Goal: Task Accomplishment & Management: Manage account settings

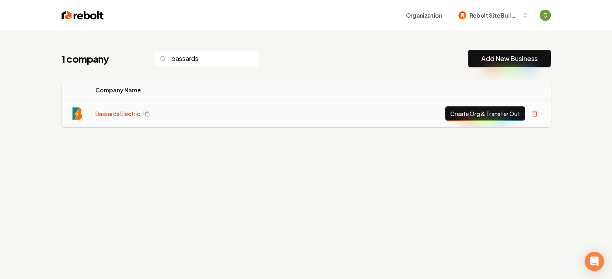
type input "bassards"
click at [123, 112] on link "Bassards Electric" at bounding box center [117, 114] width 45 height 8
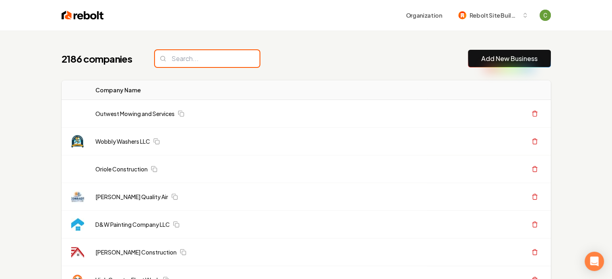
click at [190, 60] on input "search" at bounding box center [207, 58] width 105 height 17
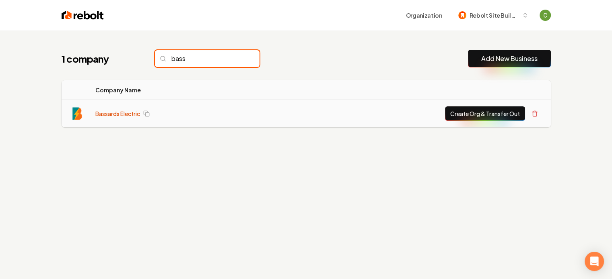
type input "bass"
click at [114, 114] on link "Bassards Electric" at bounding box center [117, 114] width 45 height 8
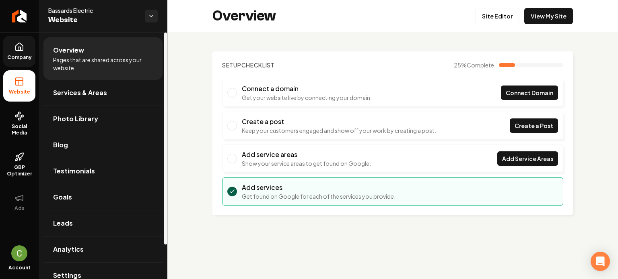
click at [24, 58] on span "Company" at bounding box center [19, 57] width 31 height 6
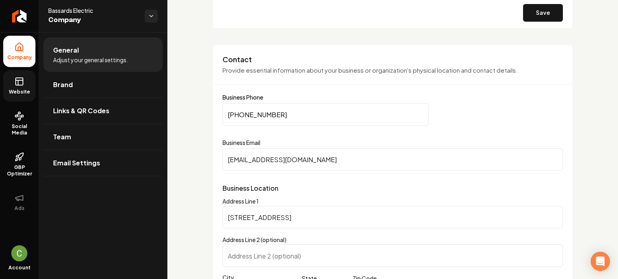
click at [21, 85] on icon at bounding box center [19, 82] width 10 height 10
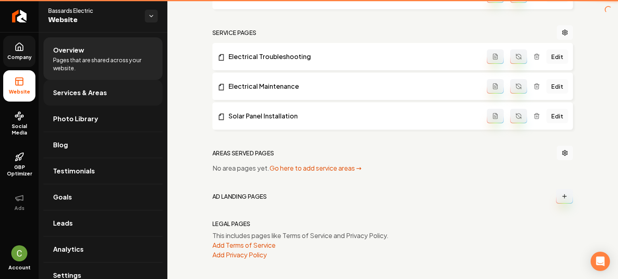
scroll to position [346, 0]
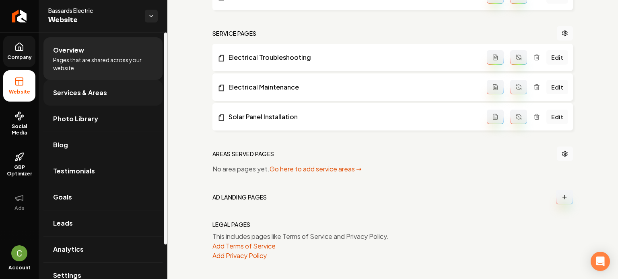
click at [64, 85] on link "Services & Areas" at bounding box center [102, 93] width 119 height 26
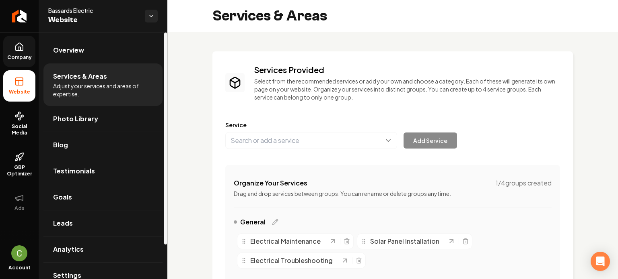
click at [27, 64] on link "Company" at bounding box center [19, 51] width 32 height 31
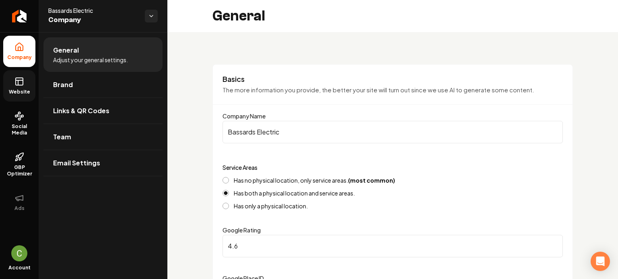
click at [22, 80] on icon at bounding box center [19, 82] width 10 height 10
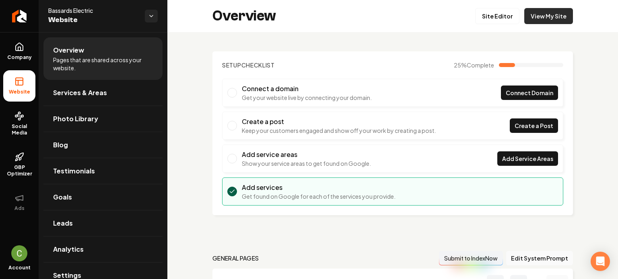
click at [547, 13] on link "View My Site" at bounding box center [548, 16] width 49 height 16
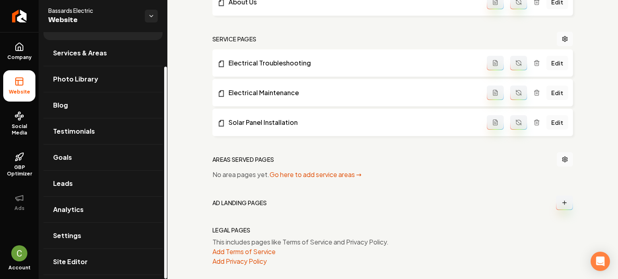
scroll to position [346, 0]
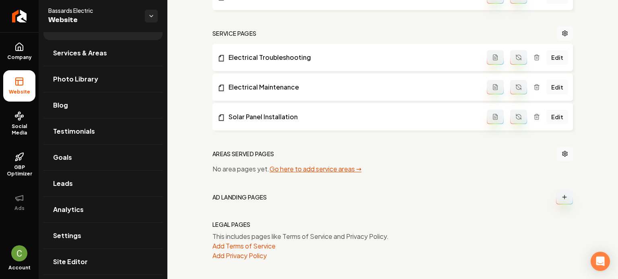
click at [333, 169] on link "Go here to add service areas →" at bounding box center [315, 169] width 92 height 8
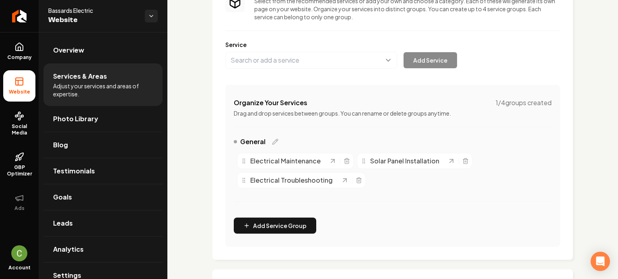
scroll to position [193, 0]
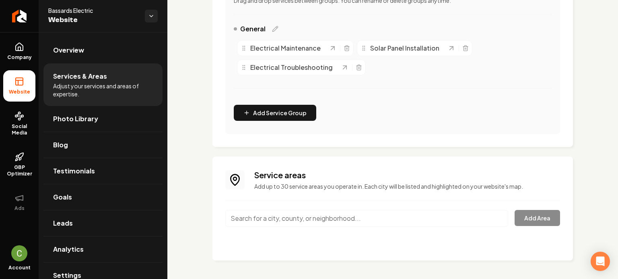
drag, startPoint x: 316, startPoint y: 222, endPoint x: 322, endPoint y: 220, distance: 5.4
click at [317, 222] on input "Main content area" at bounding box center [366, 218] width 283 height 17
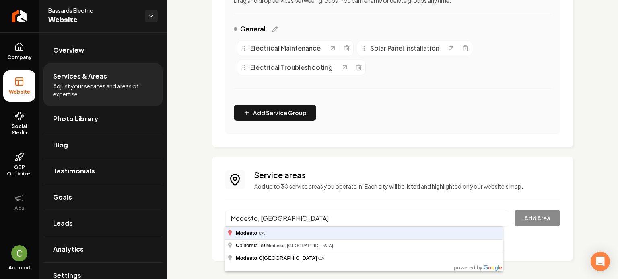
type input "Modesto, CA"
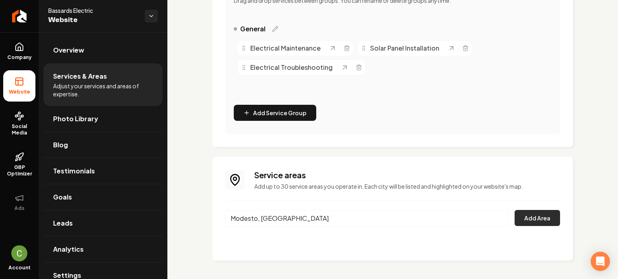
click at [524, 222] on button "Add Area" at bounding box center [536, 218] width 45 height 16
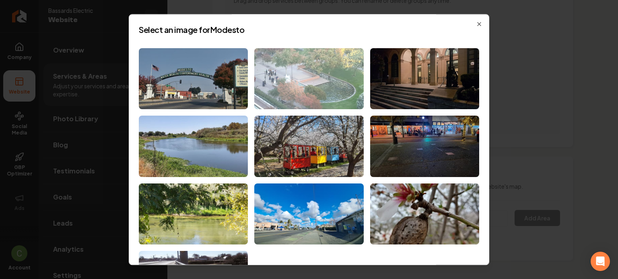
click at [330, 83] on img at bounding box center [308, 79] width 109 height 62
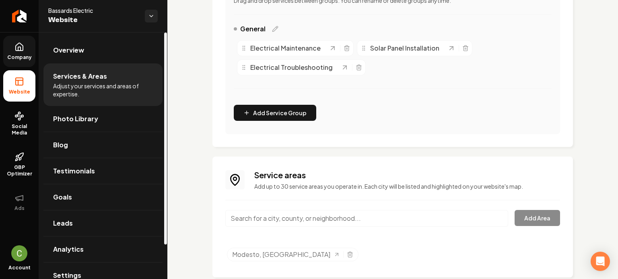
click at [8, 50] on link "Company" at bounding box center [19, 51] width 32 height 31
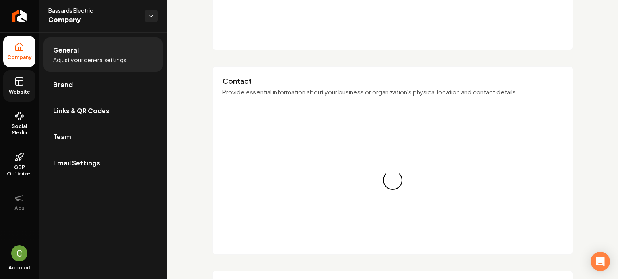
click at [23, 89] on span "Website" at bounding box center [20, 92] width 28 height 6
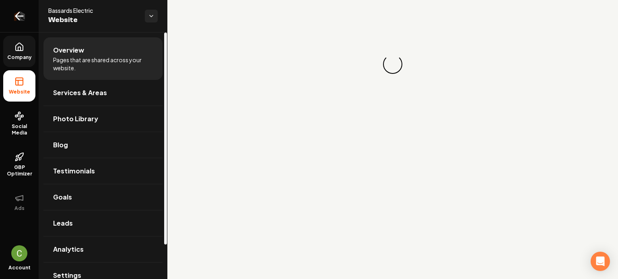
click at [17, 22] on link "Return to dashboard" at bounding box center [19, 16] width 39 height 32
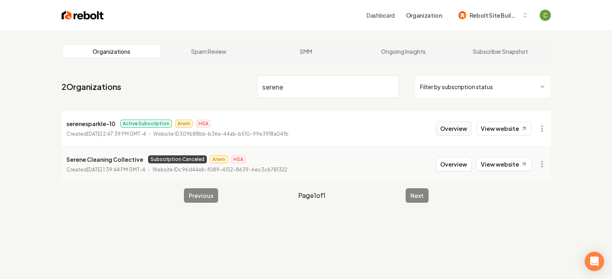
type input "serene"
click at [451, 131] on button "Overview" at bounding box center [453, 128] width 36 height 14
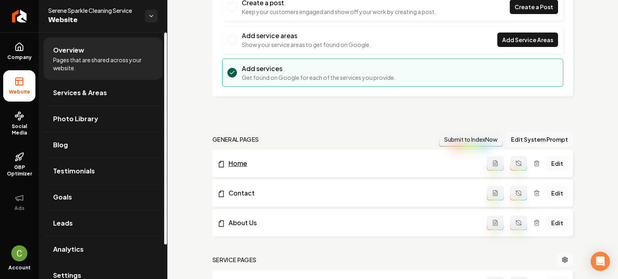
scroll to position [121, 0]
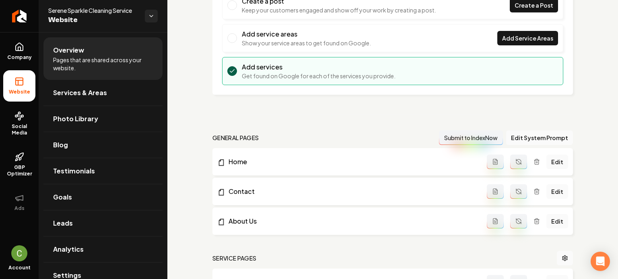
click at [501, 136] on div "Submit to IndexNow Edit System Prompt" at bounding box center [506, 138] width 134 height 14
click at [513, 137] on button "Edit System Prompt" at bounding box center [539, 138] width 67 height 14
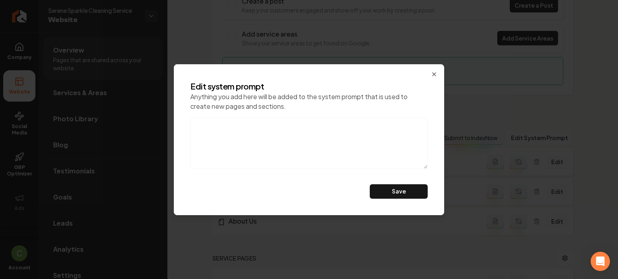
click at [371, 158] on textarea at bounding box center [308, 143] width 237 height 51
paste textarea "do not mention eco-friendly products, also, this is a referral agency. don't ca…"
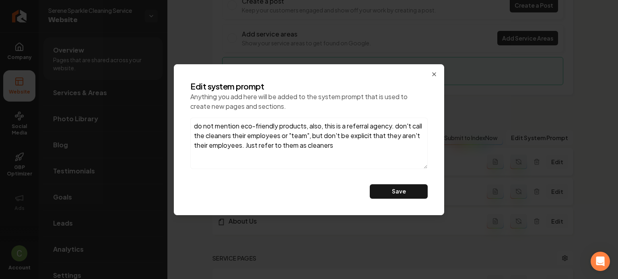
type textarea "do not mention eco-friendly products, also, this is a referral agency. don't ca…"
click at [407, 193] on button "Save" at bounding box center [399, 192] width 58 height 14
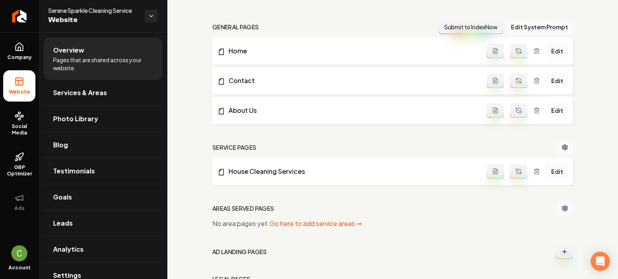
scroll to position [166, 0]
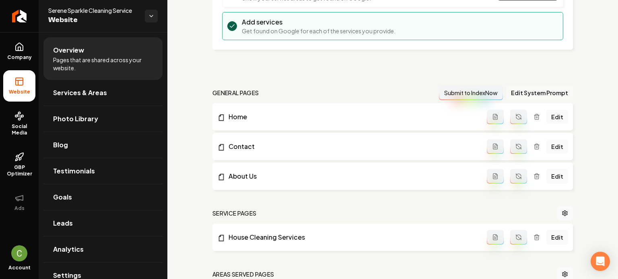
click at [523, 93] on button "Edit System Prompt" at bounding box center [539, 93] width 67 height 14
click at [517, 116] on button "Main content area" at bounding box center [518, 117] width 17 height 14
click at [516, 148] on icon "Main content area" at bounding box center [518, 148] width 5 height 2
click at [515, 175] on icon "Main content area" at bounding box center [518, 176] width 6 height 6
click at [511, 241] on button "Main content area" at bounding box center [518, 237] width 17 height 14
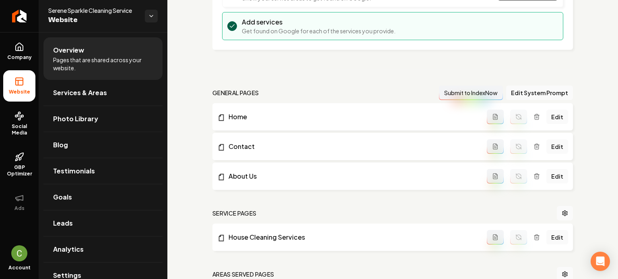
scroll to position [286, 0]
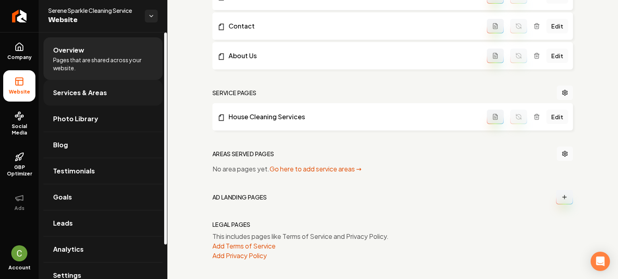
click at [84, 94] on span "Services & Areas" at bounding box center [80, 93] width 54 height 10
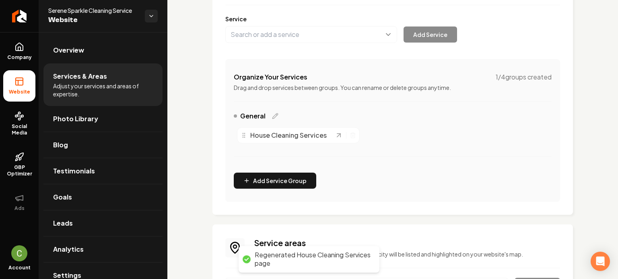
scroll to position [121, 0]
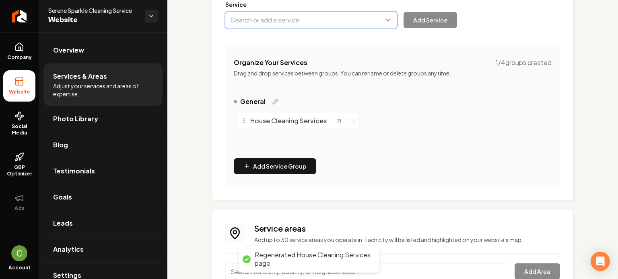
click at [255, 18] on button "Main content area" at bounding box center [311, 20] width 172 height 17
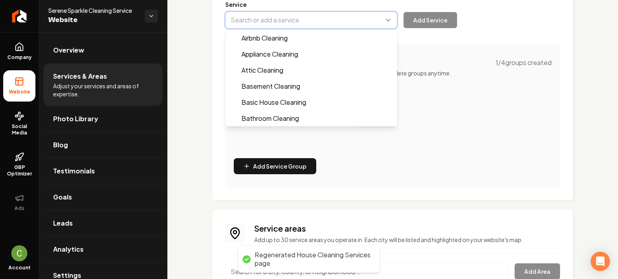
paste input "House Cleaning Services"
type input "House Cleaning Services"
paste input "Deep Cleaning Services"
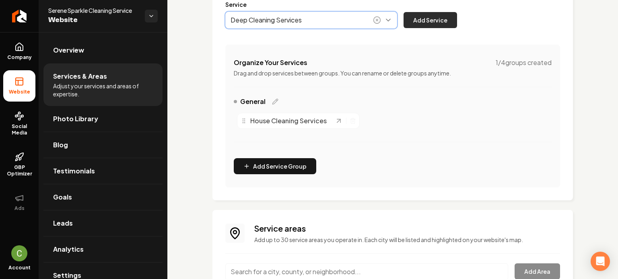
type input "Deep Cleaning Services"
click at [423, 22] on button "Add Service" at bounding box center [429, 20] width 53 height 16
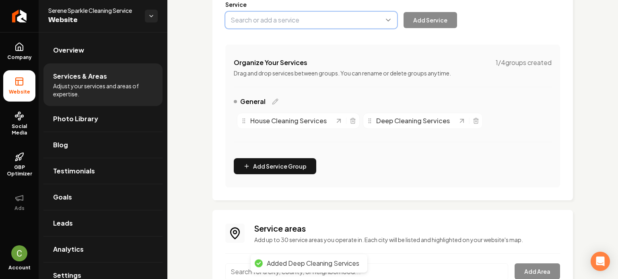
click at [253, 18] on button "Main content area" at bounding box center [311, 20] width 172 height 17
paste input "Move-In/Move-Out Cleaning Services"
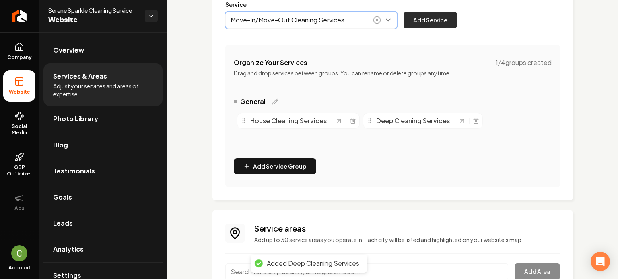
type input "Move-In/Move-Out Cleaning Services"
click at [422, 24] on button "Add Service" at bounding box center [429, 20] width 53 height 16
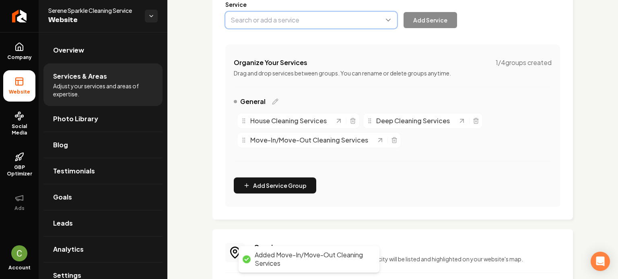
click at [264, 26] on button "Main content area" at bounding box center [311, 20] width 172 height 17
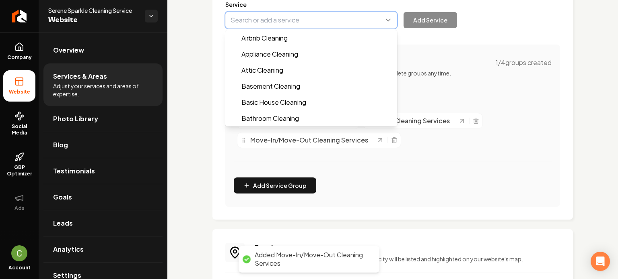
paste input "Recurring Maid Services"
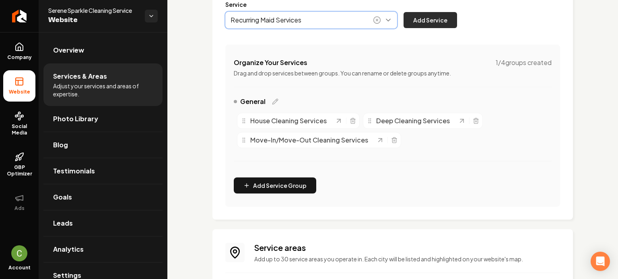
type input "Recurring Maid Services"
click at [419, 25] on button "Add Service" at bounding box center [429, 20] width 53 height 16
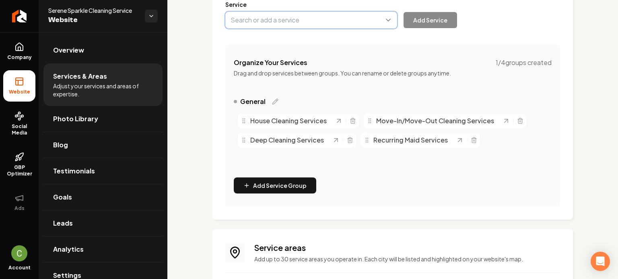
click at [257, 21] on button "Main content area" at bounding box center [311, 20] width 172 height 17
paste input "Airbnb Cleaning Services"
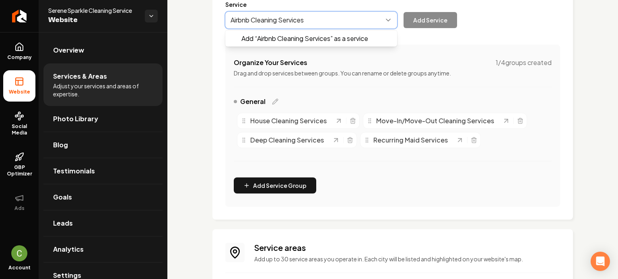
type input "Airbnb Cleaning Services"
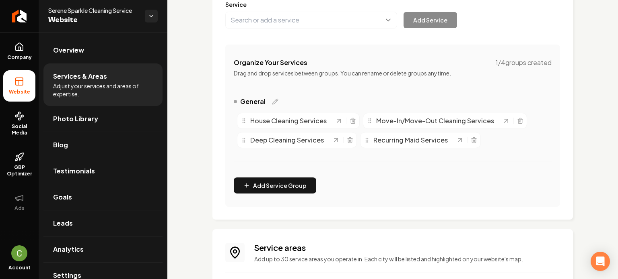
click at [267, 29] on div "Services Provided Select from the recommended services or add your own and choo…" at bounding box center [392, 75] width 335 height 263
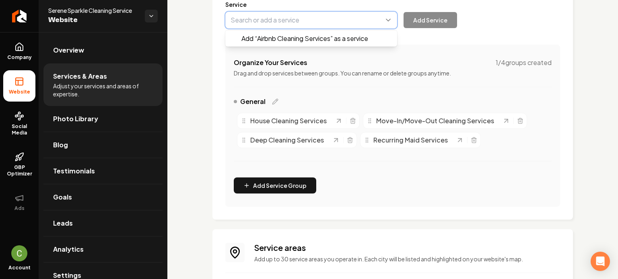
click at [283, 23] on button "Main content area" at bounding box center [311, 20] width 172 height 17
paste input "Airbnb Cleaning Services"
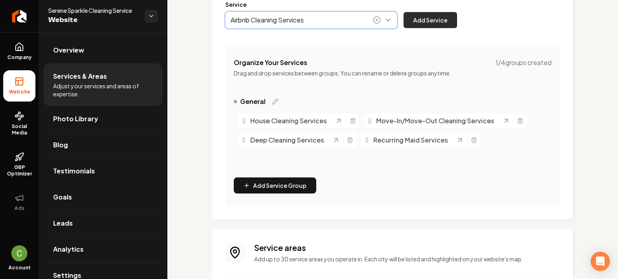
type input "Airbnb Cleaning Services"
click at [429, 22] on button "Add Service" at bounding box center [429, 20] width 53 height 16
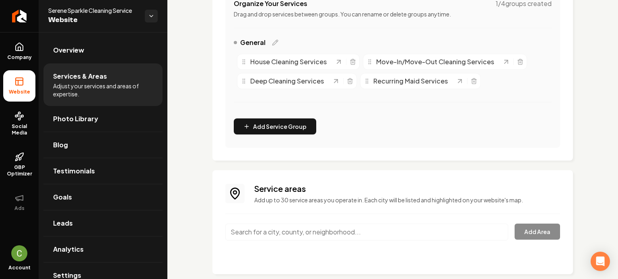
scroll to position [193, 0]
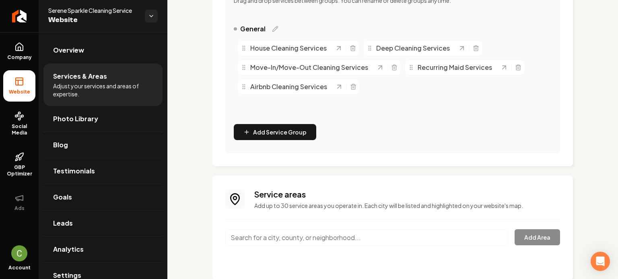
click at [304, 238] on input "Main content area" at bounding box center [366, 238] width 283 height 17
click at [273, 238] on input "Main content area" at bounding box center [366, 238] width 283 height 17
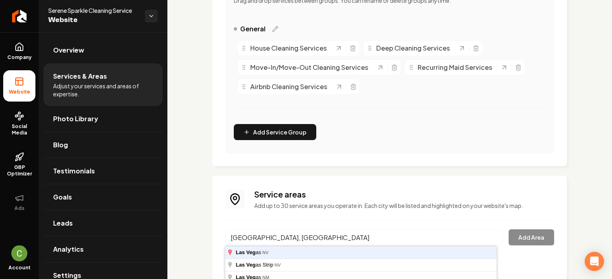
type input "Las Vegas, NV"
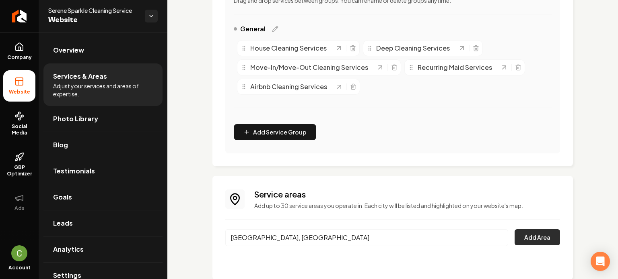
click at [544, 234] on button "Add Area" at bounding box center [536, 238] width 45 height 16
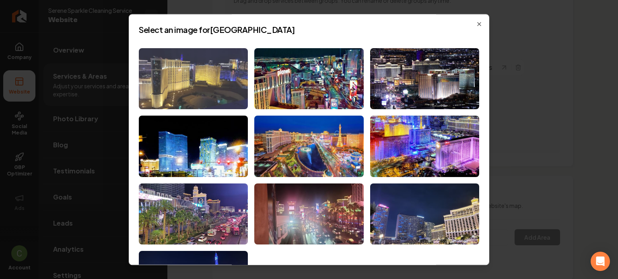
click at [196, 66] on img at bounding box center [193, 79] width 109 height 62
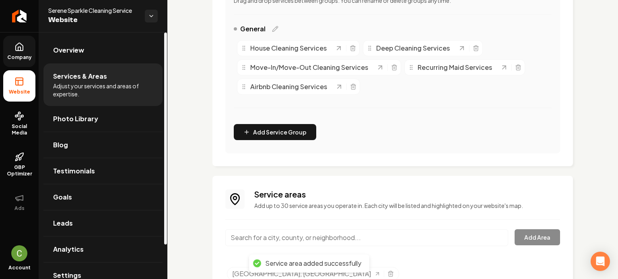
click at [15, 54] on span "Company" at bounding box center [19, 57] width 31 height 6
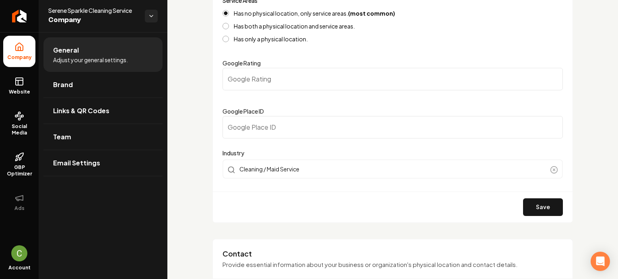
scroll to position [168, 0]
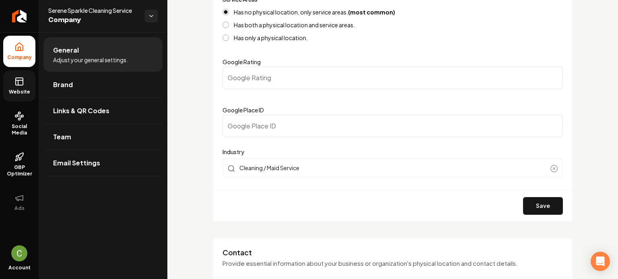
click at [34, 96] on link "Website" at bounding box center [19, 85] width 32 height 31
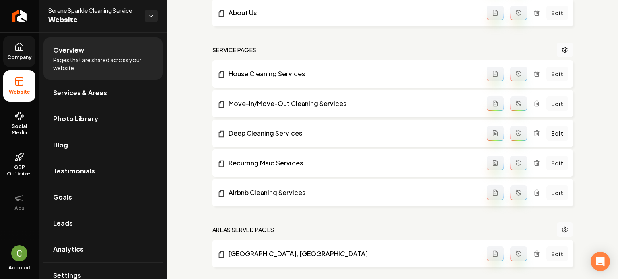
scroll to position [423, 0]
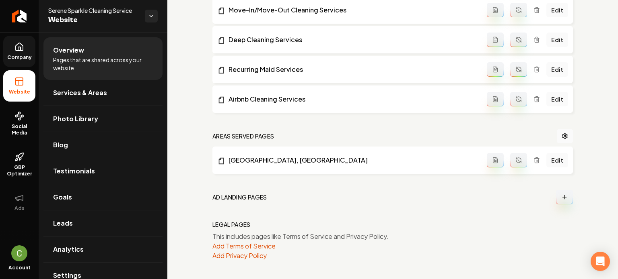
click at [234, 242] on button "Add Terms of Service" at bounding box center [243, 247] width 63 height 10
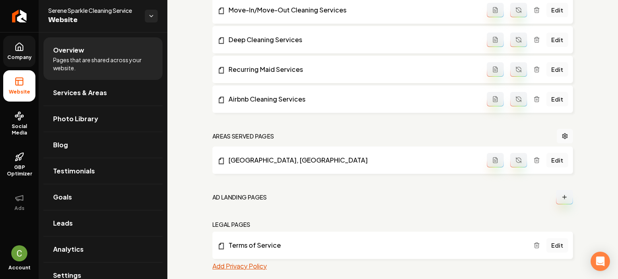
scroll to position [433, 0]
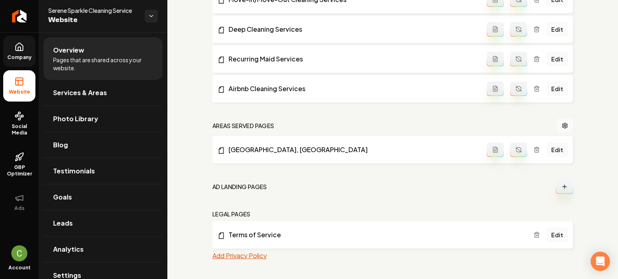
click at [231, 252] on button "Add Privacy Policy" at bounding box center [239, 256] width 54 height 10
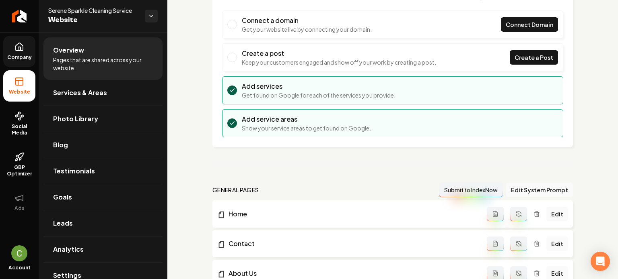
scroll to position [0, 0]
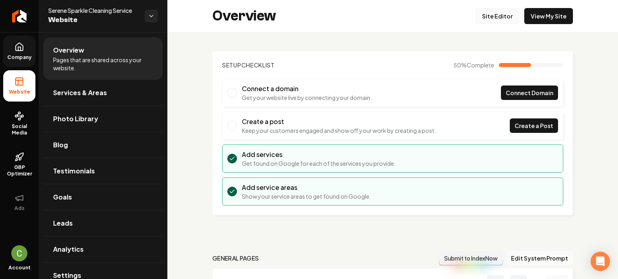
click at [476, 15] on link "Site Editor" at bounding box center [497, 16] width 44 height 16
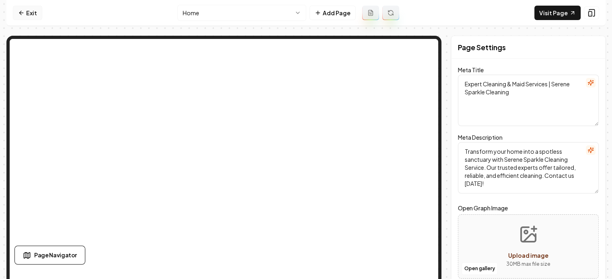
click at [29, 9] on link "Exit" at bounding box center [27, 13] width 29 height 14
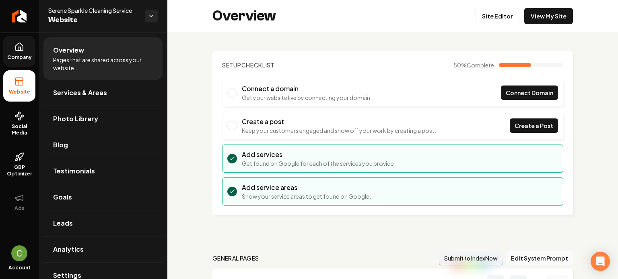
click at [21, 38] on link "Company" at bounding box center [19, 51] width 32 height 31
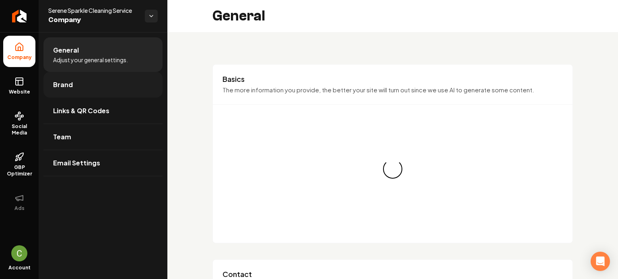
click at [68, 83] on span "Brand" at bounding box center [63, 85] width 20 height 10
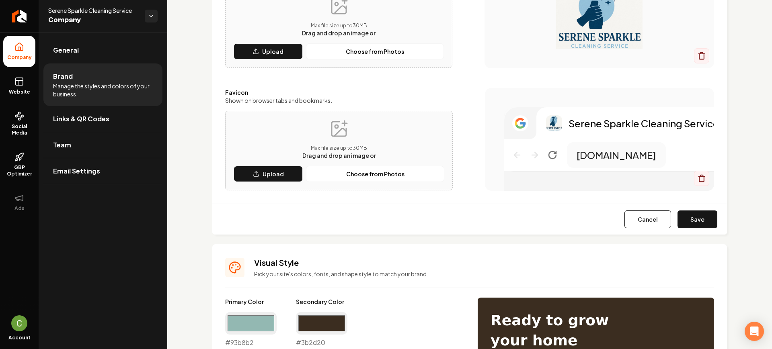
scroll to position [161, 0]
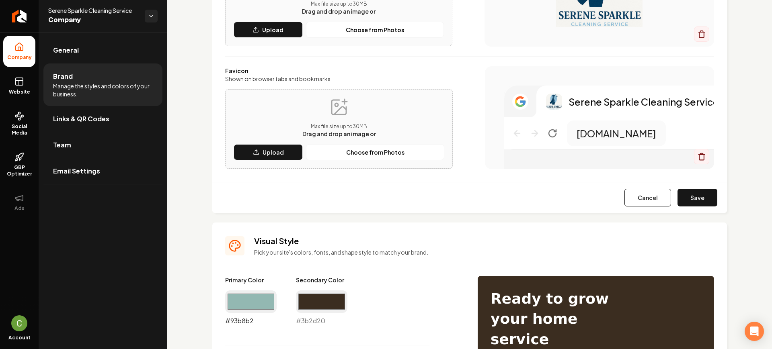
click at [237, 279] on input "#93b8b2" at bounding box center [250, 302] width 51 height 23
type input "#023a5e"
click at [319, 279] on input "#3b2d20" at bounding box center [321, 302] width 51 height 23
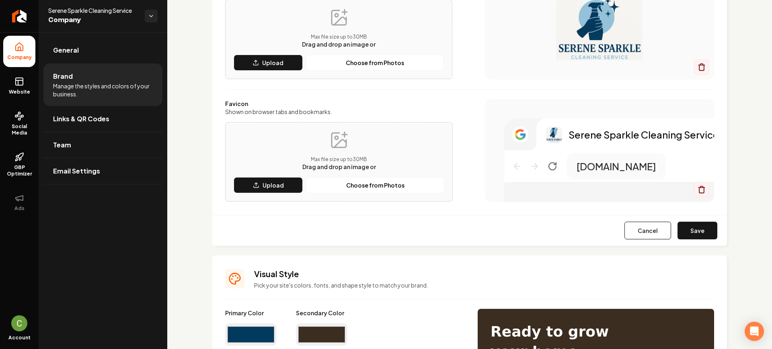
scroll to position [111, 0]
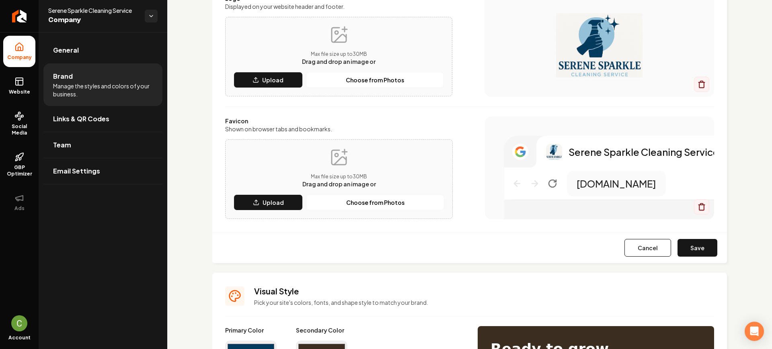
click at [323, 279] on input "#3b2d20" at bounding box center [321, 352] width 51 height 23
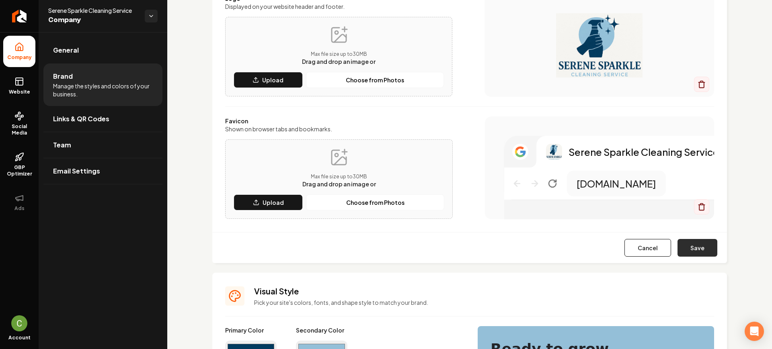
type input "#94bfd8"
click at [611, 248] on button "Save" at bounding box center [698, 248] width 40 height 18
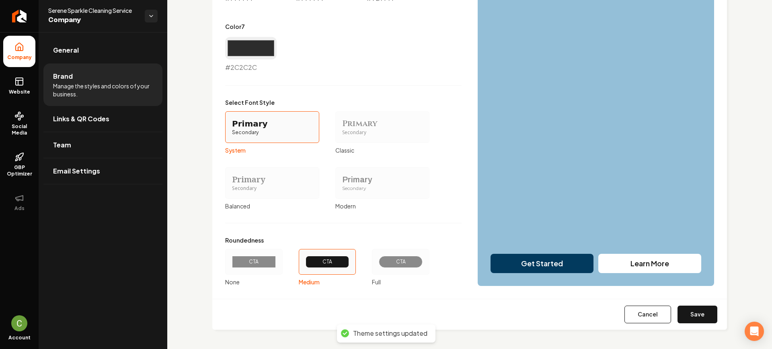
scroll to position [611, 0]
click at [611, 279] on button "Save" at bounding box center [698, 315] width 40 height 18
type input "#ffffff"
type input "#dcd0d0"
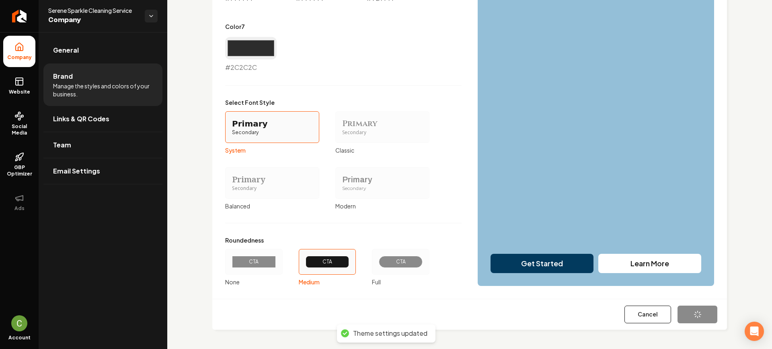
type input "#ffffff"
type input "#9d7f7f"
type input "#2c2c2c"
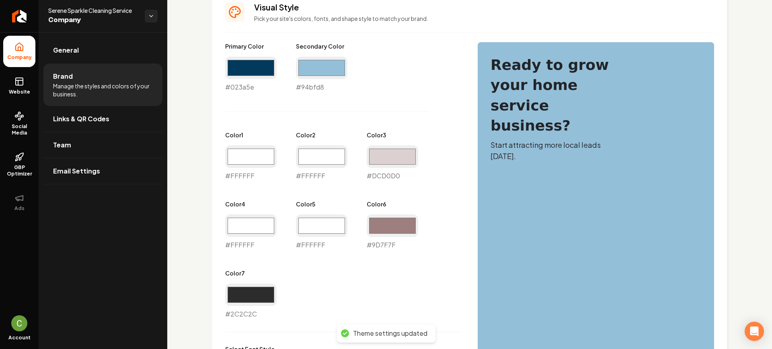
scroll to position [348, 0]
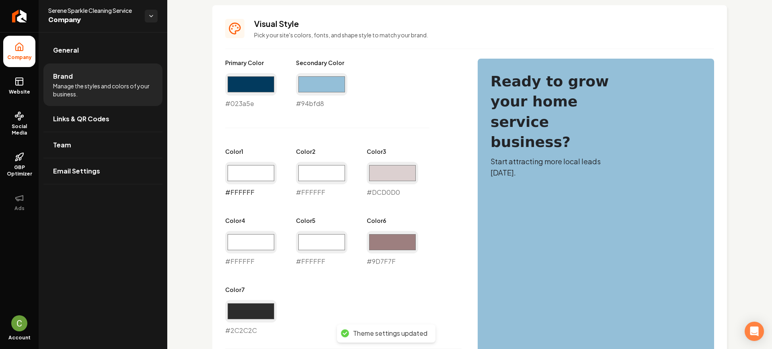
click at [246, 167] on input "#ffffff" at bounding box center [250, 173] width 51 height 23
type input "#b8cad6"
click at [315, 177] on input "#ffffff" at bounding box center [321, 173] width 51 height 23
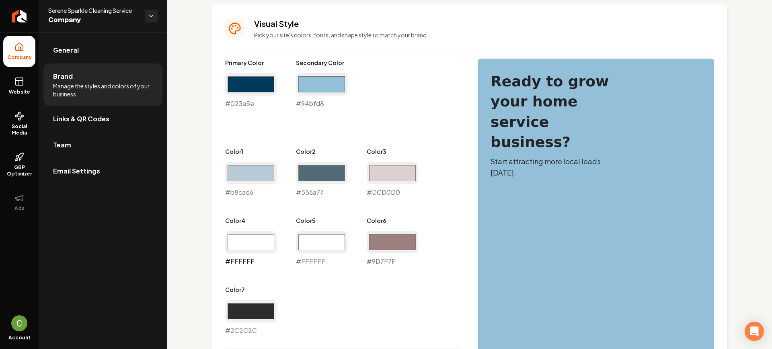
type input "#556a77"
click at [257, 240] on input "#ffffff" at bounding box center [250, 242] width 51 height 23
type input "#94bfd8"
click at [382, 119] on div "Primary Color #023a5e #023a5e Secondary Color #94bfd8 #94bfd8 Color 1 #b8cad6 #…" at bounding box center [343, 197] width 236 height 277
click at [329, 175] on input "#556a77" at bounding box center [321, 173] width 51 height 23
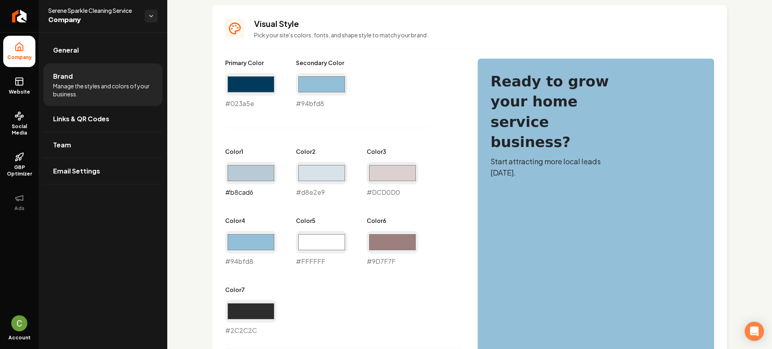
type input "#d8e2e9"
click at [239, 173] on input "#b8cad6" at bounding box center [250, 173] width 51 height 23
type input "#c2ced6"
drag, startPoint x: 258, startPoint y: 136, endPoint x: 294, endPoint y: 140, distance: 36.4
click at [258, 136] on div "Primary Color #023a5e #023a5e Secondary Color #94bfd8 #94bfd8 Color 1 #c2ced6 #…" at bounding box center [343, 197] width 236 height 277
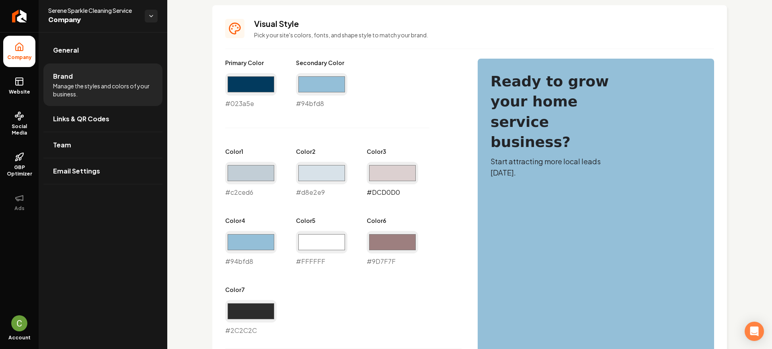
click at [374, 175] on input "#dcd0d0" at bounding box center [392, 173] width 51 height 23
type input "#b9d1e4"
click at [335, 206] on div "Primary Color #023a5e #023a5e Secondary Color #94bfd8 #94bfd8 Color 1 #c2ced6 #…" at bounding box center [343, 197] width 236 height 277
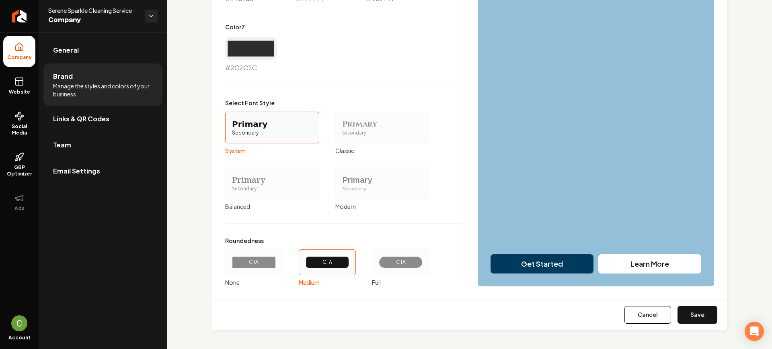
scroll to position [611, 0]
click at [611, 279] on button "Save" at bounding box center [698, 315] width 40 height 18
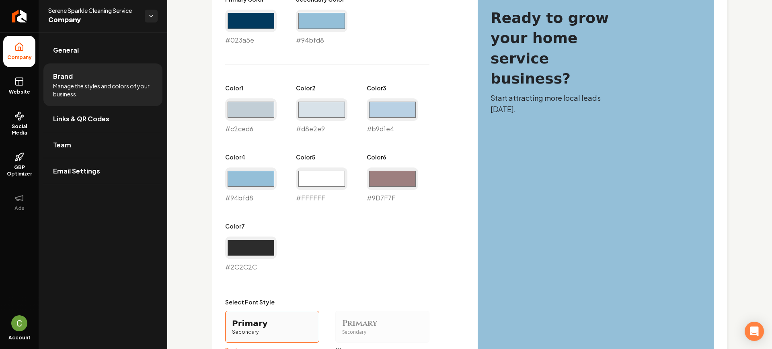
scroll to position [410, 0]
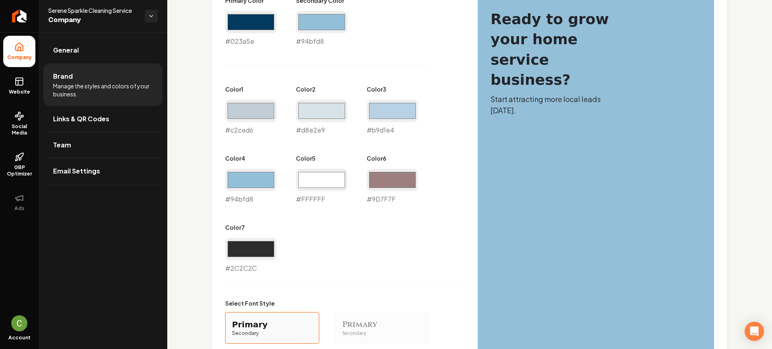
type input "#ffffff"
type input "#9d7f7f"
type input "#2c2c2c"
click at [26, 95] on link "Website" at bounding box center [19, 85] width 32 height 31
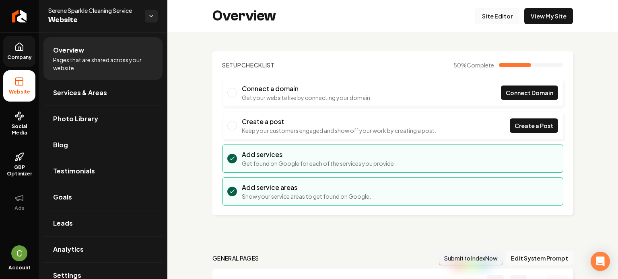
click at [484, 14] on link "Site Editor" at bounding box center [497, 16] width 44 height 16
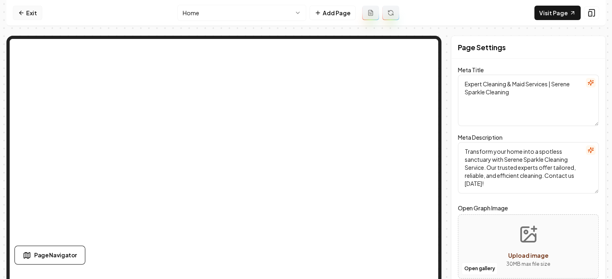
click at [28, 9] on link "Exit" at bounding box center [27, 13] width 29 height 14
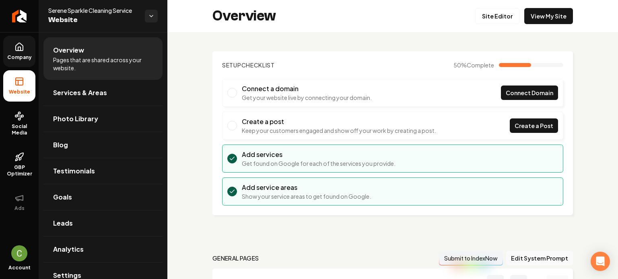
click at [17, 46] on icon at bounding box center [19, 47] width 10 height 10
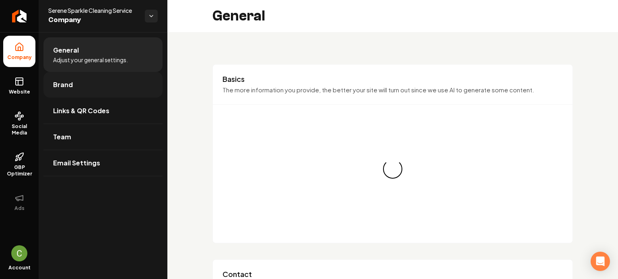
click at [71, 90] on link "Brand" at bounding box center [102, 85] width 119 height 26
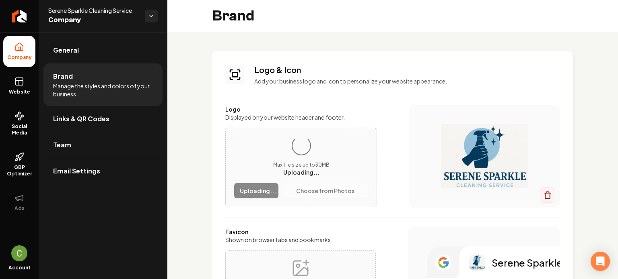
click at [304, 109] on label "Logo" at bounding box center [301, 109] width 152 height 8
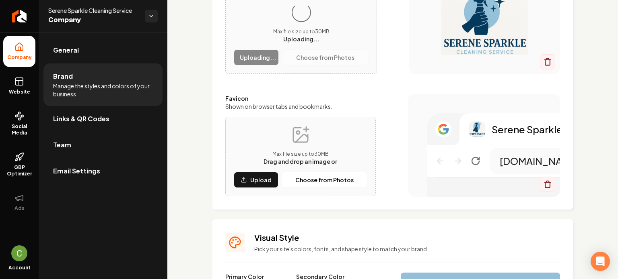
scroll to position [121, 0]
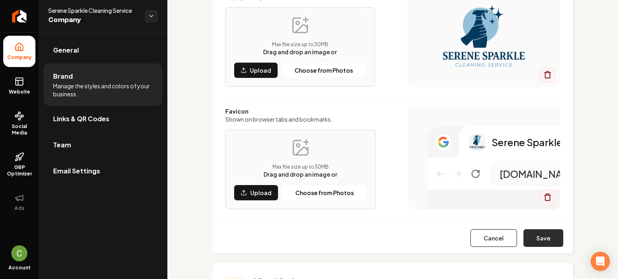
click at [543, 239] on button "Save" at bounding box center [543, 239] width 40 height 18
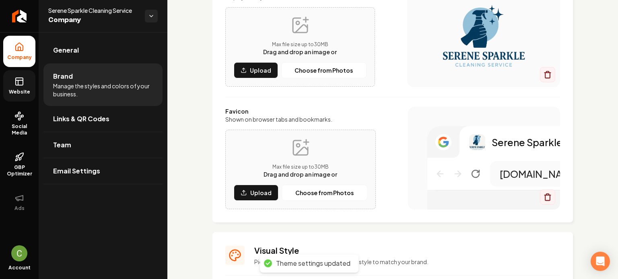
click at [14, 90] on span "Website" at bounding box center [20, 92] width 28 height 6
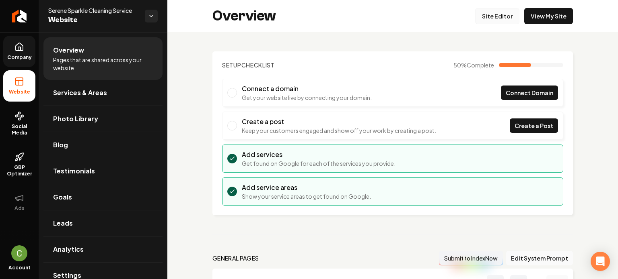
click at [499, 12] on link "Site Editor" at bounding box center [497, 16] width 44 height 16
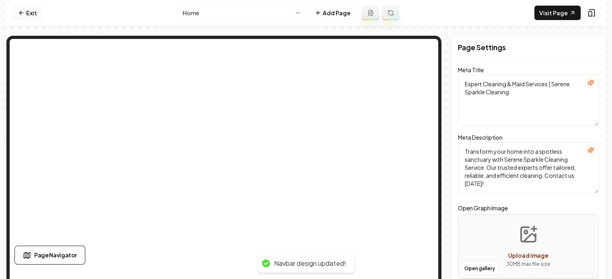
click at [23, 10] on link "Exit" at bounding box center [27, 13] width 29 height 14
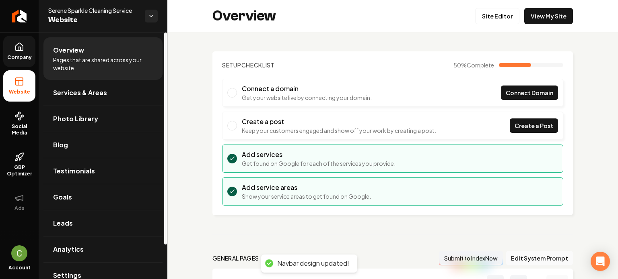
click at [25, 56] on span "Company" at bounding box center [19, 57] width 31 height 6
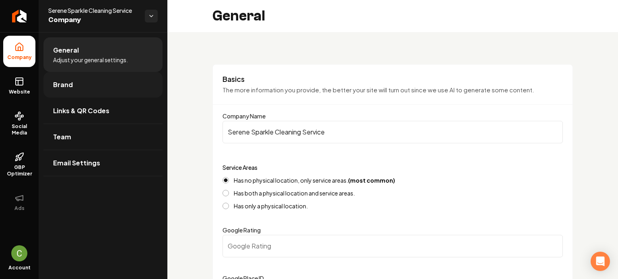
click at [55, 84] on span "Brand" at bounding box center [63, 85] width 20 height 10
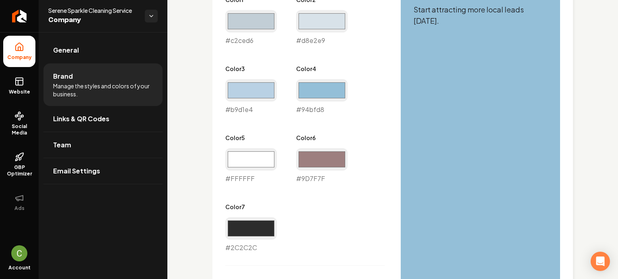
scroll to position [483, 0]
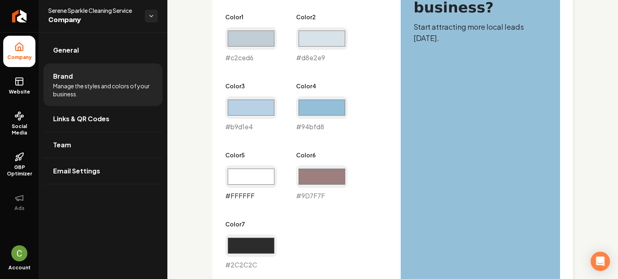
click at [243, 172] on input "#ffffff" at bounding box center [250, 177] width 51 height 23
type input "#94bfd8"
click at [361, 114] on div "Primary Color #023a5e #023a5e Secondary Color #94bfd8 #94bfd8 Color 1 #c2ced6 #…" at bounding box center [304, 97] width 159 height 346
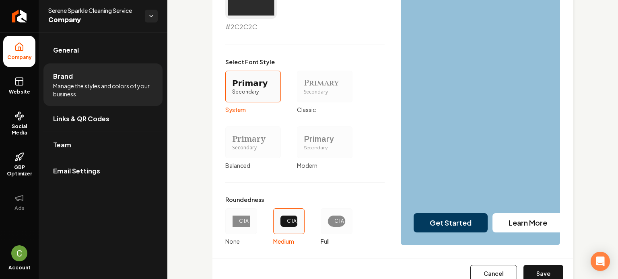
scroll to position [750, 0]
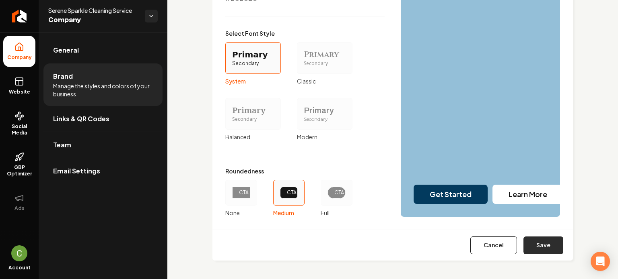
drag, startPoint x: 538, startPoint y: 231, endPoint x: 537, endPoint y: 238, distance: 7.7
click at [537, 232] on div "Cancel Save" at bounding box center [392, 245] width 360 height 31
click at [537, 240] on button "Save" at bounding box center [543, 246] width 40 height 18
type input "#9d7f7f"
type input "#2c2c2c"
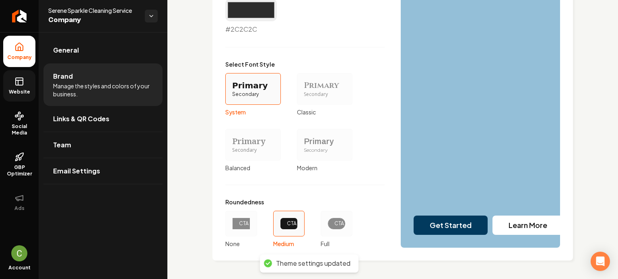
click at [22, 81] on icon at bounding box center [19, 82] width 10 height 10
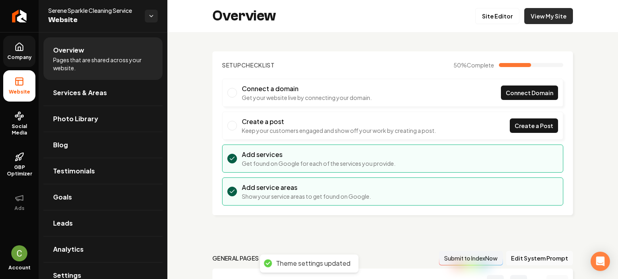
click at [556, 19] on link "View My Site" at bounding box center [548, 16] width 49 height 16
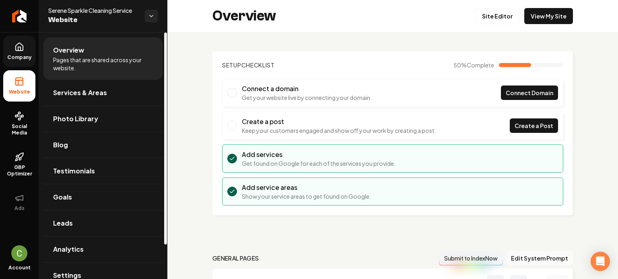
click at [15, 49] on icon at bounding box center [19, 47] width 10 height 10
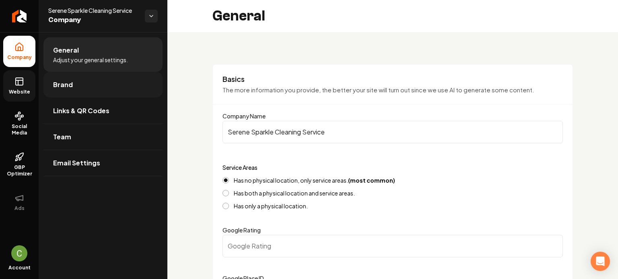
click at [76, 85] on link "Brand" at bounding box center [102, 85] width 119 height 26
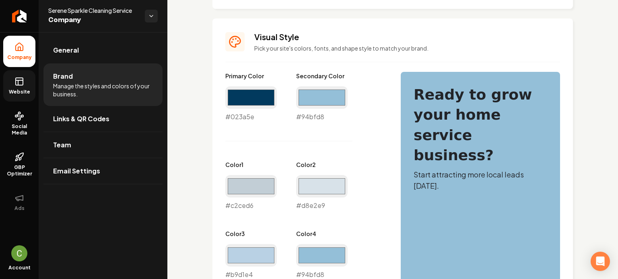
scroll to position [362, 0]
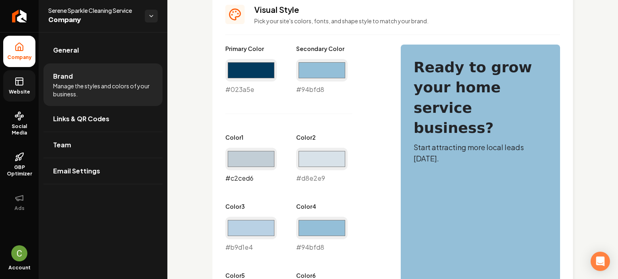
click at [243, 166] on input "#c2ced6" at bounding box center [250, 159] width 51 height 23
type input "#ebeef0"
click at [208, 175] on div "Logo & Icon Add your business logo and icon to personalize your website appeara…" at bounding box center [392, 169] width 450 height 998
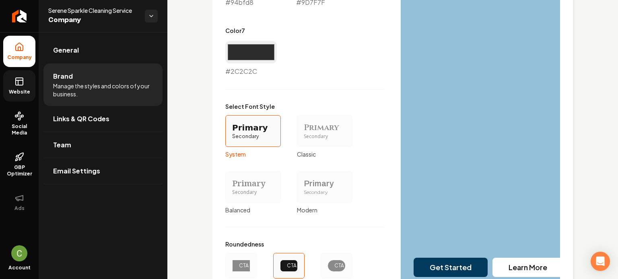
scroll to position [750, 0]
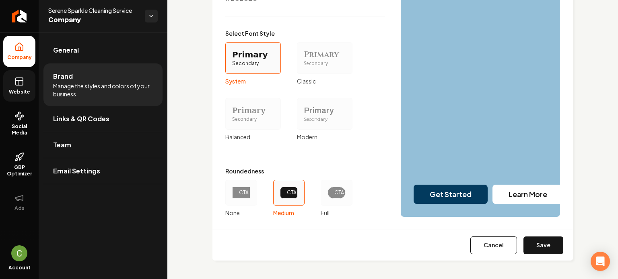
click at [305, 59] on div "Primary" at bounding box center [325, 54] width 42 height 11
click at [303, 59] on button "Primary Secondary Classic" at bounding box center [299, 58] width 6 height 6
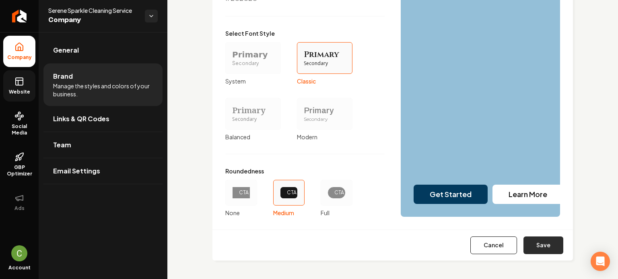
click at [538, 240] on button "Save" at bounding box center [543, 246] width 40 height 18
type input "#9d7f7f"
type input "#2c2c2c"
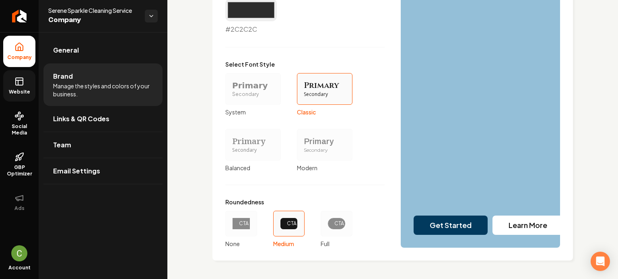
drag, startPoint x: 231, startPoint y: 223, endPoint x: 244, endPoint y: 224, distance: 13.3
click at [231, 223] on div "CTA" at bounding box center [241, 224] width 32 height 26
click at [231, 223] on button "CTA None" at bounding box center [228, 224] width 6 height 6
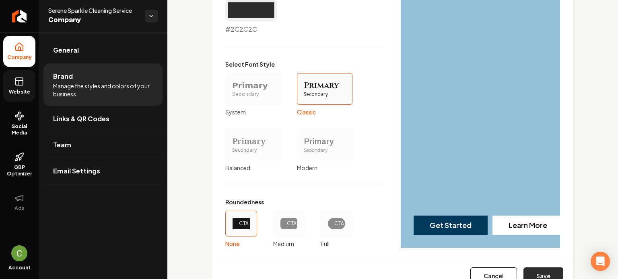
click at [545, 276] on button "Save" at bounding box center [543, 277] width 40 height 18
type input "#9d7f7f"
type input "#2c2c2c"
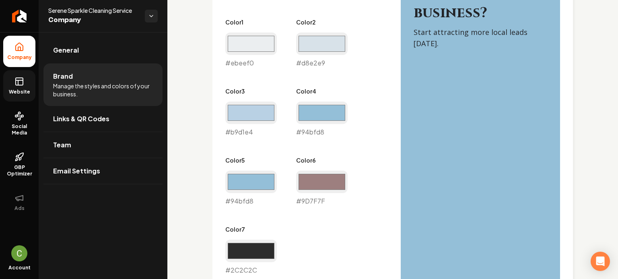
click at [21, 86] on icon at bounding box center [19, 82] width 10 height 10
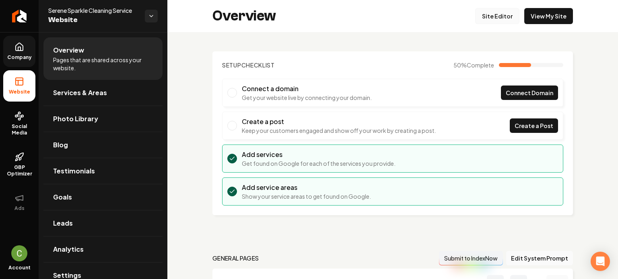
click at [497, 21] on link "Site Editor" at bounding box center [497, 16] width 44 height 16
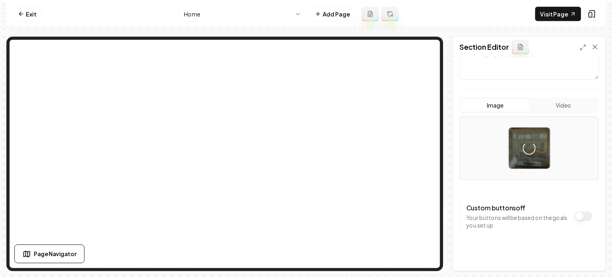
scroll to position [135, 0]
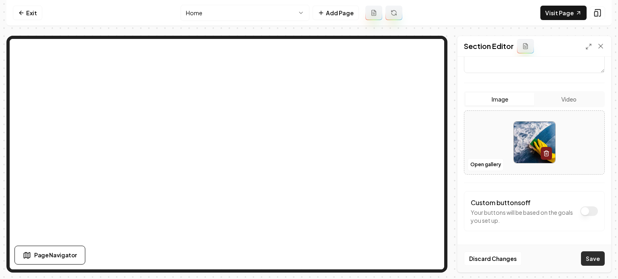
click at [586, 255] on button "Save" at bounding box center [593, 259] width 24 height 14
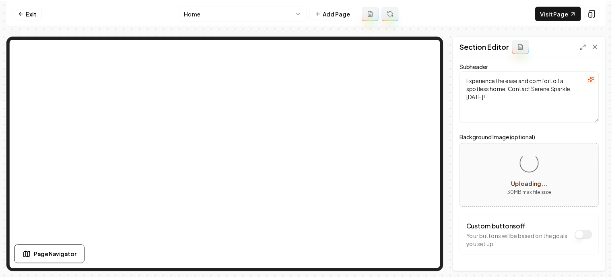
scroll to position [65, 0]
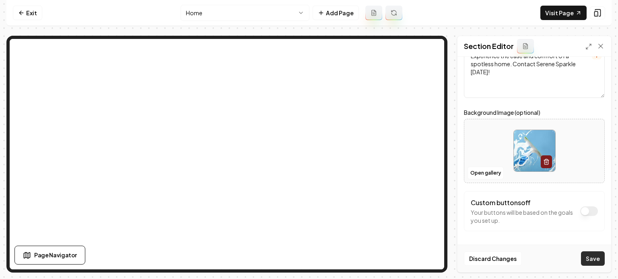
click at [595, 259] on button "Save" at bounding box center [593, 259] width 24 height 14
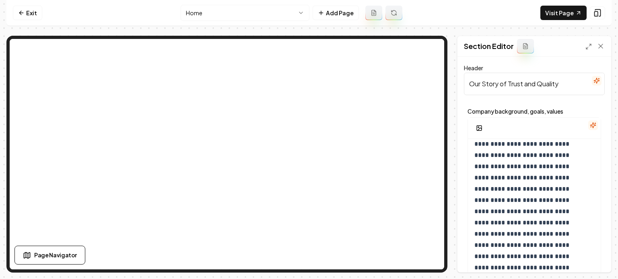
scroll to position [154, 0]
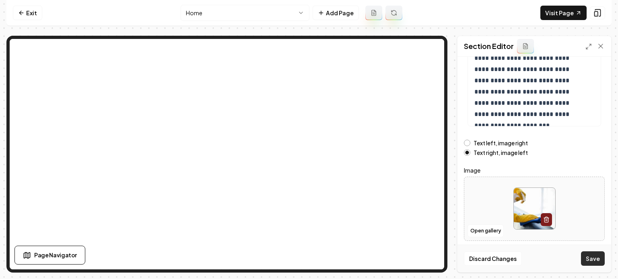
click at [589, 252] on button "Save" at bounding box center [593, 259] width 24 height 14
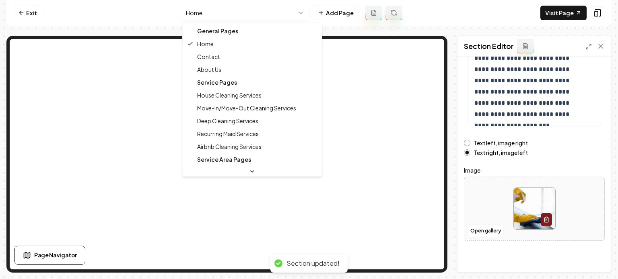
click at [228, 19] on html "**********" at bounding box center [309, 139] width 618 height 279
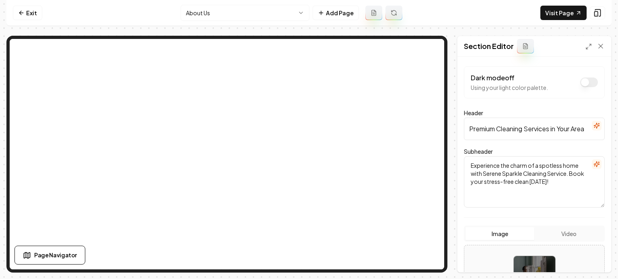
scroll to position [135, 0]
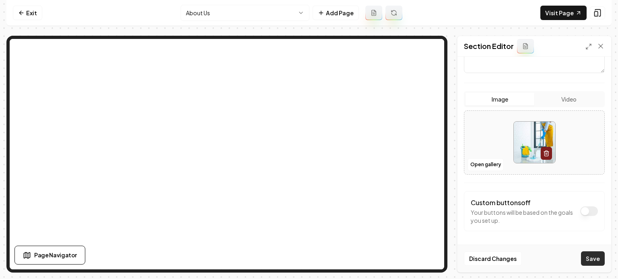
click at [598, 259] on button "Save" at bounding box center [593, 259] width 24 height 14
click at [212, 11] on html "Computer Required This feature is only available on a computer. Please switch t…" at bounding box center [309, 139] width 618 height 279
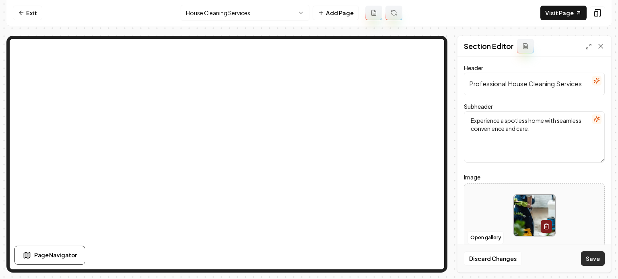
click at [587, 265] on button "Save" at bounding box center [593, 259] width 24 height 14
click at [268, 15] on html "Computer Required This feature is only available on a computer. Please switch t…" at bounding box center [309, 139] width 618 height 279
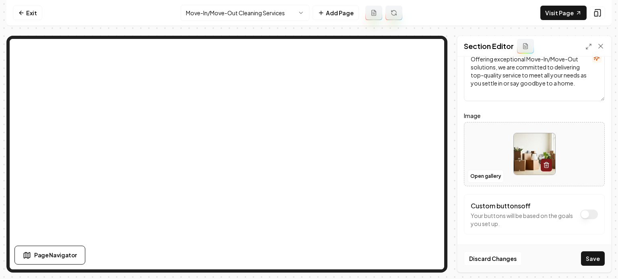
scroll to position [65, 0]
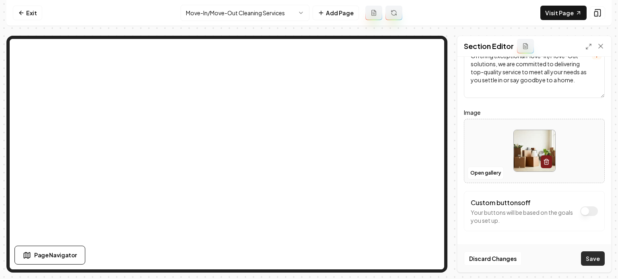
click at [588, 263] on button "Save" at bounding box center [593, 259] width 24 height 14
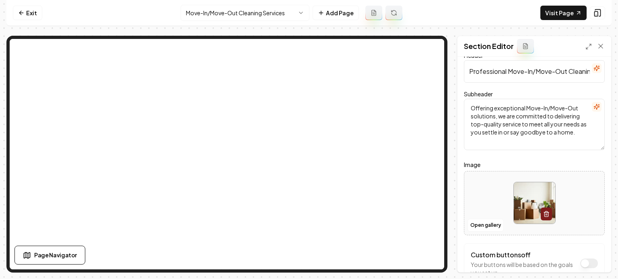
scroll to position [0, 0]
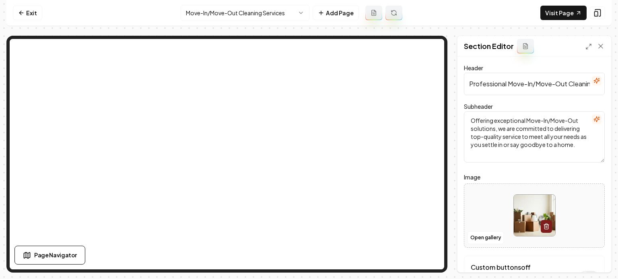
click at [245, 3] on nav "Exit Move-In/Move-Out Cleaning Services Add Page Visit Page" at bounding box center [308, 13] width 605 height 26
click at [245, 8] on html "Computer Required This feature is only available on a computer. Please switch t…" at bounding box center [309, 139] width 618 height 279
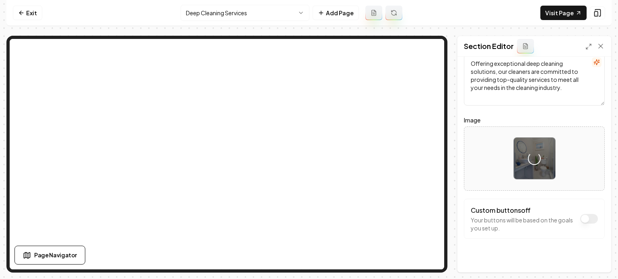
scroll to position [65, 0]
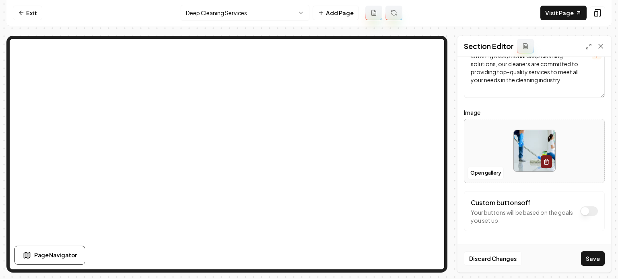
click at [592, 255] on button "Save" at bounding box center [593, 259] width 24 height 14
click at [218, 10] on html "Computer Required This feature is only available on a computer. Please switch t…" at bounding box center [309, 139] width 618 height 279
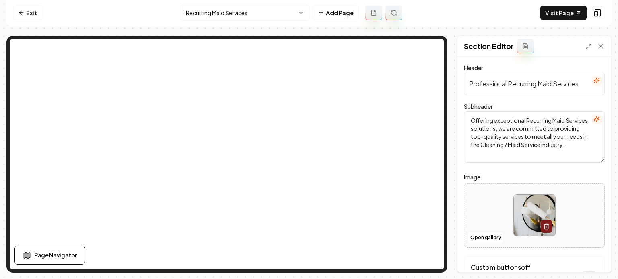
click at [220, 11] on html "Computer Required This feature is only available on a computer. Please switch t…" at bounding box center [309, 139] width 618 height 279
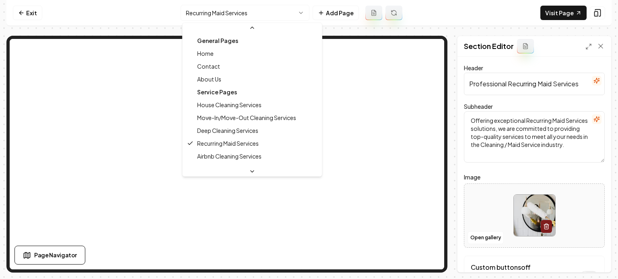
scroll to position [40, 0]
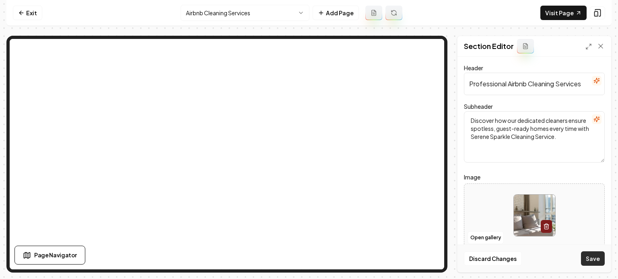
click at [584, 256] on button "Save" at bounding box center [593, 259] width 24 height 14
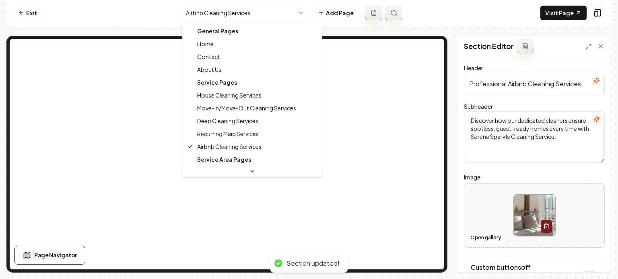
click at [256, 10] on html "Computer Required This feature is only available on a computer. Please switch t…" at bounding box center [309, 139] width 618 height 279
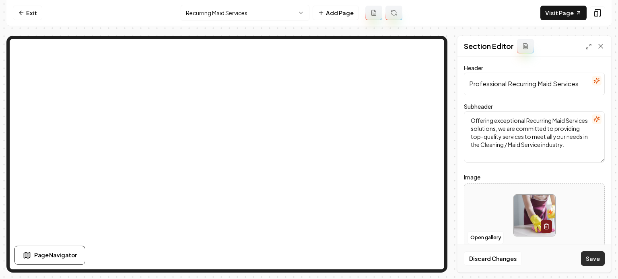
click at [585, 265] on button "Save" at bounding box center [593, 259] width 24 height 14
click at [221, 3] on nav "Exit Recurring Maid Services Add Page Visit Page" at bounding box center [308, 13] width 605 height 26
click at [220, 12] on html "Computer Required This feature is only available on a computer. Please switch t…" at bounding box center [309, 139] width 618 height 279
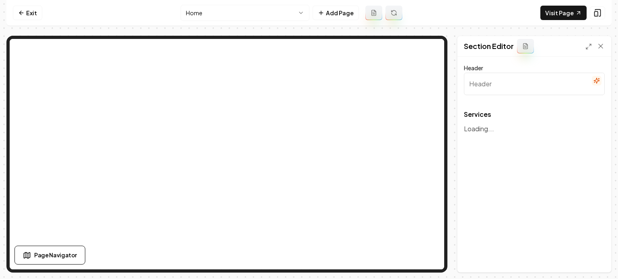
type input "Our Expert Cleaning Services"
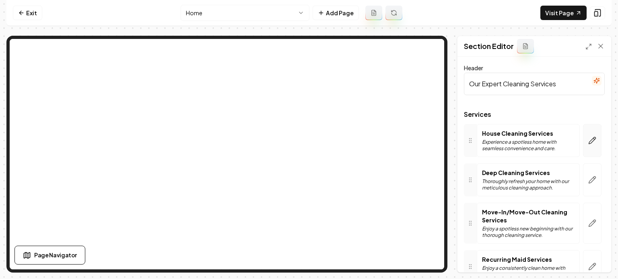
click at [583, 141] on button "button" at bounding box center [592, 140] width 18 height 33
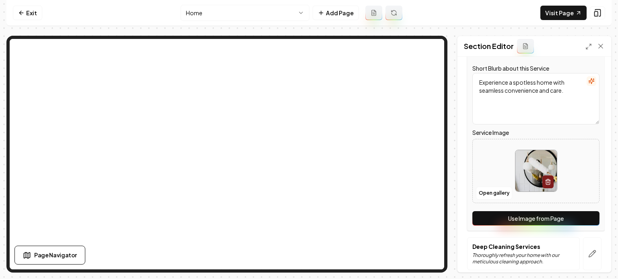
scroll to position [161, 0]
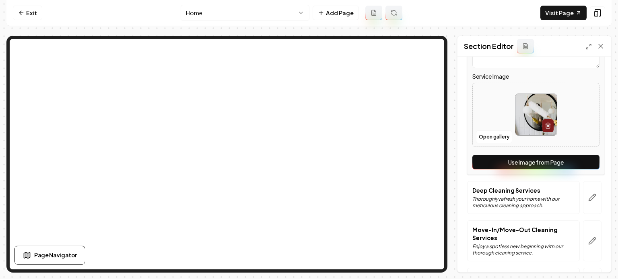
click at [530, 160] on button "Use Image from Page" at bounding box center [535, 162] width 127 height 14
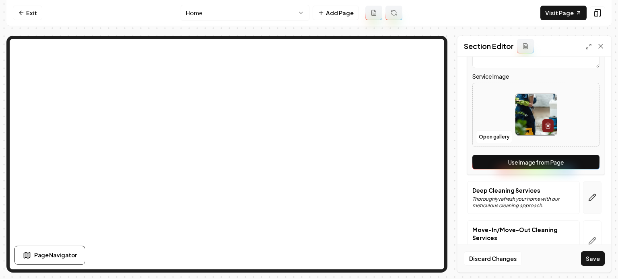
click at [583, 195] on button "button" at bounding box center [592, 197] width 18 height 33
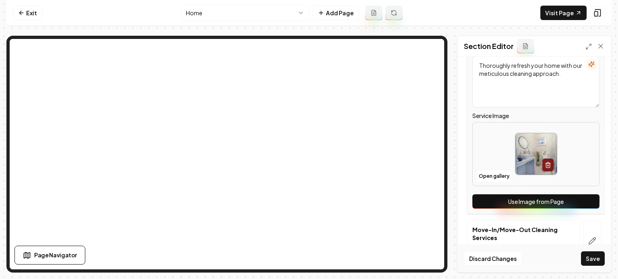
click at [575, 201] on button "Use Image from Page" at bounding box center [535, 202] width 127 height 14
click at [583, 232] on button "button" at bounding box center [592, 241] width 18 height 41
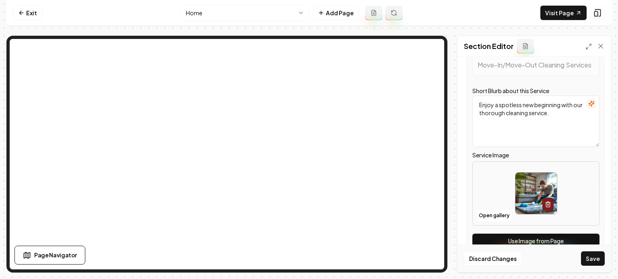
click at [574, 240] on button "Use Image from Page" at bounding box center [535, 241] width 127 height 14
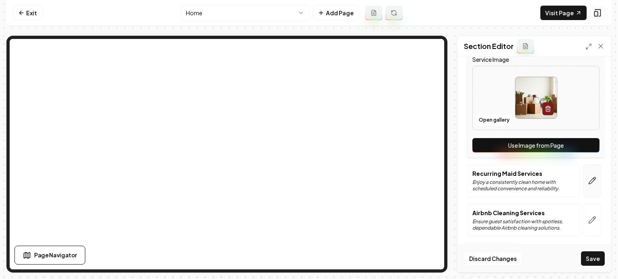
click at [583, 175] on button "button" at bounding box center [592, 180] width 18 height 33
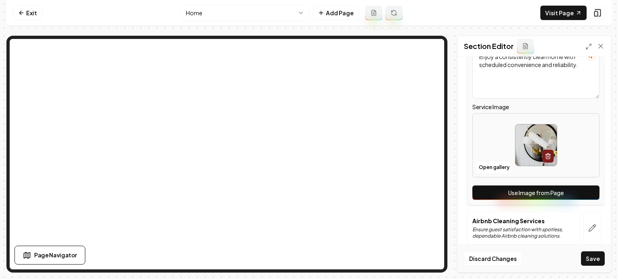
click at [576, 194] on button "Use Image from Page" at bounding box center [535, 193] width 127 height 14
click at [587, 217] on button "button" at bounding box center [592, 228] width 18 height 33
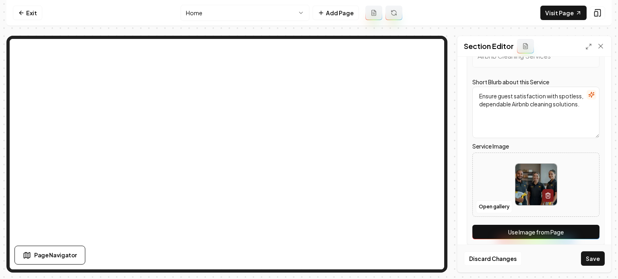
click at [579, 234] on button "Use Image from Page" at bounding box center [535, 232] width 127 height 14
click at [590, 261] on button "Save" at bounding box center [593, 259] width 24 height 14
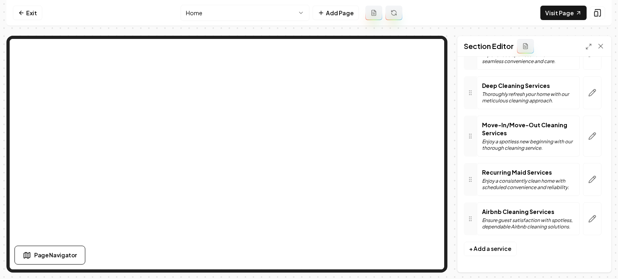
scroll to position [86, 0]
click at [32, 14] on link "Exit" at bounding box center [27, 13] width 29 height 14
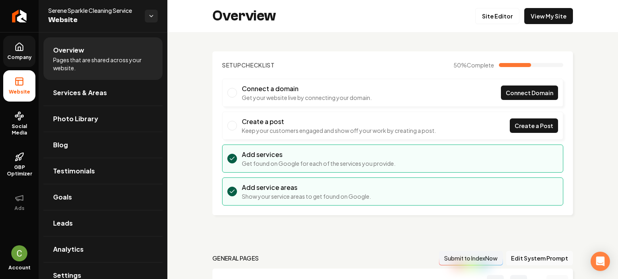
click at [12, 40] on link "Company" at bounding box center [19, 51] width 32 height 31
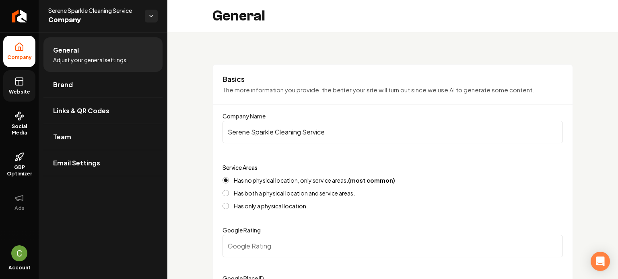
click at [31, 86] on link "Website" at bounding box center [19, 85] width 32 height 31
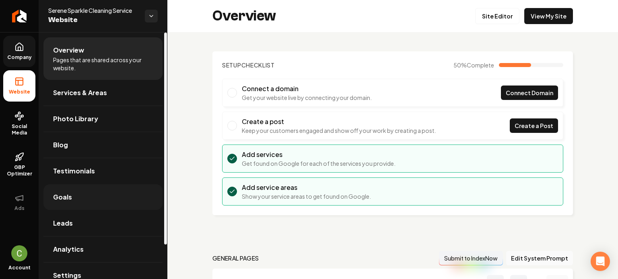
click at [69, 197] on span "Goals" at bounding box center [62, 198] width 19 height 10
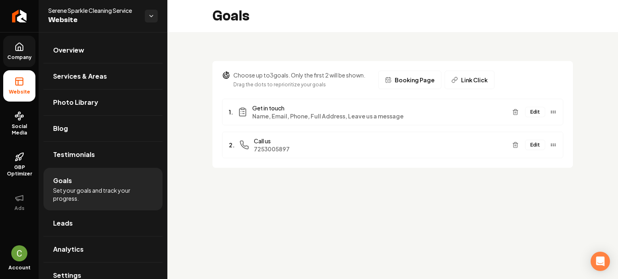
click at [536, 112] on button "Edit" at bounding box center [535, 112] width 20 height 10
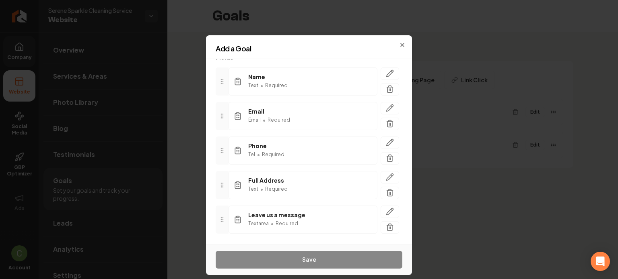
scroll to position [72, 0]
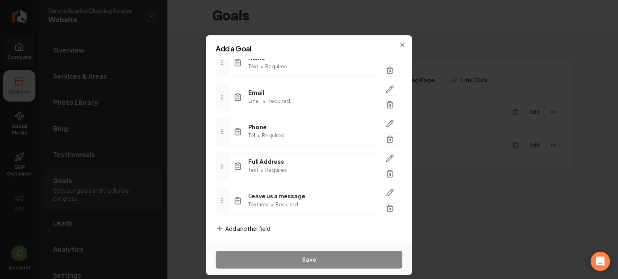
click at [240, 229] on span "Add another field" at bounding box center [247, 229] width 45 height 8
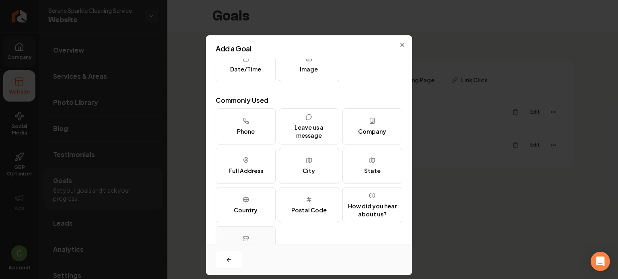
scroll to position [98, 0]
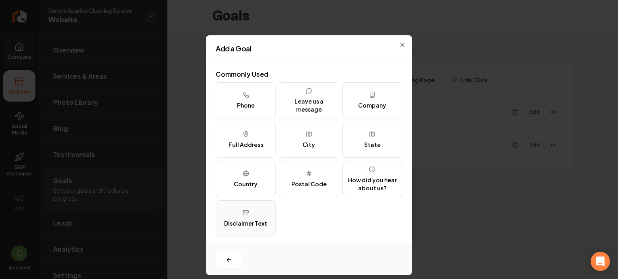
click at [244, 208] on button "Disclaimer Text" at bounding box center [246, 219] width 60 height 36
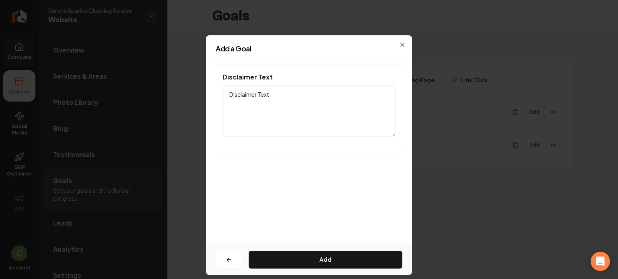
click at [258, 90] on textarea "Disclaimer Text" at bounding box center [308, 110] width 173 height 51
click at [258, 91] on textarea "Disclaimer Text" at bounding box center [308, 110] width 173 height 51
paste textarea "I Consent to Receive SMS Notifications, Appointment Reminders and Updates, and …"
type textarea "I Consent to Receive SMS Notifications, Appointment Reminders and Updates, and …"
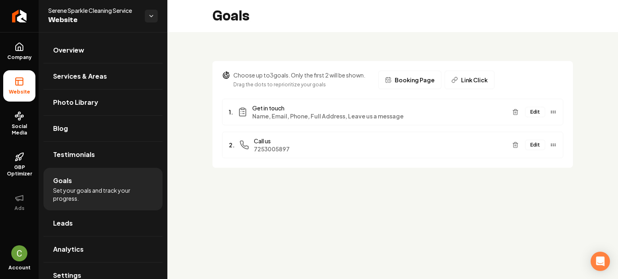
click at [531, 111] on button "Edit" at bounding box center [535, 112] width 20 height 10
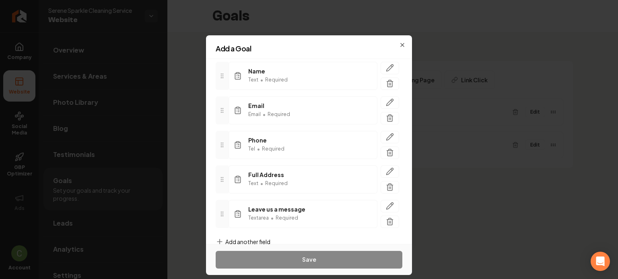
scroll to position [72, 0]
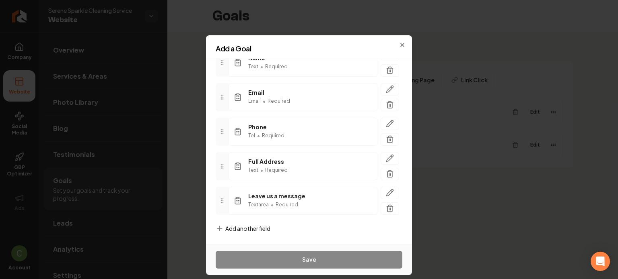
click at [233, 227] on span "Add another field" at bounding box center [247, 229] width 45 height 8
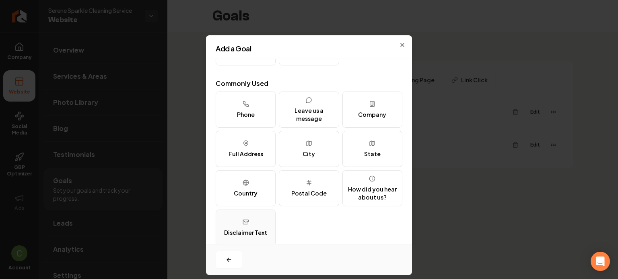
scroll to position [98, 0]
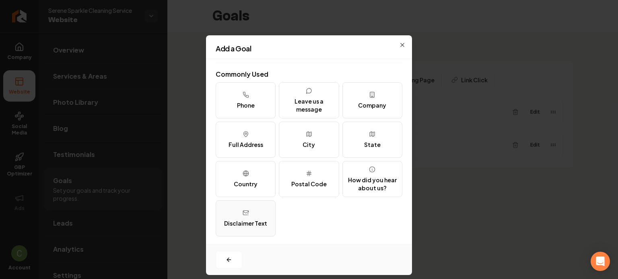
click at [251, 218] on button "Disclaimer Text" at bounding box center [246, 219] width 60 height 36
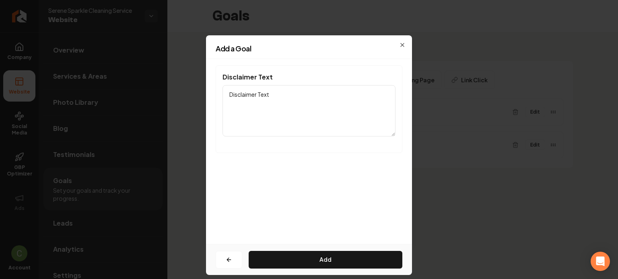
scroll to position [0, 0]
click at [273, 113] on textarea "Disclaimer Text" at bounding box center [308, 110] width 173 height 51
paste textarea "I Consent to Receive SMS Notifications, Appointment Reminders and Updates, and …"
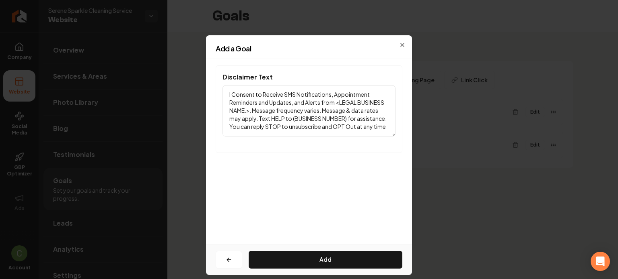
drag, startPoint x: 337, startPoint y: 101, endPoint x: 250, endPoint y: 109, distance: 86.9
click at [250, 109] on textarea "I Consent to Receive SMS Notifications, Appointment Reminders and Updates, and …" at bounding box center [308, 110] width 173 height 51
paste textarea "Serene Sparkle Cleaning Service"
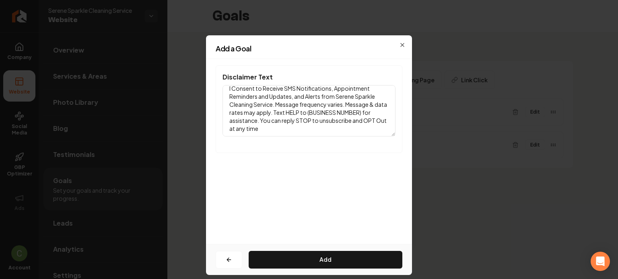
scroll to position [7, 0]
drag, startPoint x: 320, startPoint y: 109, endPoint x: 382, endPoint y: 109, distance: 62.3
click at [382, 109] on textarea "I Consent to Receive SMS Notifications, Appointment Reminders and Updates, and …" at bounding box center [308, 110] width 173 height 51
paste textarea "725) 300-5897"
type textarea "I Consent to Receive SMS Notifications, Appointment Reminders and Updates, and …"
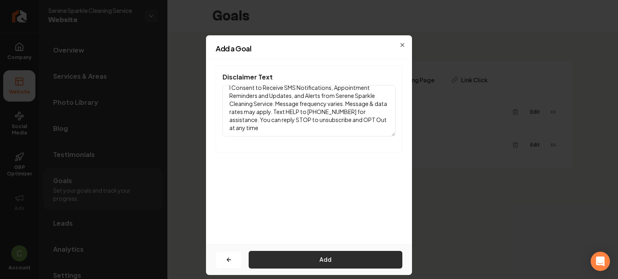
click at [355, 260] on button "Add" at bounding box center [325, 260] width 154 height 18
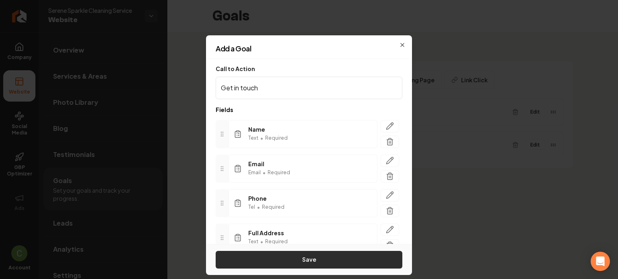
click at [357, 258] on button "Save" at bounding box center [309, 260] width 187 height 18
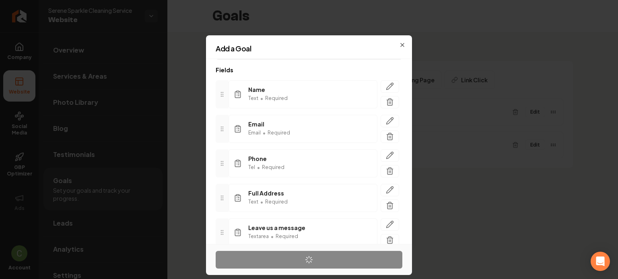
scroll to position [97, 0]
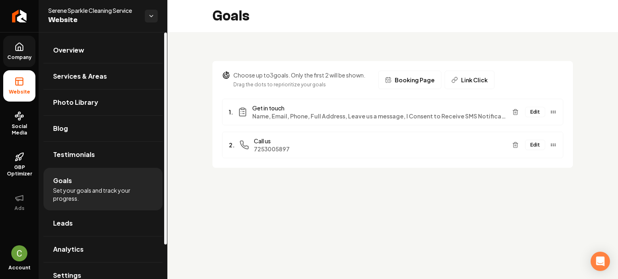
click at [15, 43] on icon at bounding box center [19, 47] width 10 height 10
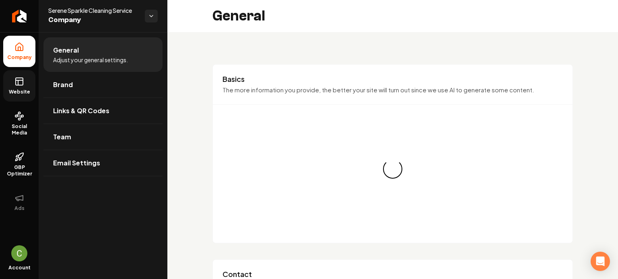
click at [12, 77] on link "Website" at bounding box center [19, 85] width 32 height 31
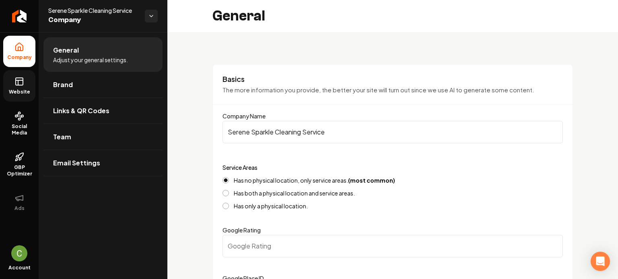
click at [11, 96] on link "Website" at bounding box center [19, 85] width 32 height 31
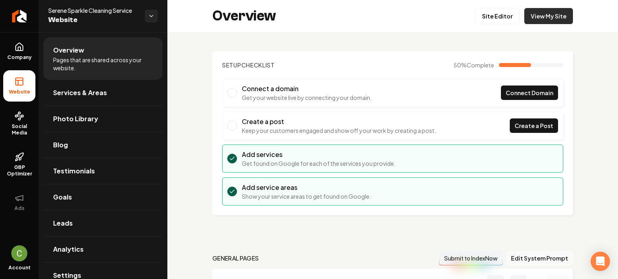
click at [543, 14] on link "View My Site" at bounding box center [548, 16] width 49 height 16
click at [501, 21] on link "Site Editor" at bounding box center [497, 16] width 44 height 16
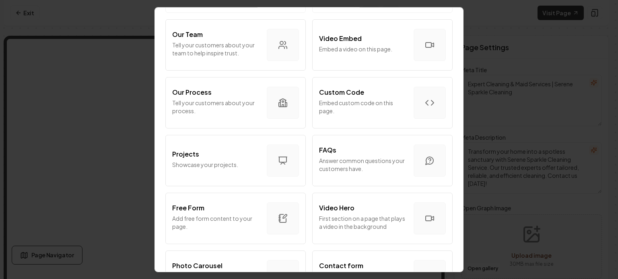
scroll to position [281, 0]
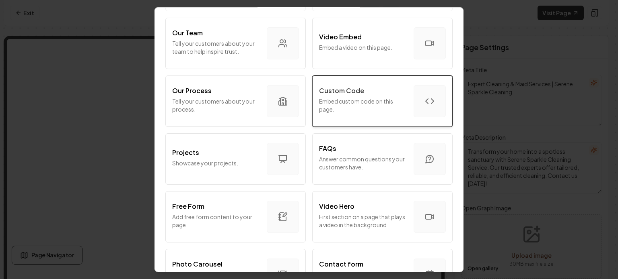
click at [373, 100] on p "Embed custom code on this page." at bounding box center [363, 105] width 88 height 16
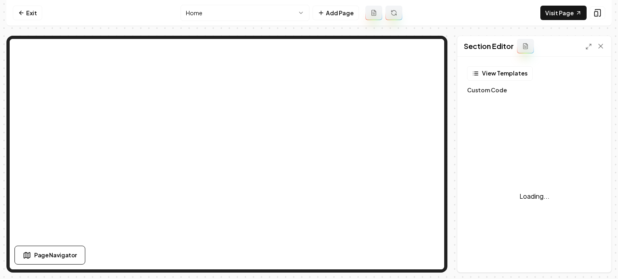
click at [521, 88] on div "View Templates Custom Code Loading... Brand Colors Primary #023a5e Secondary #9…" at bounding box center [534, 165] width 154 height 216
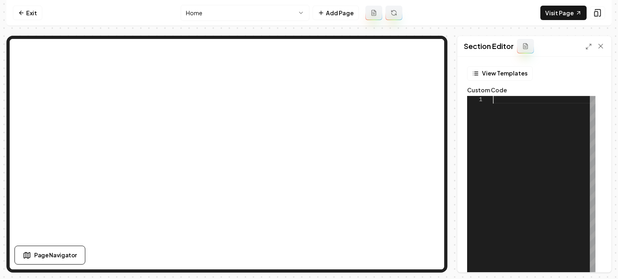
click at [517, 125] on div at bounding box center [544, 196] width 103 height 201
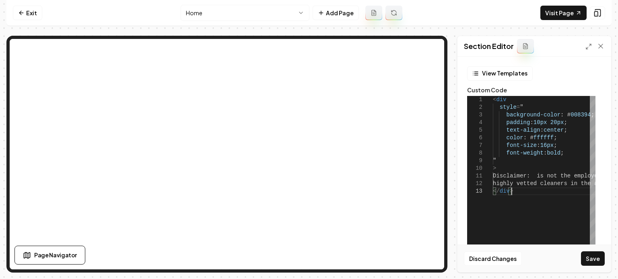
scroll to position [185, 0]
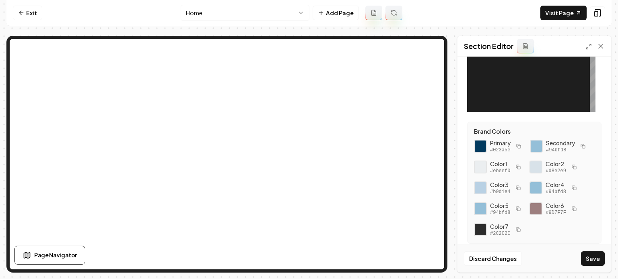
click at [518, 144] on icon "button" at bounding box center [518, 146] width 5 height 5
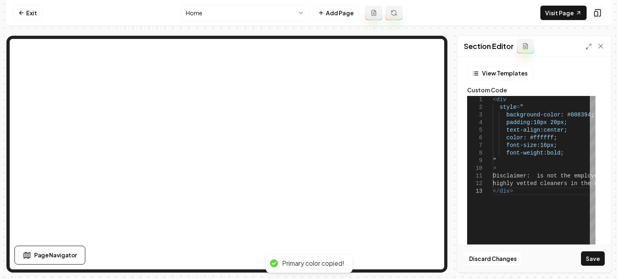
scroll to position [0, 18]
drag, startPoint x: 583, startPoint y: 114, endPoint x: 561, endPoint y: 113, distance: 21.3
click at [561, 113] on div "< div style = " background-color : # 008394 ; padding : 10px 20px ; text-align …" at bounding box center [627, 196] width 269 height 201
click at [537, 160] on div "< div style = " background-color : # 023a5e ; padding : 10px 20px ; text-align …" at bounding box center [627, 196] width 269 height 201
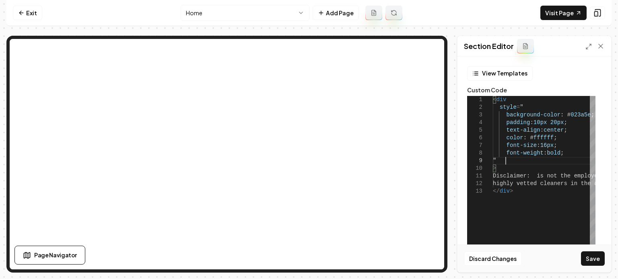
click at [507, 98] on div "< div style = " background-color : # 023a5e ; padding : 10px 20px ; text-align …" at bounding box center [627, 196] width 269 height 201
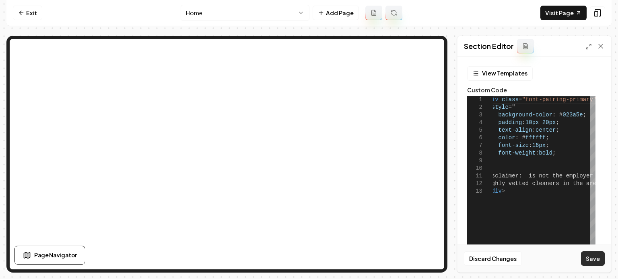
click at [599, 259] on button "Save" at bounding box center [593, 259] width 24 height 14
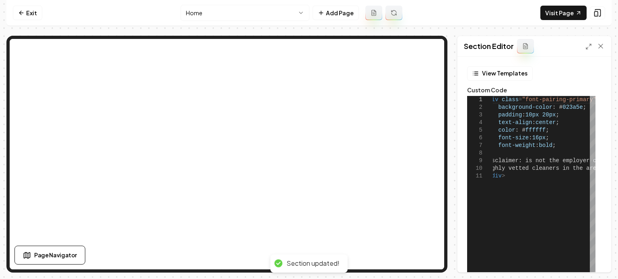
scroll to position [6, 0]
click at [526, 158] on div "< div class = "font-pairing-primary " style = " background-color : # 023a5e ; p…" at bounding box center [617, 196] width 265 height 201
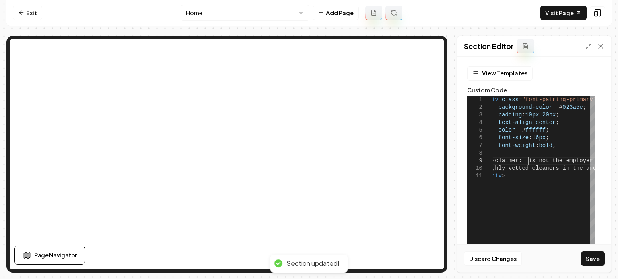
scroll to position [61, 43]
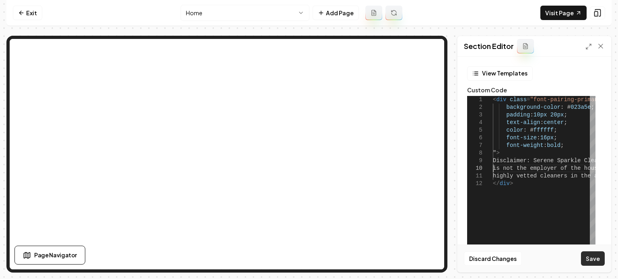
click at [587, 257] on button "Save" at bounding box center [593, 259] width 24 height 14
type textarea "**********"
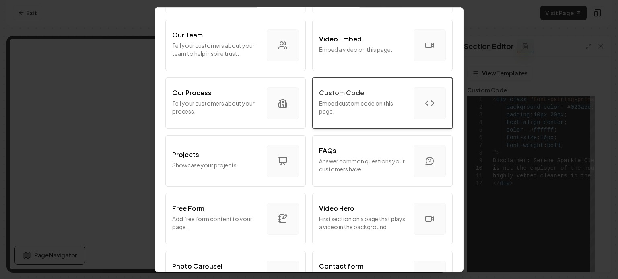
scroll to position [281, 0]
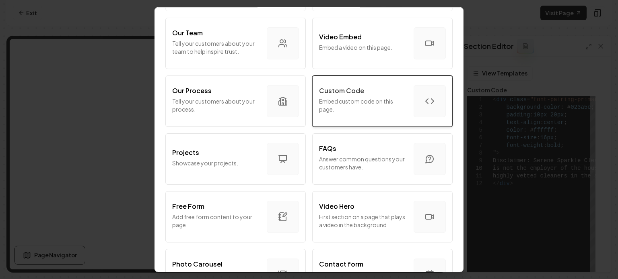
click at [362, 99] on p "Embed custom code on this page." at bounding box center [363, 105] width 88 height 16
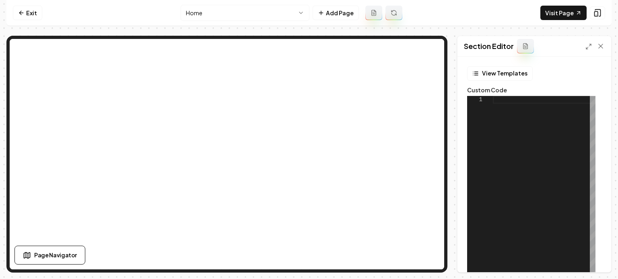
click at [523, 138] on div at bounding box center [544, 196] width 103 height 201
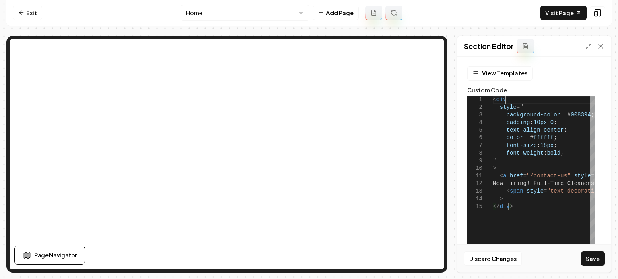
click at [522, 97] on div "< div style = " background-color : # 008394 ; padding : 10px 0 ; text-align : c…" at bounding box center [602, 196] width 219 height 201
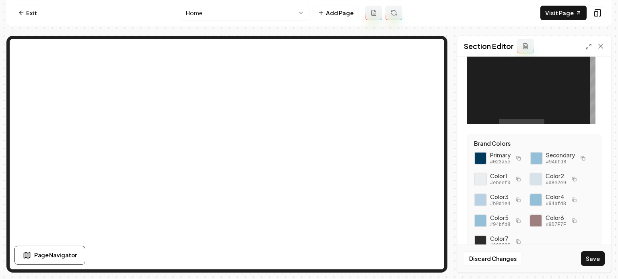
scroll to position [185, 0]
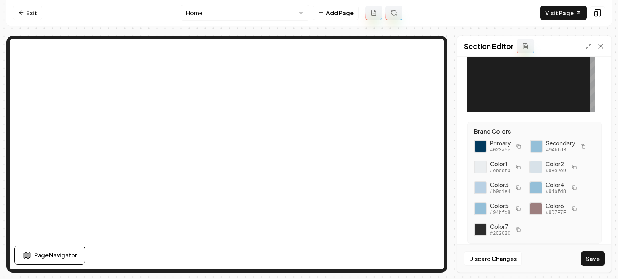
click at [581, 148] on icon "button" at bounding box center [582, 146] width 5 height 5
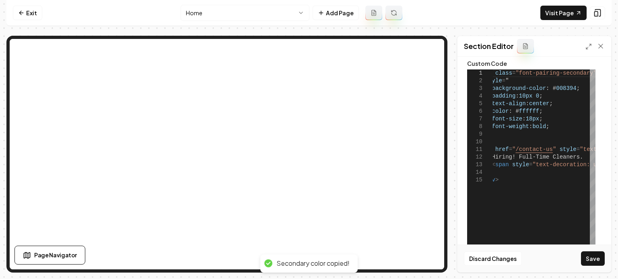
scroll to position [0, 0]
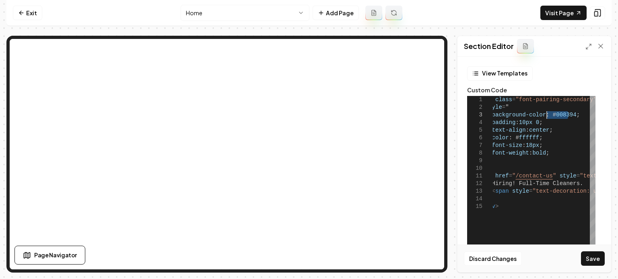
drag, startPoint x: 569, startPoint y: 113, endPoint x: 546, endPoint y: 113, distance: 22.5
click at [546, 113] on div "< div class = "font-pairing-secondary" style = " background-color : # 008394 ; …" at bounding box center [587, 196] width 219 height 201
click at [591, 262] on button "Save" at bounding box center [593, 259] width 24 height 14
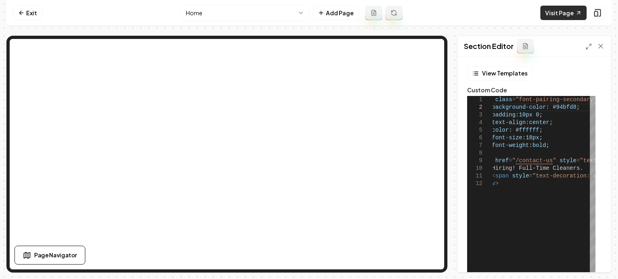
click at [572, 16] on link "Visit Page" at bounding box center [563, 13] width 46 height 14
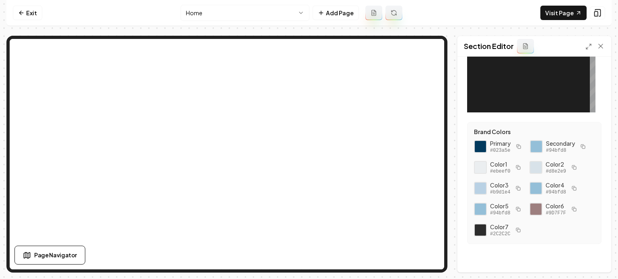
scroll to position [185, 0]
click at [573, 167] on icon "button" at bounding box center [573, 167] width 5 height 5
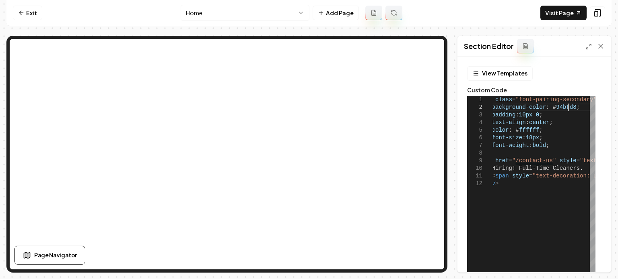
scroll to position [0, 0]
drag, startPoint x: 568, startPoint y: 107, endPoint x: 545, endPoint y: 108, distance: 23.0
click at [545, 108] on div "< div class = "font-pairing-secondary" style = " background-color : # 94bfd8 ; …" at bounding box center [589, 196] width 222 height 201
type textarea "**********"
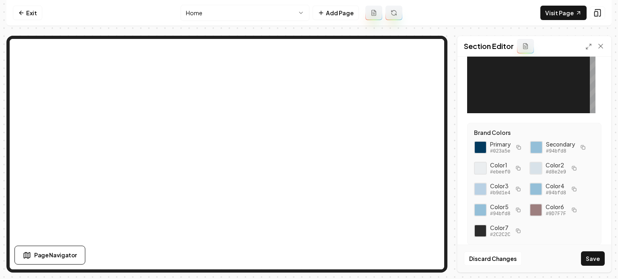
scroll to position [185, 0]
click at [520, 146] on icon "button" at bounding box center [518, 146] width 5 height 5
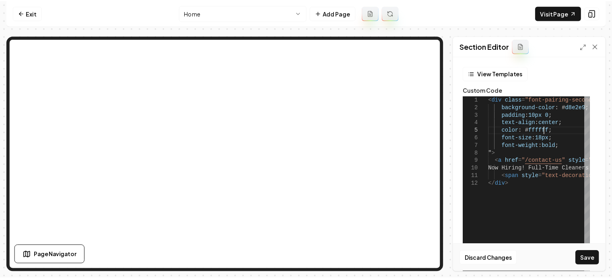
scroll to position [0, 89]
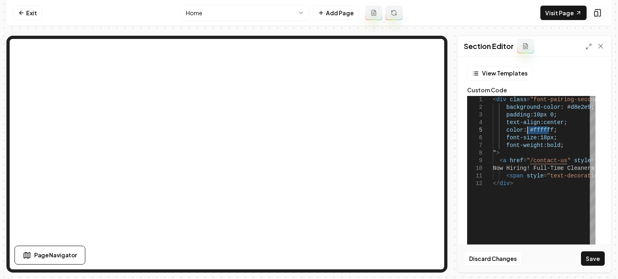
drag, startPoint x: 548, startPoint y: 129, endPoint x: 526, endPoint y: 129, distance: 22.5
click at [526, 129] on div "< div class = "font-pairing-secondary" style = " background-color : # d8e2e9 ; …" at bounding box center [604, 196] width 222 height 201
type textarea "**********"
click at [598, 260] on button "Save" at bounding box center [593, 259] width 24 height 14
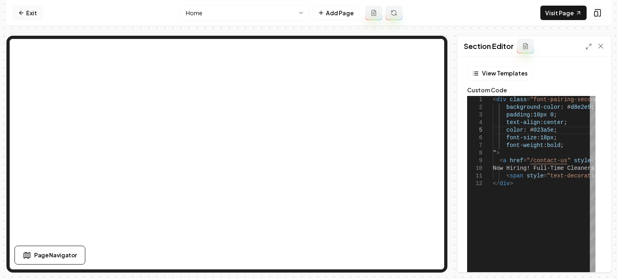
click at [18, 15] on icon at bounding box center [21, 13] width 6 height 6
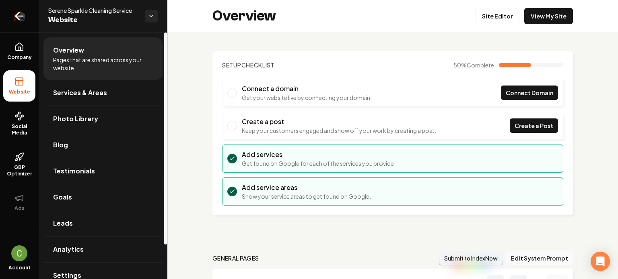
click at [14, 20] on icon "Return to dashboard" at bounding box center [19, 16] width 13 height 13
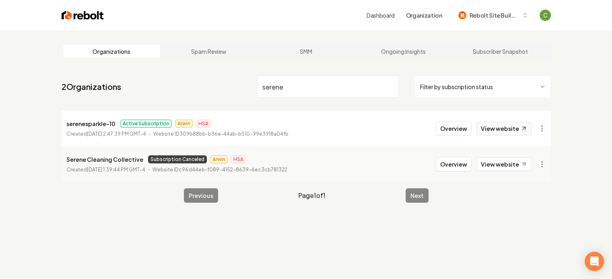
type input "serene"
click at [505, 133] on link "View website" at bounding box center [503, 129] width 55 height 14
click at [318, 80] on input "serene" at bounding box center [328, 87] width 142 height 23
click at [390, 87] on input "serene" at bounding box center [328, 87] width 142 height 23
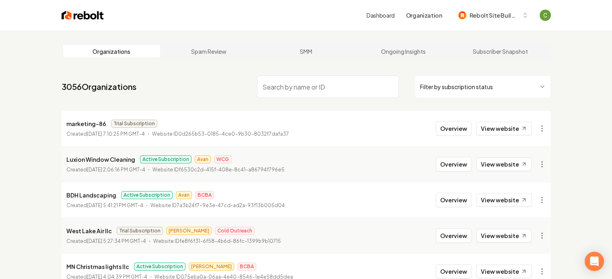
type input "Cross Valley Roofing"
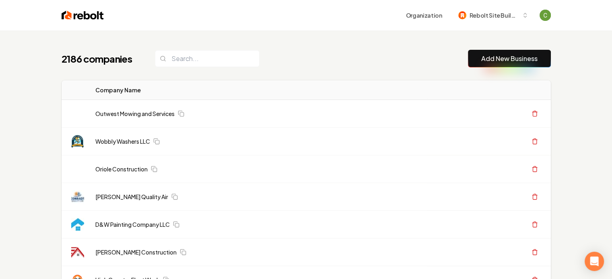
click at [503, 58] on link "Add New Business" at bounding box center [509, 59] width 56 height 10
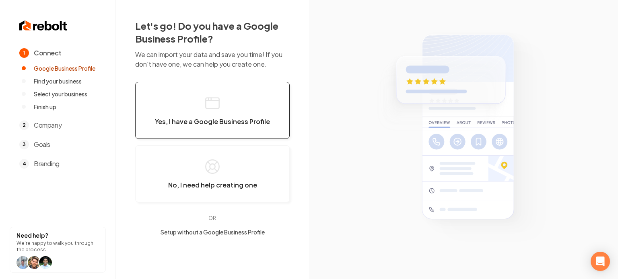
click at [251, 115] on button "Yes, I have a Google Business Profile" at bounding box center [212, 110] width 154 height 57
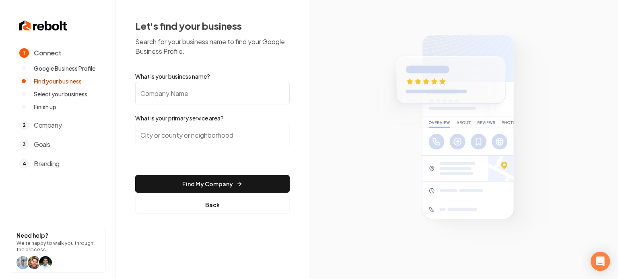
click at [202, 99] on input "What is your business name?" at bounding box center [212, 93] width 154 height 23
paste input "Cross Valley Roofing"
type input "Cross Valley Roofing"
click at [196, 131] on input "search" at bounding box center [212, 135] width 154 height 23
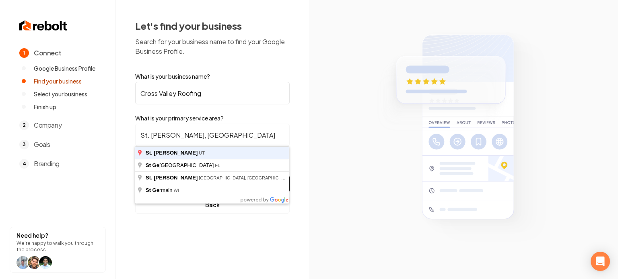
type input "St. [PERSON_NAME], [GEOGRAPHIC_DATA]"
click at [135, 175] on button "Find My Company" at bounding box center [212, 184] width 154 height 18
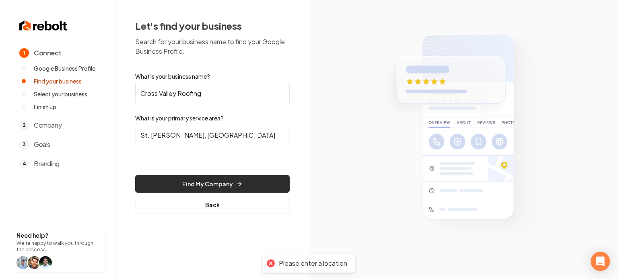
click at [275, 181] on button "Find My Company" at bounding box center [212, 184] width 154 height 18
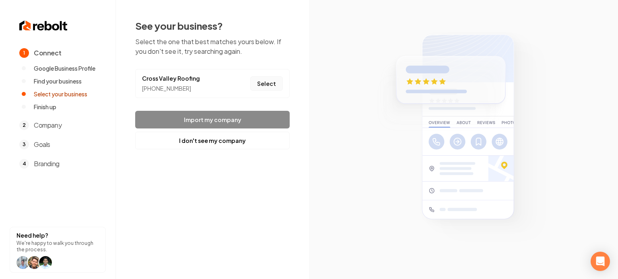
click at [267, 84] on button "Select" at bounding box center [266, 83] width 33 height 14
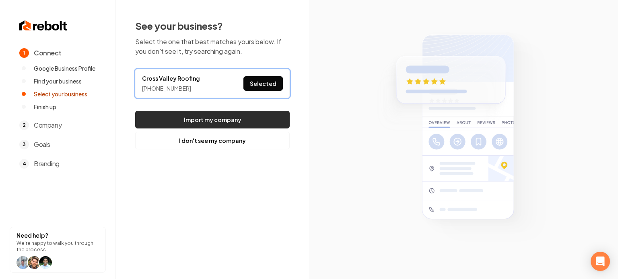
click at [249, 124] on button "Import my company" at bounding box center [212, 120] width 154 height 18
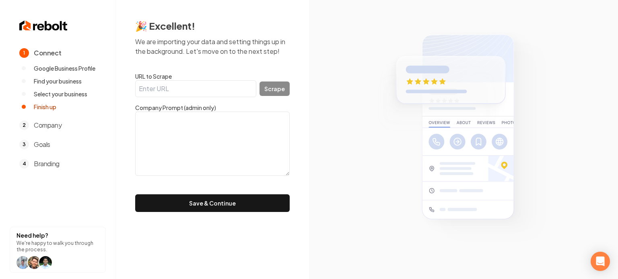
click at [156, 83] on input "URL to Scrape" at bounding box center [195, 88] width 121 height 17
click at [175, 117] on textarea at bounding box center [212, 144] width 154 height 64
paste textarea ""We are locally owned and operated company that values our customers with hones…"
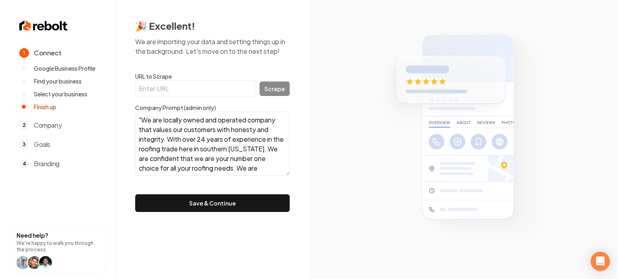
scroll to position [35, 0]
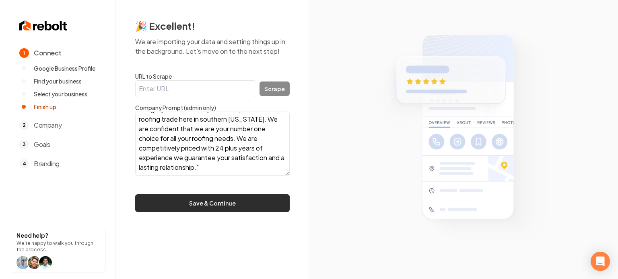
type textarea ""We are locally owned and operated company that values our customers with hones…"
click at [177, 205] on button "Save & Continue" at bounding box center [212, 204] width 154 height 18
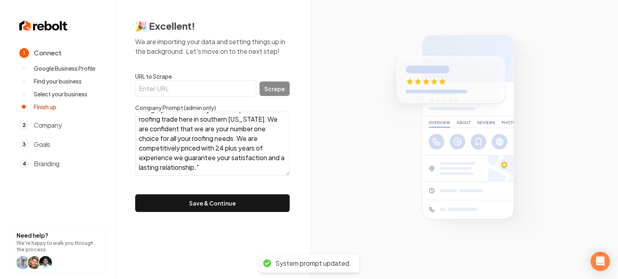
scroll to position [21, 0]
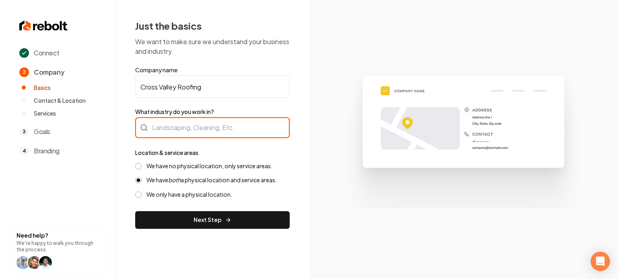
click at [158, 127] on div at bounding box center [212, 127] width 154 height 21
type input "Roofing"
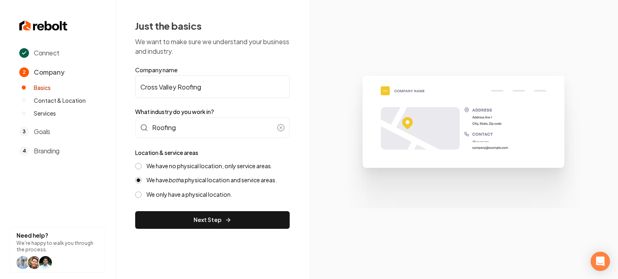
click at [168, 162] on label "We have no physical location, only service areas." at bounding box center [209, 166] width 126 height 8
click at [142, 163] on button "We have no physical location, only service areas." at bounding box center [138, 166] width 6 height 6
click at [173, 231] on div "Just the basics We want to make sure we understand your business and industry. …" at bounding box center [212, 124] width 193 height 248
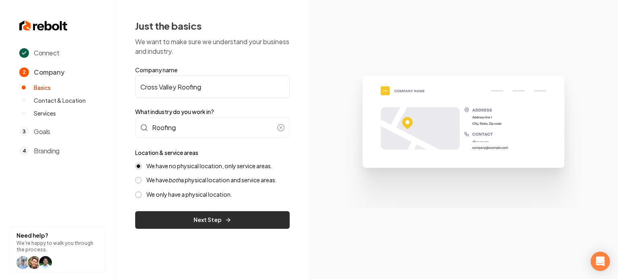
click at [180, 220] on button "Next Step" at bounding box center [212, 221] width 154 height 18
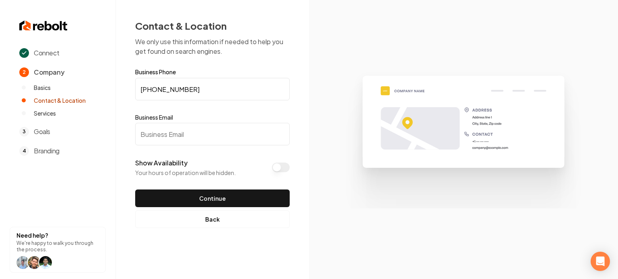
click at [151, 129] on input "Business Email" at bounding box center [212, 134] width 154 height 23
paste input "[EMAIL_ADDRESS][DOMAIN_NAME]"
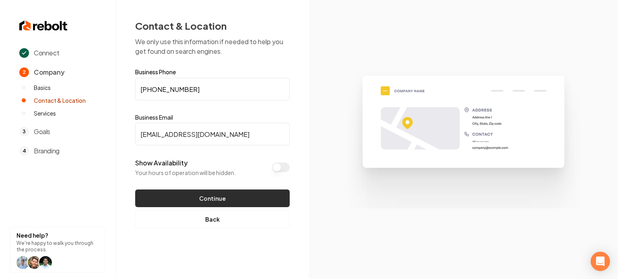
type input "[EMAIL_ADDRESS][DOMAIN_NAME]"
click at [176, 193] on button "Continue" at bounding box center [212, 199] width 154 height 18
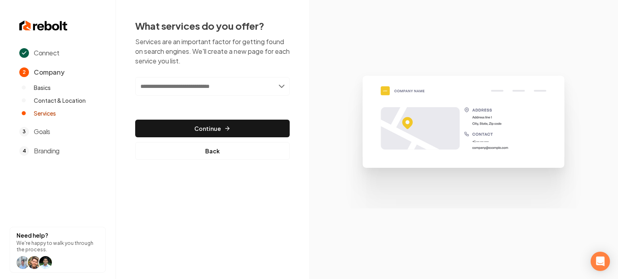
click at [193, 88] on input "text" at bounding box center [212, 86] width 154 height 18
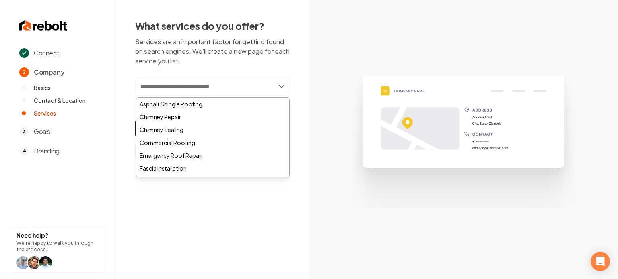
click at [184, 88] on input "text" at bounding box center [212, 86] width 154 height 18
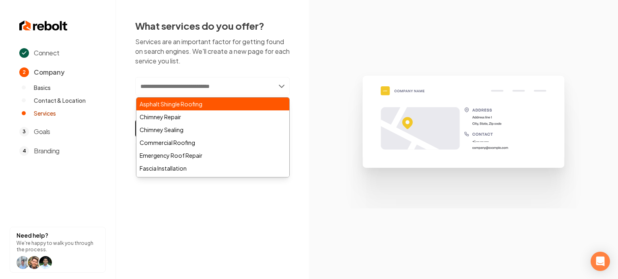
click at [193, 103] on div "Asphalt Shingle Roofing" at bounding box center [212, 104] width 153 height 13
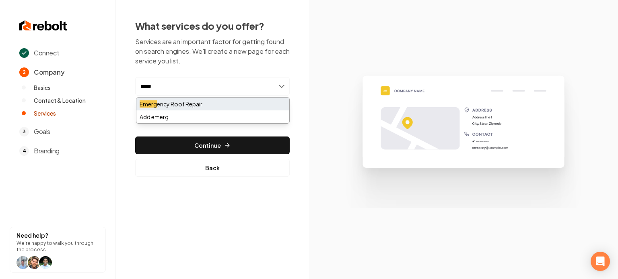
type input "*****"
click at [192, 100] on div "Emerg ency Roof Repair" at bounding box center [212, 104] width 153 height 13
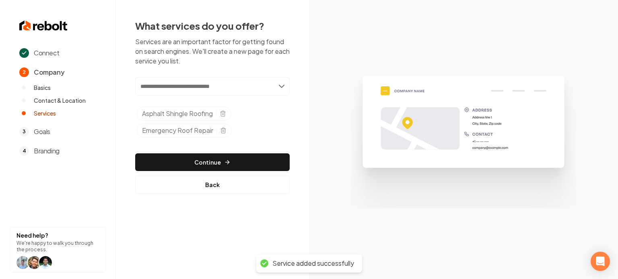
click at [187, 84] on input "text" at bounding box center [212, 86] width 154 height 18
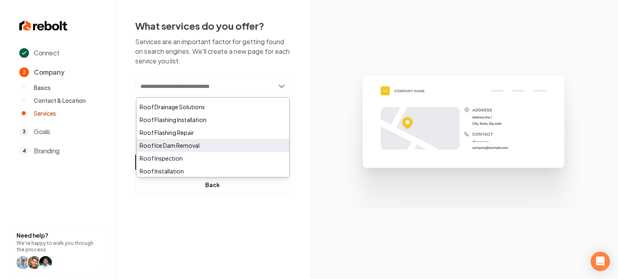
scroll to position [241, 0]
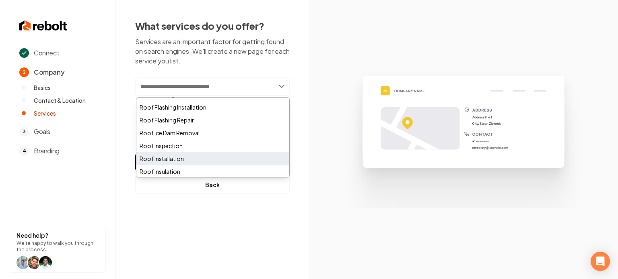
click at [207, 158] on div "Roof Installation" at bounding box center [212, 158] width 153 height 13
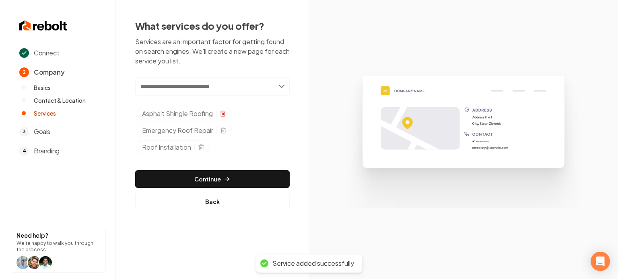
click at [224, 112] on icon "Selected tags" at bounding box center [222, 112] width 5 height 0
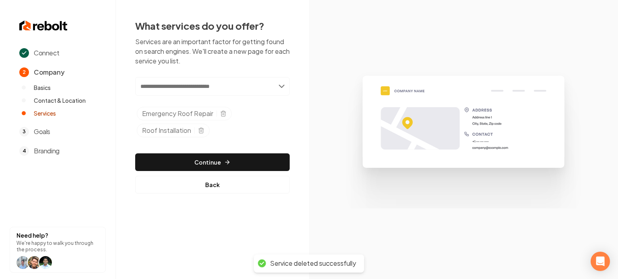
click at [209, 86] on input "text" at bounding box center [212, 86] width 154 height 18
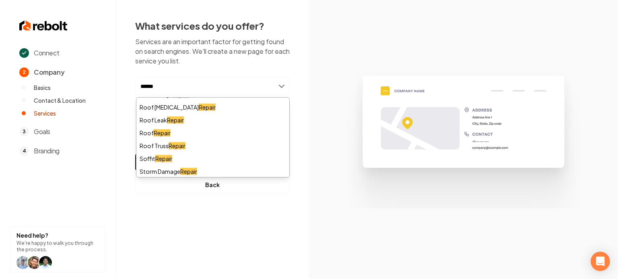
scroll to position [80, 0]
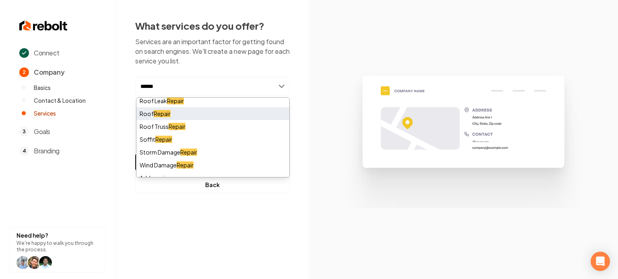
type input "******"
click at [189, 112] on div "Roof Repair" at bounding box center [212, 113] width 153 height 13
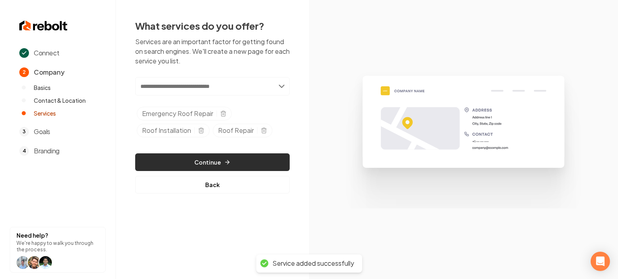
click at [225, 160] on icon "button" at bounding box center [227, 162] width 6 height 6
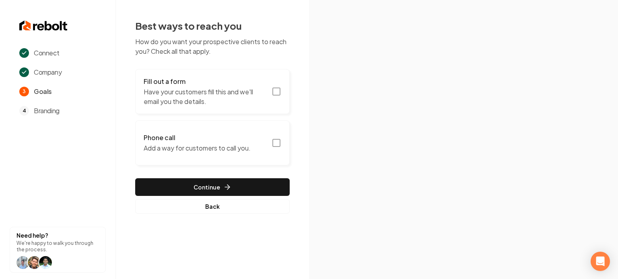
click at [240, 86] on h3 "Fill out a form" at bounding box center [205, 82] width 123 height 10
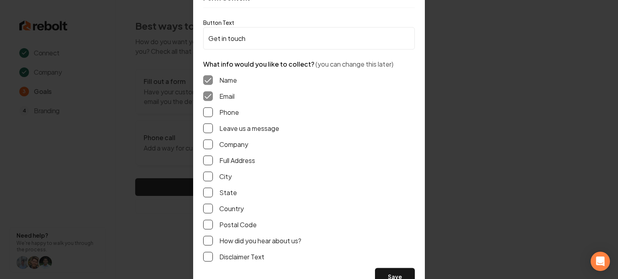
click at [205, 125] on button "Leave us a message" at bounding box center [208, 128] width 10 height 10
click at [204, 115] on button "Phone" at bounding box center [208, 112] width 10 height 10
click at [209, 159] on button "Full Address" at bounding box center [208, 161] width 10 height 10
click at [397, 278] on button "Save" at bounding box center [395, 277] width 40 height 18
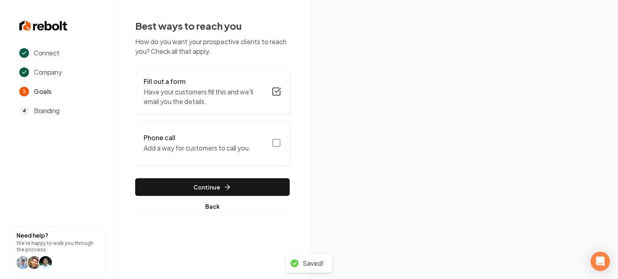
click at [275, 142] on icon "button" at bounding box center [276, 143] width 10 height 10
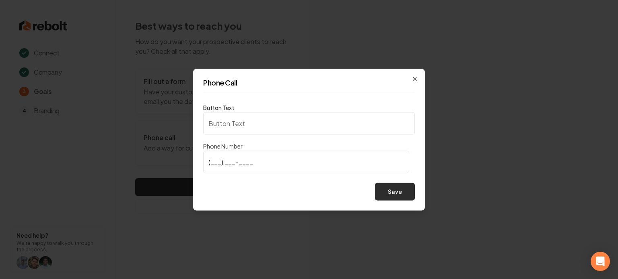
type input "Call us"
type input "(435) 218-1939"
click at [392, 191] on button "Save" at bounding box center [395, 192] width 40 height 18
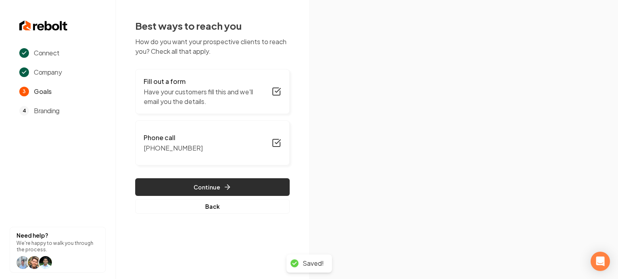
click at [260, 192] on button "Continue" at bounding box center [212, 188] width 154 height 18
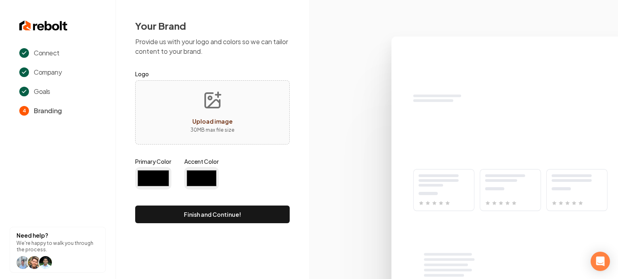
type input "#194d33"
type input "#70be00"
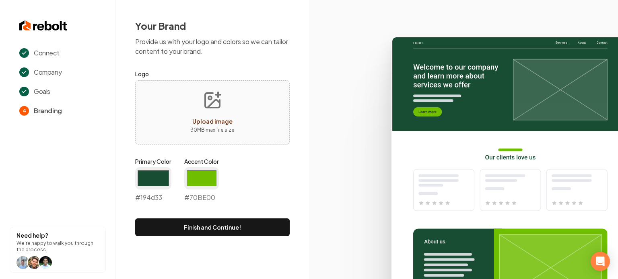
click at [342, 111] on icon at bounding box center [463, 155] width 309 height 250
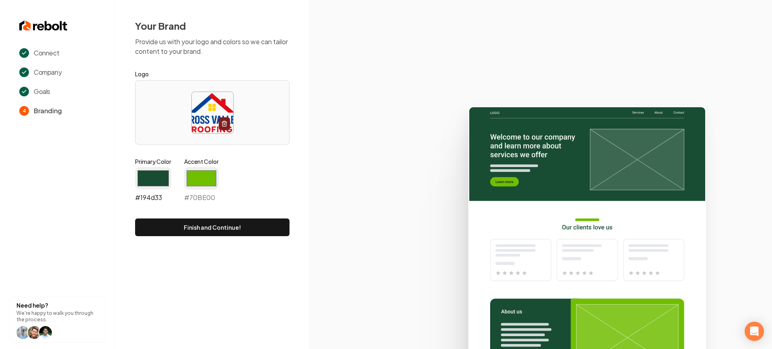
click at [160, 179] on input "#194d33" at bounding box center [153, 178] width 36 height 23
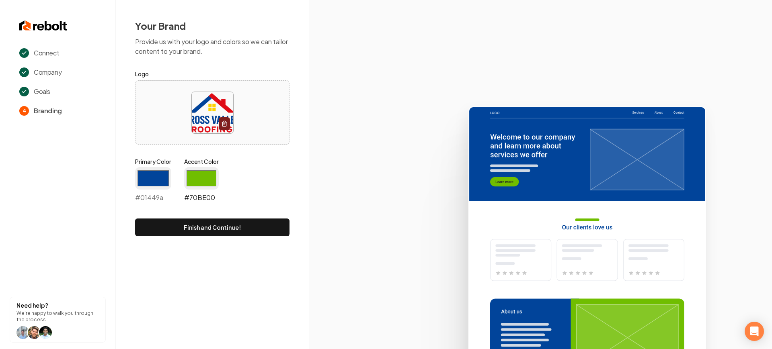
type input "#01449a"
drag, startPoint x: 199, startPoint y: 181, endPoint x: 181, endPoint y: 218, distance: 40.6
click at [199, 181] on input "#70be00" at bounding box center [201, 178] width 35 height 23
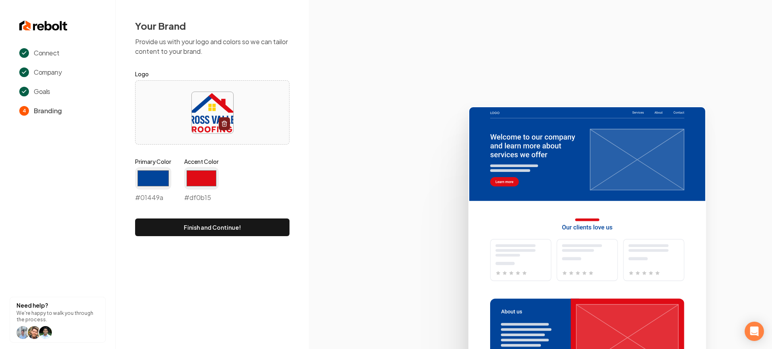
type input "#df0b15"
click at [309, 153] on icon at bounding box center [540, 225] width 463 height 250
click at [227, 214] on form "Logo Primary Color #01449a #01449a Accent Color #df0b15 #df0b15 Finish and Cont…" at bounding box center [212, 152] width 154 height 167
click at [225, 222] on button "Finish and Continue!" at bounding box center [212, 228] width 154 height 18
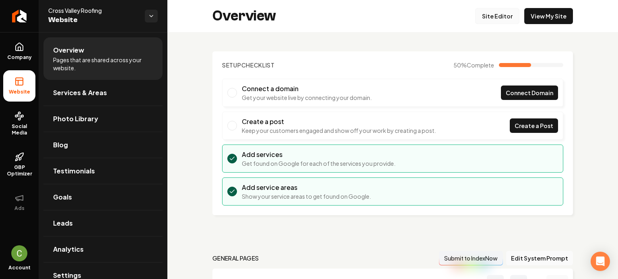
click at [489, 14] on link "Site Editor" at bounding box center [497, 16] width 44 height 16
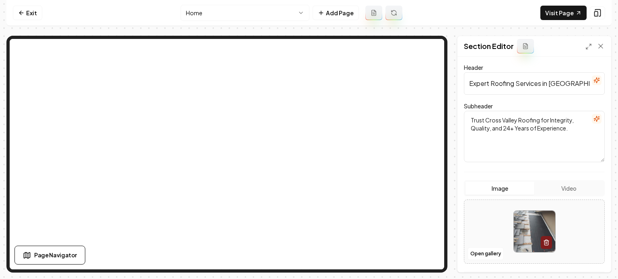
scroll to position [135, 0]
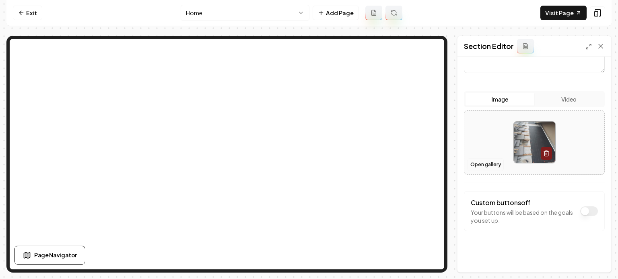
click at [488, 162] on button "Open gallery" at bounding box center [485, 164] width 36 height 13
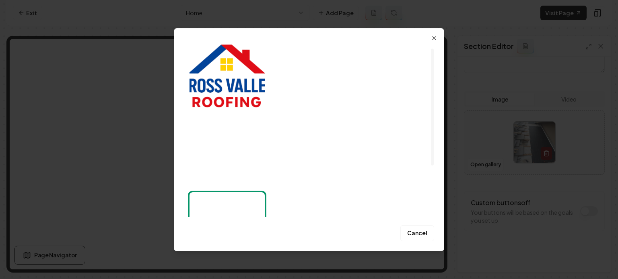
scroll to position [0, 0]
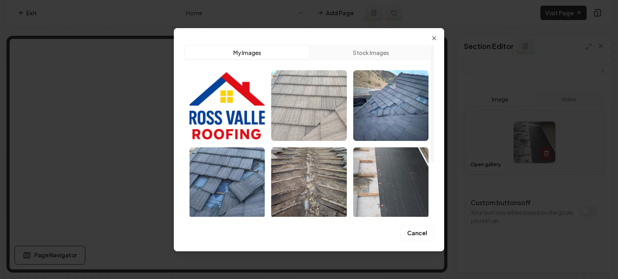
click at [310, 92] on img "Select image image_68b6f6895c7cd75eb84a61b8.jpeg" at bounding box center [308, 105] width 75 height 71
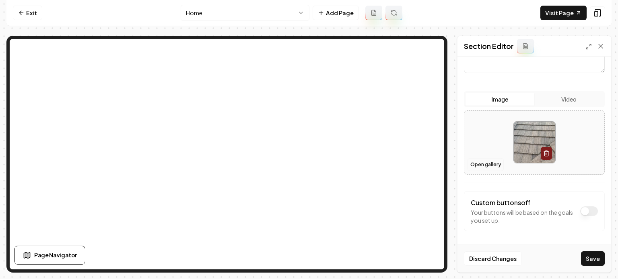
click at [487, 163] on button "Open gallery" at bounding box center [485, 164] width 36 height 13
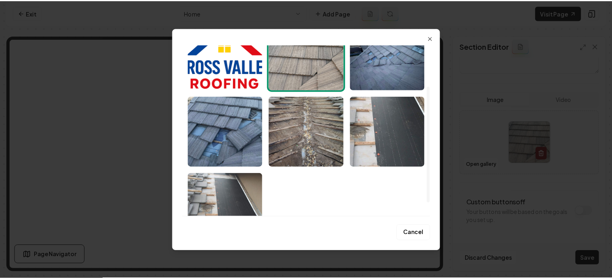
scroll to position [80, 0]
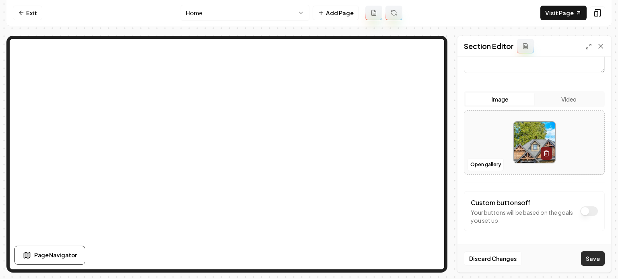
click at [596, 257] on button "Save" at bounding box center [593, 259] width 24 height 14
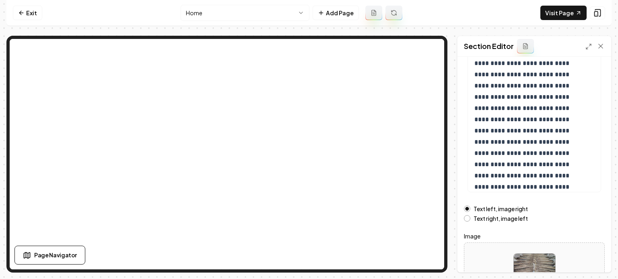
scroll to position [154, 0]
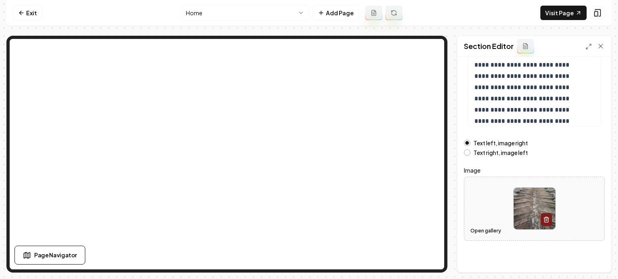
click at [479, 233] on button "Open gallery" at bounding box center [485, 231] width 36 height 13
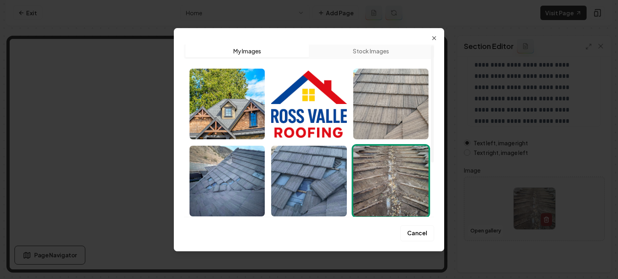
scroll to position [1, 0]
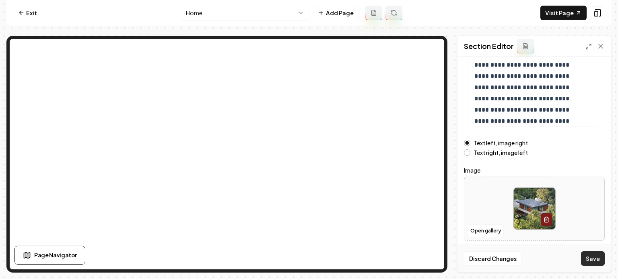
click at [593, 255] on button "Save" at bounding box center [593, 259] width 24 height 14
click at [205, 11] on html "**********" at bounding box center [309, 139] width 618 height 279
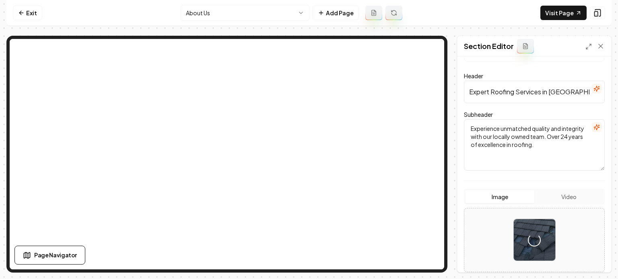
scroll to position [135, 0]
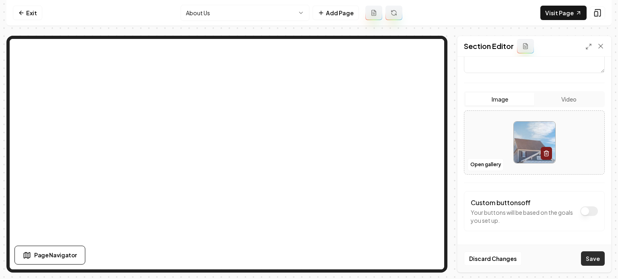
click at [589, 258] on button "Save" at bounding box center [593, 259] width 24 height 14
click at [236, 18] on html "Computer Required This feature is only available on a computer. Please switch t…" at bounding box center [309, 139] width 618 height 279
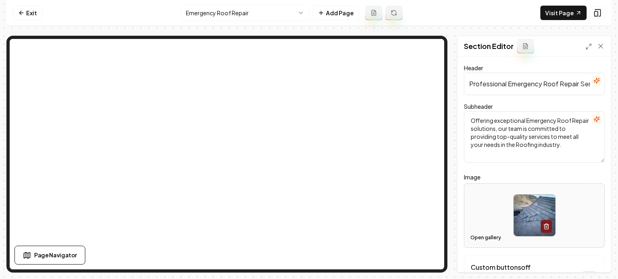
click at [471, 234] on button "Open gallery" at bounding box center [485, 238] width 36 height 13
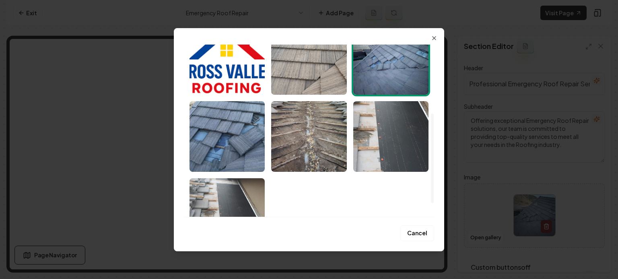
scroll to position [158, 0]
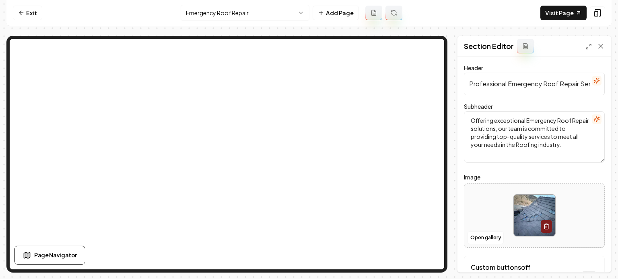
click at [212, 11] on html "Computer Required This feature is only available on a computer. Please switch t…" at bounding box center [309, 139] width 618 height 279
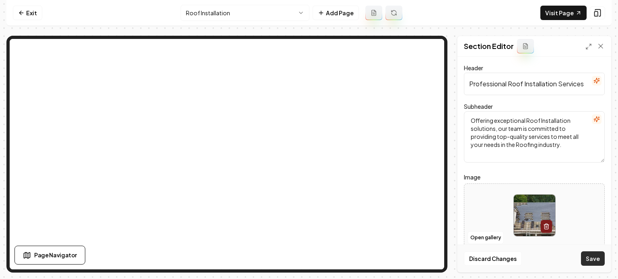
click at [603, 261] on button "Save" at bounding box center [593, 259] width 24 height 14
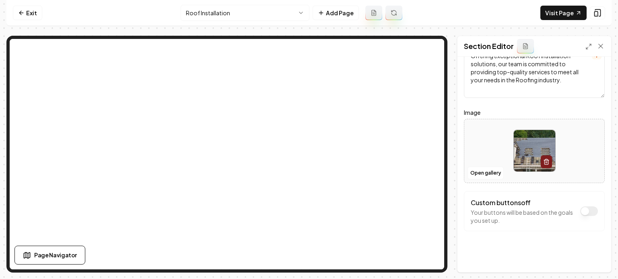
click at [225, 13] on html "Computer Required This feature is only available on a computer. Please switch t…" at bounding box center [309, 139] width 618 height 279
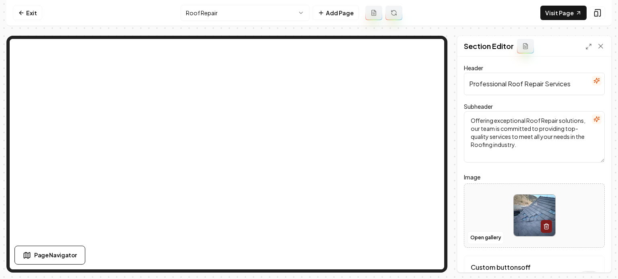
drag, startPoint x: 482, startPoint y: 275, endPoint x: 502, endPoint y: 187, distance: 89.9
click at [502, 187] on div "Open gallery" at bounding box center [534, 216] width 141 height 64
click at [488, 239] on button "Open gallery" at bounding box center [485, 238] width 36 height 13
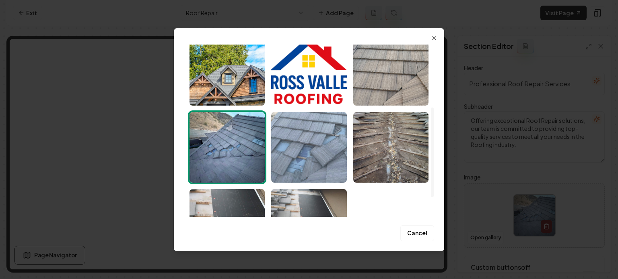
scroll to position [121, 0]
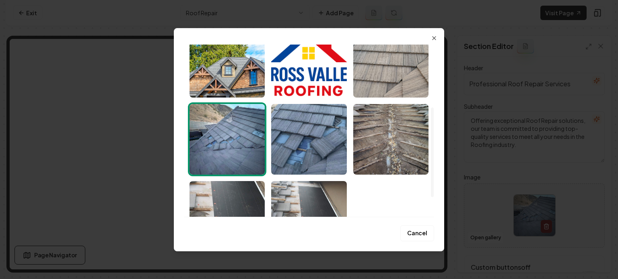
click at [311, 144] on img "Select image image_68b6f6885c7cd75eb84a5f3e.jpeg" at bounding box center [308, 139] width 75 height 71
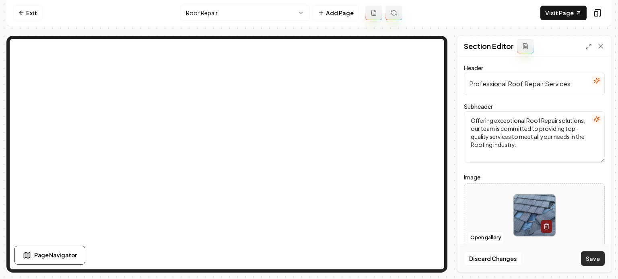
click at [589, 262] on button "Save" at bounding box center [593, 259] width 24 height 14
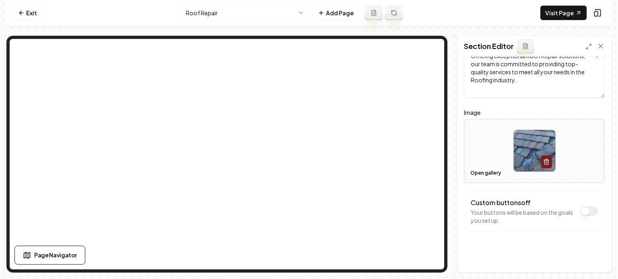
click at [246, 3] on nav "Exit Roof Repair Add Page Visit Page" at bounding box center [308, 13] width 605 height 26
click at [244, 11] on html "Computer Required This feature is only available on a computer. Please switch t…" at bounding box center [309, 139] width 618 height 279
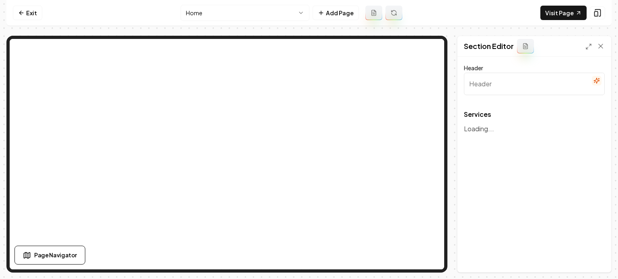
type input "Our Expert Roofing Services"
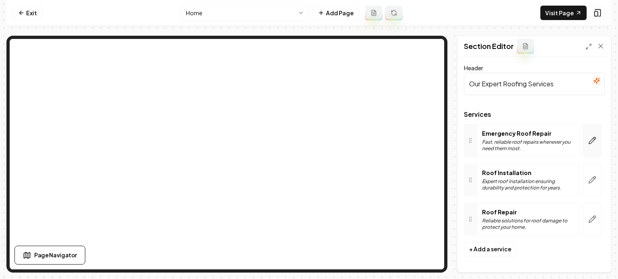
click at [589, 141] on icon "button" at bounding box center [592, 140] width 7 height 7
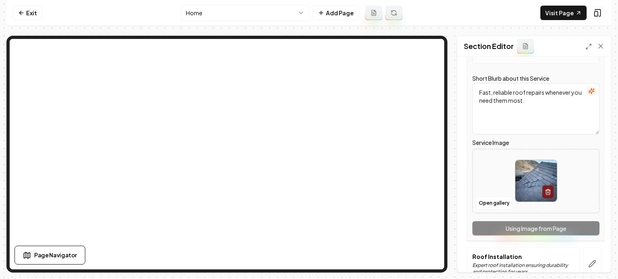
scroll to position [178, 0]
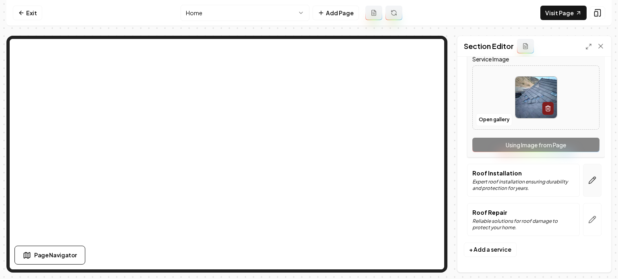
click at [590, 172] on button "button" at bounding box center [592, 180] width 18 height 33
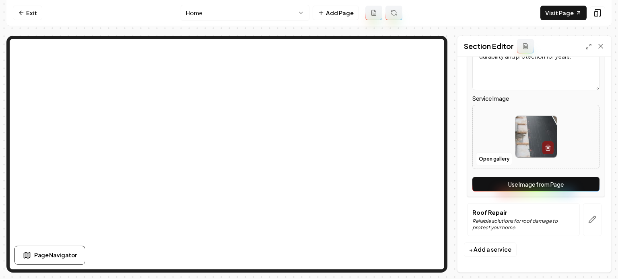
click at [561, 185] on button "Use Image from Page" at bounding box center [535, 184] width 127 height 14
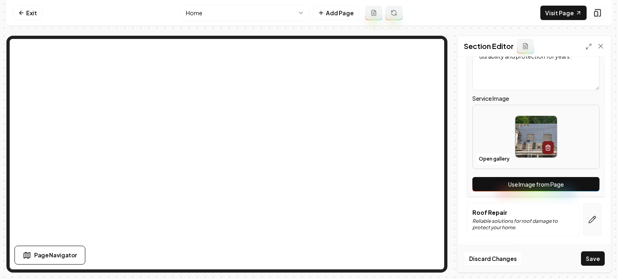
click at [585, 212] on button "button" at bounding box center [592, 219] width 18 height 33
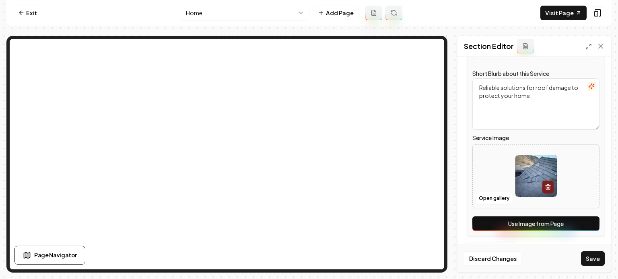
click at [582, 223] on button "Use Image from Page" at bounding box center [535, 224] width 127 height 14
click at [588, 256] on button "Save" at bounding box center [593, 259] width 24 height 14
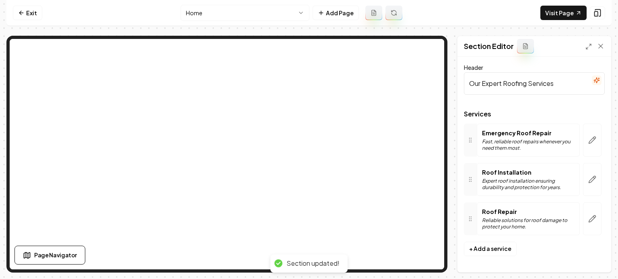
scroll to position [0, 0]
click at [563, 14] on link "Visit Page" at bounding box center [563, 13] width 46 height 14
click at [24, 13] on icon at bounding box center [21, 13] width 6 height 6
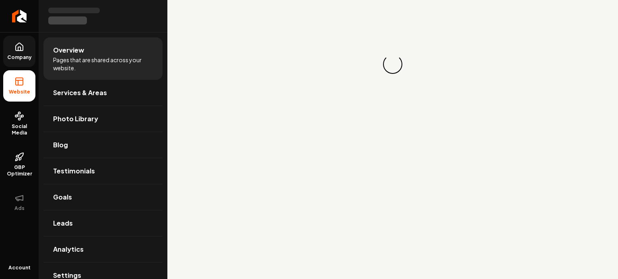
click at [21, 51] on icon at bounding box center [19, 47] width 7 height 8
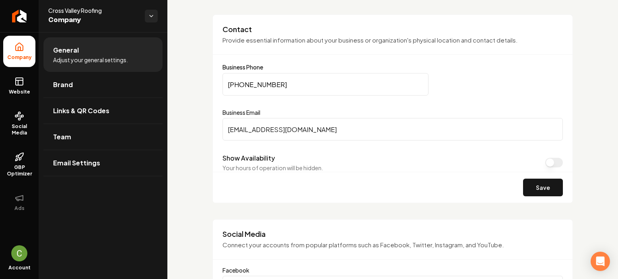
scroll to position [563, 0]
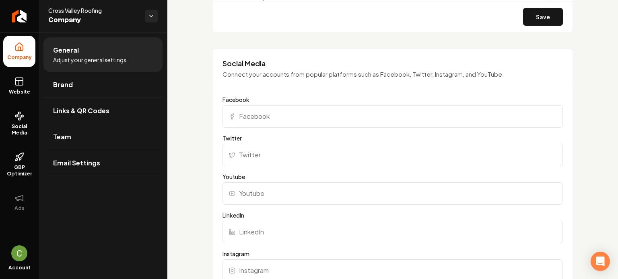
click at [246, 102] on label "Facebook" at bounding box center [392, 100] width 340 height 8
click at [246, 105] on input "Facebook" at bounding box center [392, 116] width 340 height 23
click at [248, 116] on input "Facebook" at bounding box center [392, 116] width 340 height 23
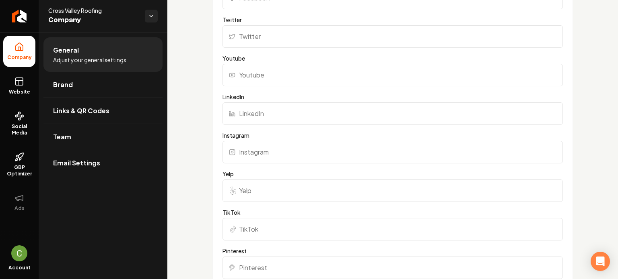
scroll to position [684, 0]
click at [254, 156] on input "Instagram" at bounding box center [392, 150] width 340 height 23
paste input "https://www.instagram.com/crossvalleyroofing/?hl=en"
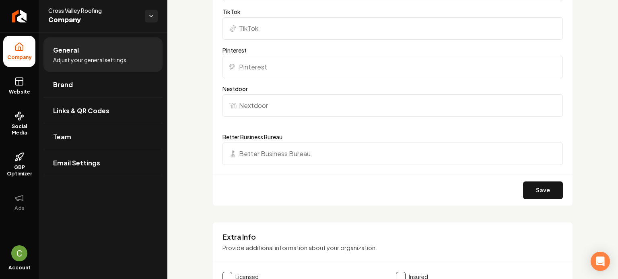
scroll to position [885, 0]
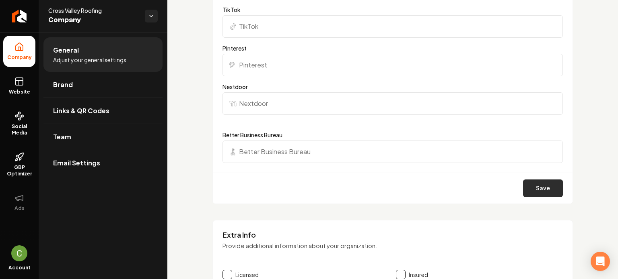
type input "https://www.instagram.com/crossvalleyroofing/?hl=en"
click at [545, 187] on button "Save" at bounding box center [543, 189] width 40 height 18
click at [17, 87] on link "Website" at bounding box center [19, 85] width 32 height 31
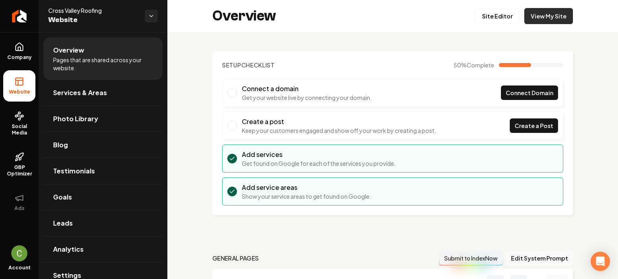
click at [550, 17] on link "View My Site" at bounding box center [548, 16] width 49 height 16
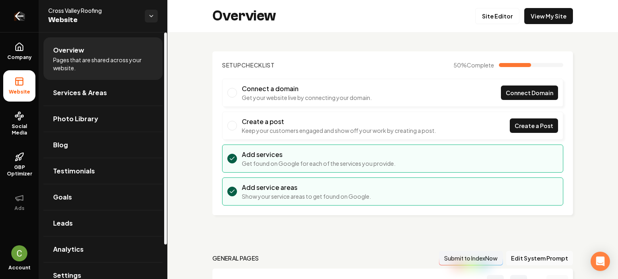
click at [21, 22] on icon "Return to dashboard" at bounding box center [19, 16] width 13 height 13
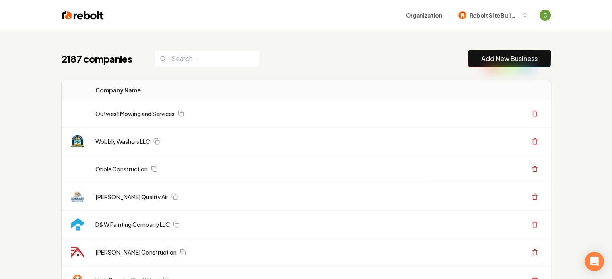
click at [494, 59] on link "Add New Business" at bounding box center [509, 59] width 56 height 10
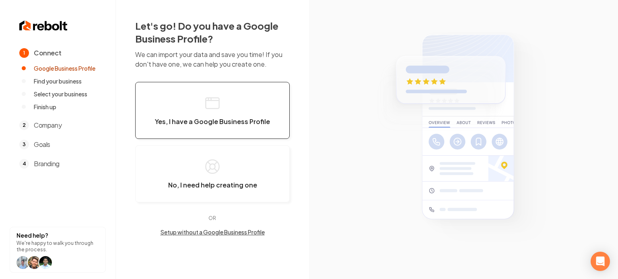
click at [243, 104] on button "Yes, I have a Google Business Profile" at bounding box center [212, 110] width 154 height 57
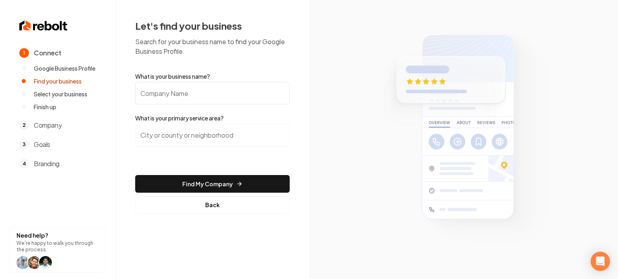
click at [173, 94] on input "What is your business name?" at bounding box center [212, 93] width 154 height 23
paste input "Alanis Air"
type input "Alanis Air"
click at [179, 136] on input "search" at bounding box center [212, 135] width 154 height 23
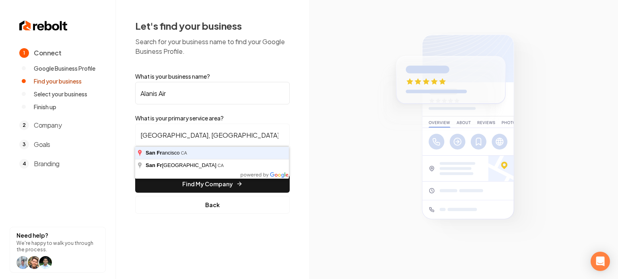
type input "San Francisco, CA"
click at [135, 175] on button "Find My Company" at bounding box center [212, 184] width 154 height 18
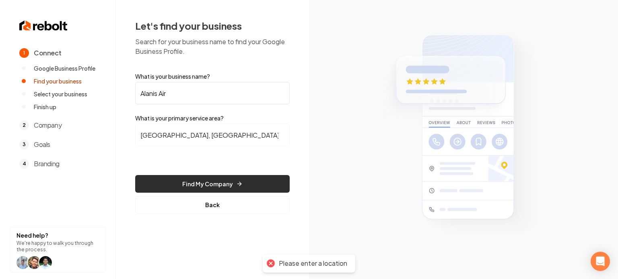
click at [228, 184] on button "Find My Company" at bounding box center [212, 184] width 154 height 18
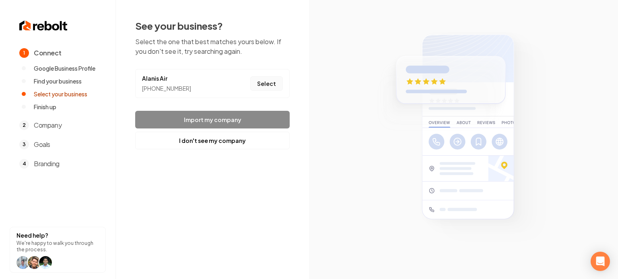
click at [268, 85] on button "Select" at bounding box center [266, 83] width 33 height 14
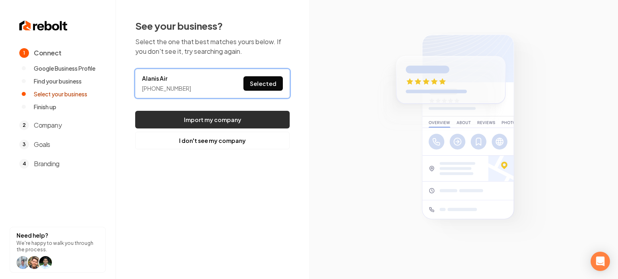
click at [230, 118] on button "Import my company" at bounding box center [212, 120] width 154 height 18
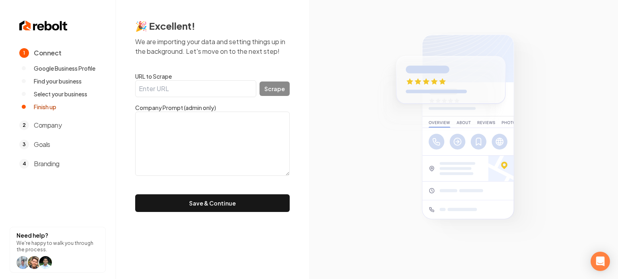
click at [173, 90] on input "URL to Scrape" at bounding box center [195, 88] width 121 height 17
paste input "https://alanisairnorcal.com/"
type input "https://alanisairnorcal.com/"
click at [275, 86] on button "Scrape" at bounding box center [274, 89] width 30 height 14
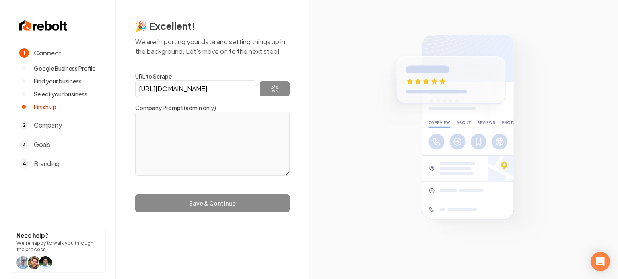
type textarea "At Alanis Air, we take pride in being your trusted Bay Area HVAC company. Our m…"
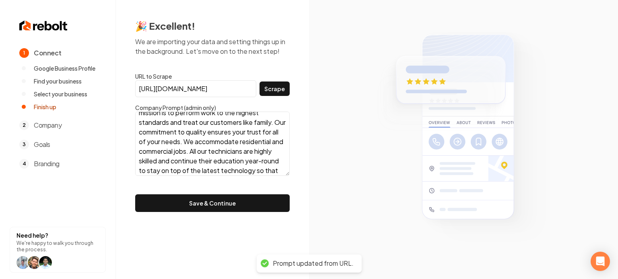
scroll to position [49, 0]
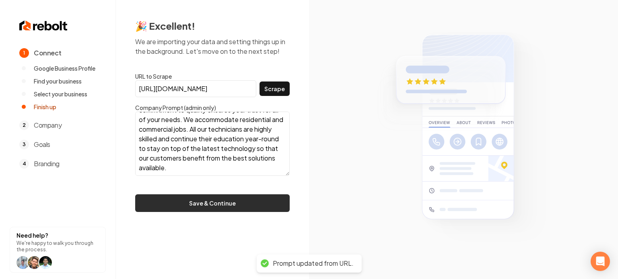
click at [216, 196] on button "Save & Continue" at bounding box center [212, 204] width 154 height 18
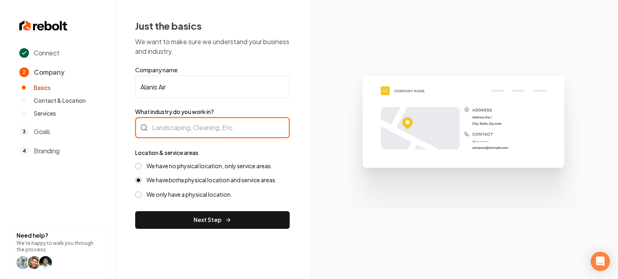
click at [184, 125] on div at bounding box center [212, 127] width 154 height 21
type input "HVAC"
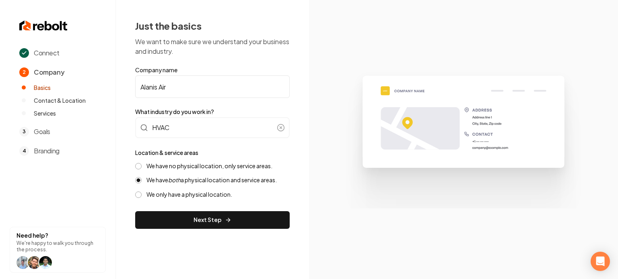
click at [150, 166] on label "We have no physical location, only service areas." at bounding box center [209, 166] width 126 height 8
click at [142, 166] on button "We have no physical location, only service areas." at bounding box center [138, 166] width 6 height 6
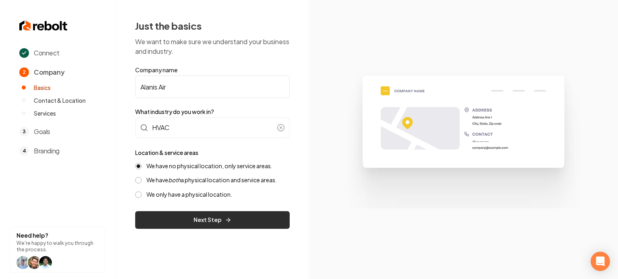
click at [162, 219] on button "Next Step" at bounding box center [212, 221] width 154 height 18
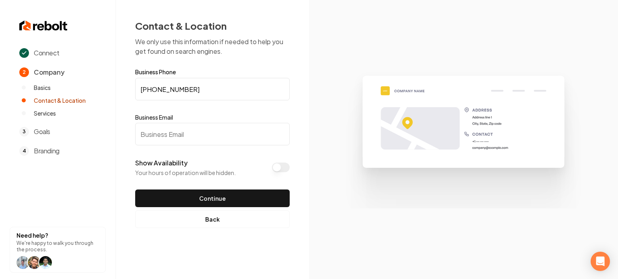
click at [170, 145] on input "Business Email" at bounding box center [212, 134] width 154 height 23
click at [161, 131] on input "Business Email" at bounding box center [212, 134] width 154 height 23
paste input "john@alanisairnorcal.com"
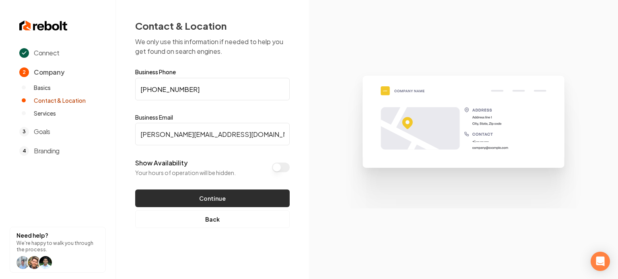
type input "john@alanisairnorcal.com"
click at [164, 194] on button "Continue" at bounding box center [212, 199] width 154 height 18
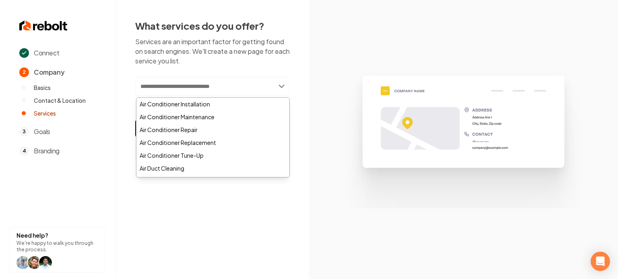
click at [164, 85] on input "text" at bounding box center [212, 86] width 154 height 18
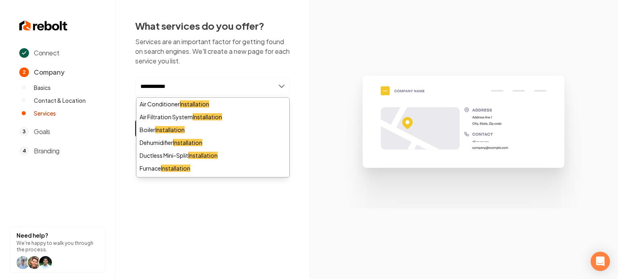
scroll to position [74, 0]
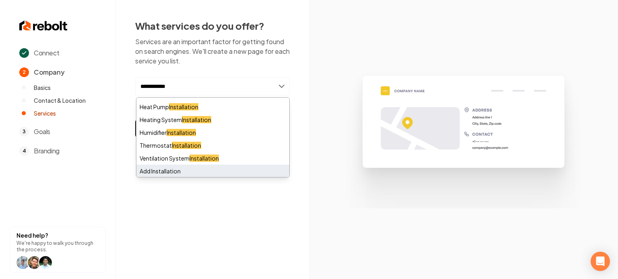
type input "**********"
click at [197, 172] on div "Add Installation" at bounding box center [212, 171] width 153 height 13
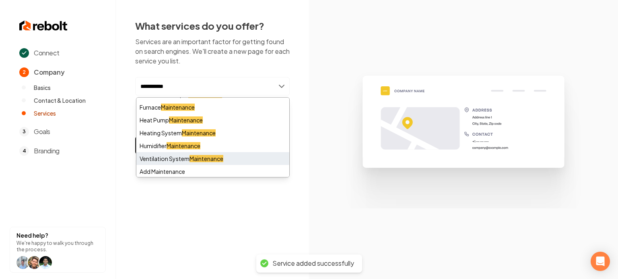
scroll to position [62, 0]
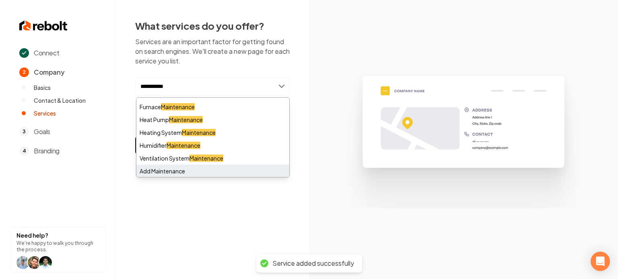
type input "**********"
click at [177, 171] on div "Add Maintenance" at bounding box center [212, 171] width 153 height 13
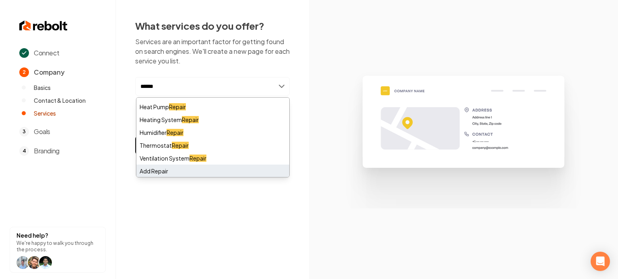
type input "******"
click at [161, 171] on div "Add Repair" at bounding box center [212, 171] width 153 height 13
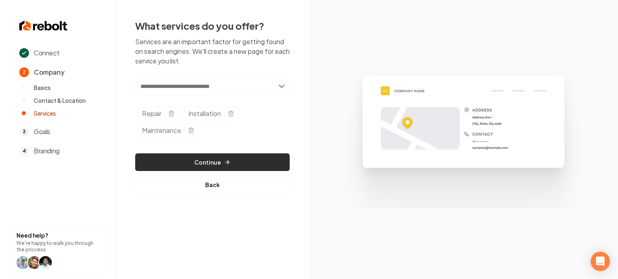
click at [203, 158] on button "Continue" at bounding box center [212, 163] width 154 height 18
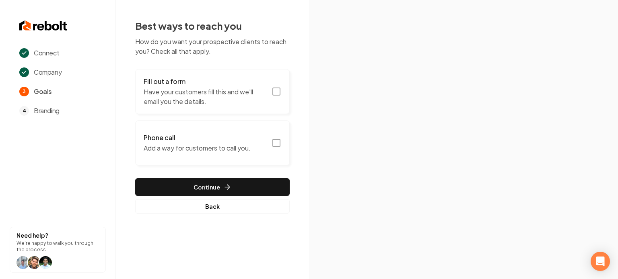
click at [276, 98] on button "Fill out a form Have your customers fill this and we'll email you the details." at bounding box center [212, 91] width 154 height 45
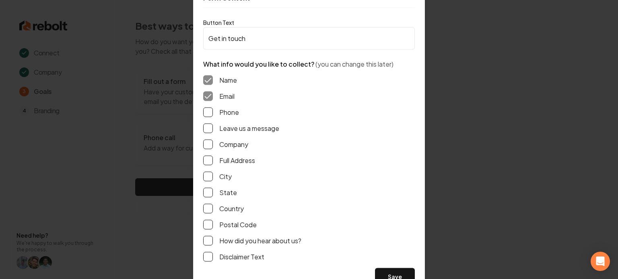
click at [209, 112] on button "Phone" at bounding box center [208, 112] width 10 height 10
click at [209, 129] on button "Leave us a message" at bounding box center [208, 128] width 10 height 10
click at [209, 157] on button "Full Address" at bounding box center [208, 161] width 10 height 10
click at [397, 275] on button "Save" at bounding box center [395, 277] width 40 height 18
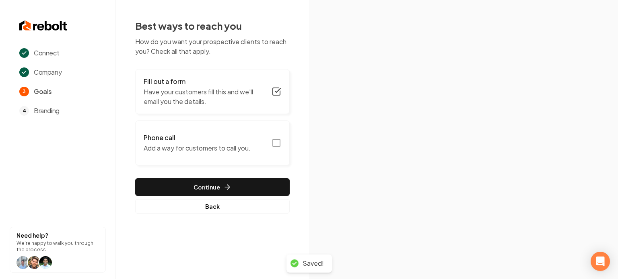
click at [269, 147] on button "Phone call Add a way for customers to call you." at bounding box center [212, 143] width 154 height 45
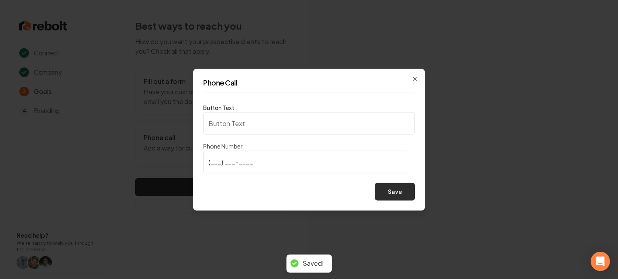
type input "Call us"
type input "(408) 607-7724"
click at [384, 194] on button "Save" at bounding box center [395, 192] width 40 height 18
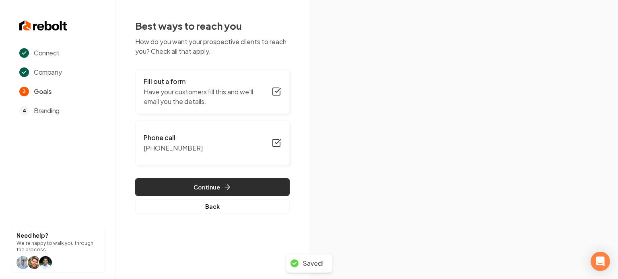
click at [240, 182] on button "Continue" at bounding box center [212, 188] width 154 height 18
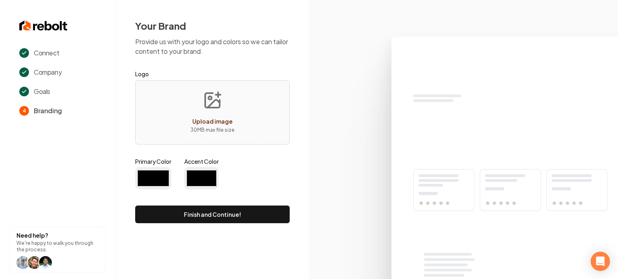
type input "#194d33"
type input "#70be00"
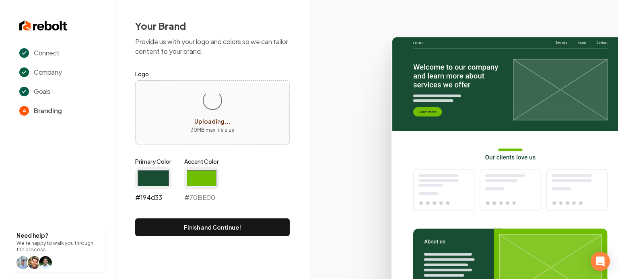
click at [162, 179] on input "#194d33" at bounding box center [153, 178] width 36 height 23
click at [282, 170] on div "Primary Color #194d33 #194d33 Accent Color #70be00 #70BE00" at bounding box center [212, 182] width 154 height 48
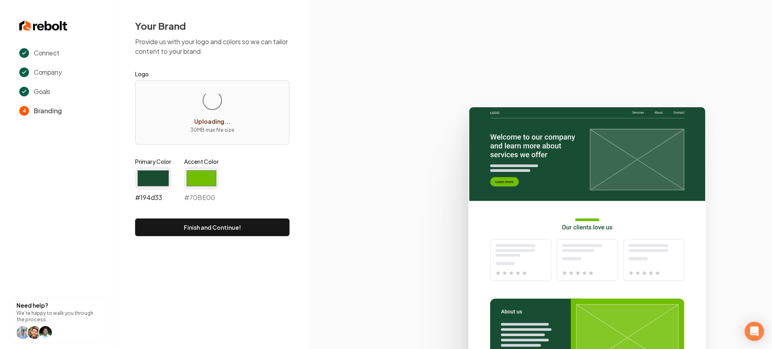
click at [160, 177] on input "#194d33" at bounding box center [153, 178] width 36 height 23
click at [274, 179] on div "Primary Color #194d33 #194d33 Accent Color #70be00 #70BE00" at bounding box center [212, 182] width 154 height 48
click at [166, 179] on input "#194d33" at bounding box center [153, 178] width 36 height 23
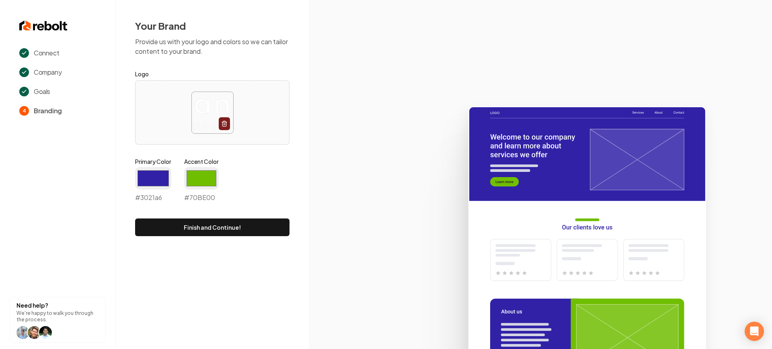
type input "#3021a6"
click at [193, 166] on div "Accent Color #70be00 #70BE00" at bounding box center [201, 180] width 35 height 45
click at [195, 172] on input "#70be00" at bounding box center [201, 178] width 35 height 23
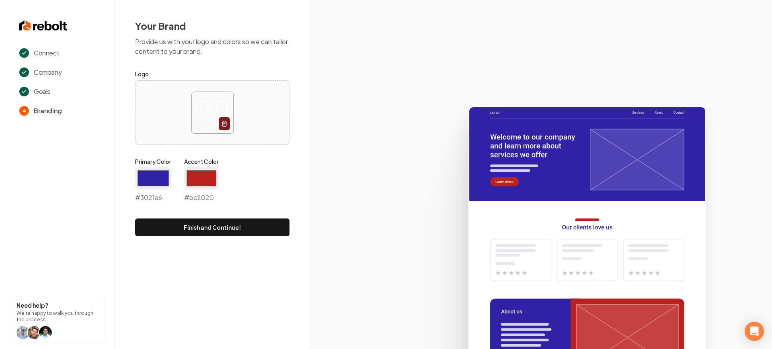
type input "#bc2020"
click at [254, 160] on div "Primary Color #3021a6 #3021a6 Accent Color #bc2020 #bc2020" at bounding box center [212, 182] width 154 height 48
click at [247, 225] on button "Finish and Continue!" at bounding box center [212, 228] width 154 height 18
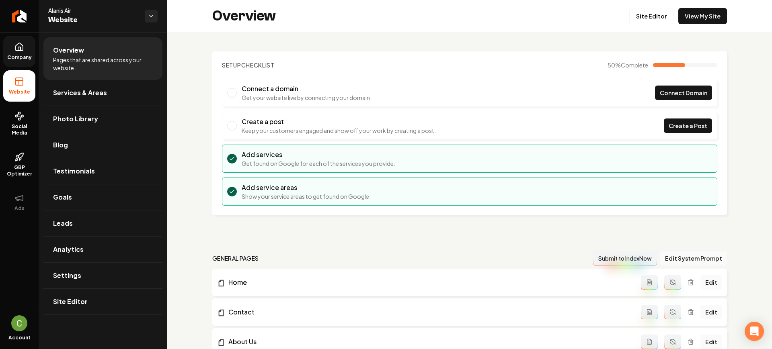
click at [18, 56] on span "Company" at bounding box center [19, 57] width 31 height 6
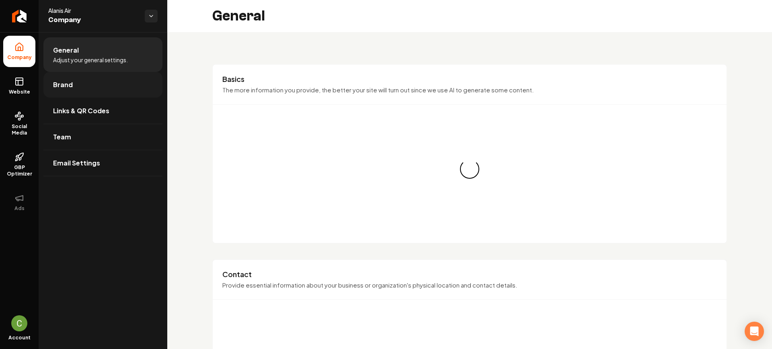
click at [76, 91] on link "Brand" at bounding box center [102, 85] width 119 height 26
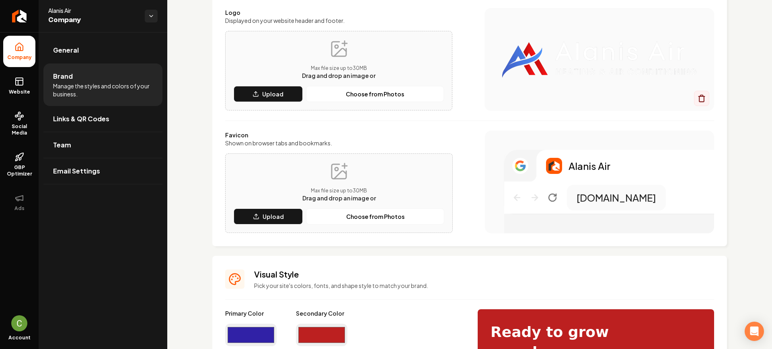
scroll to position [151, 0]
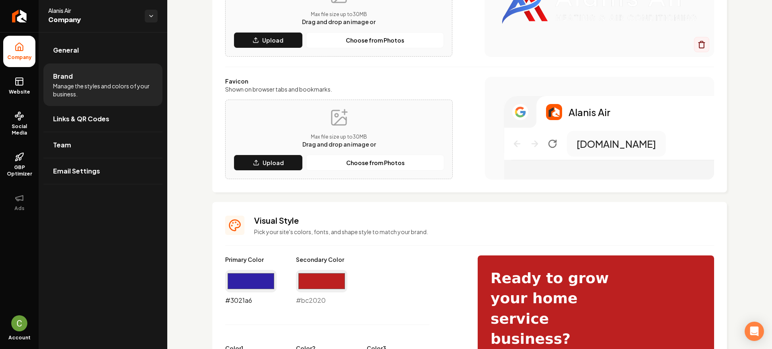
click at [257, 278] on input "#3021a6" at bounding box center [250, 281] width 51 height 23
type input "#0c206e"
click at [334, 279] on input "#bc2020" at bounding box center [321, 281] width 51 height 23
click at [262, 279] on input "#0c206e" at bounding box center [250, 281] width 51 height 23
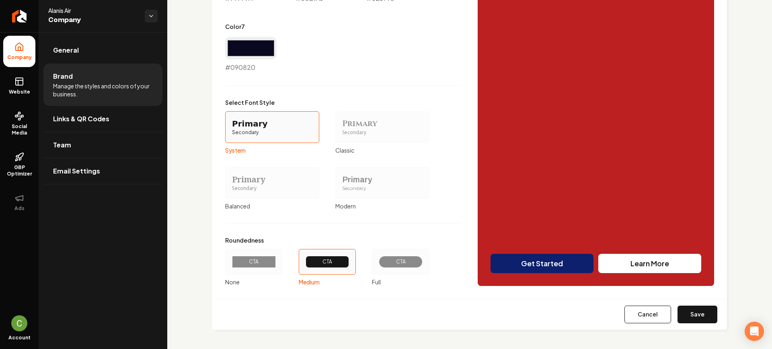
click at [617, 279] on button "Save" at bounding box center [698, 315] width 40 height 18
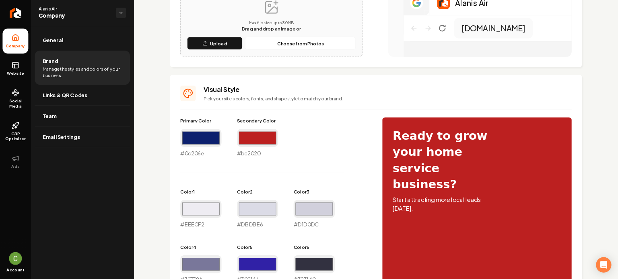
scroll to position [0, 0]
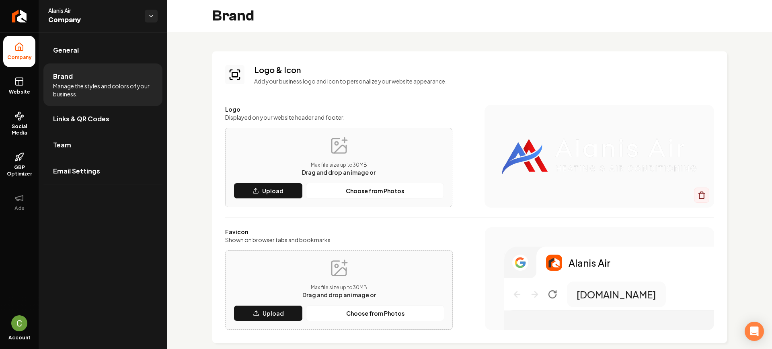
type input "#eeecf2"
type input "#dbdbe6"
type input "#d1d0dc"
type input "#79779a"
type input "#3021a6"
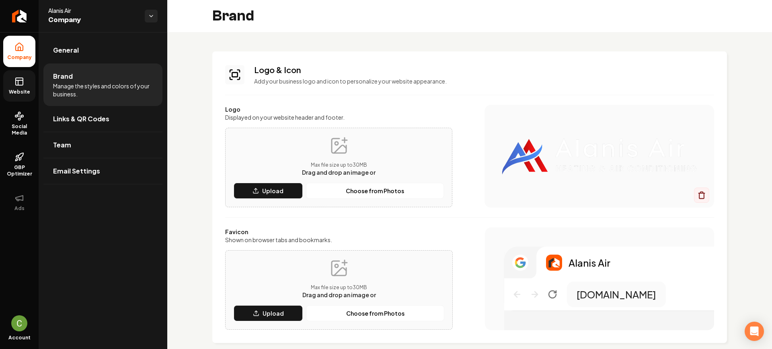
click at [23, 76] on link "Website" at bounding box center [19, 85] width 32 height 31
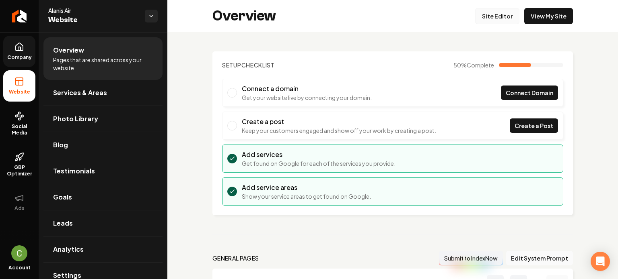
click at [505, 13] on link "Site Editor" at bounding box center [497, 16] width 44 height 16
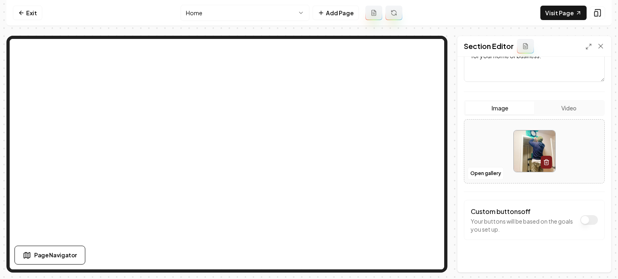
scroll to position [135, 0]
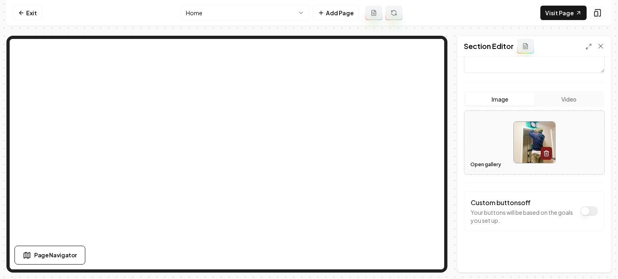
click at [483, 164] on button "Open gallery" at bounding box center [485, 164] width 36 height 13
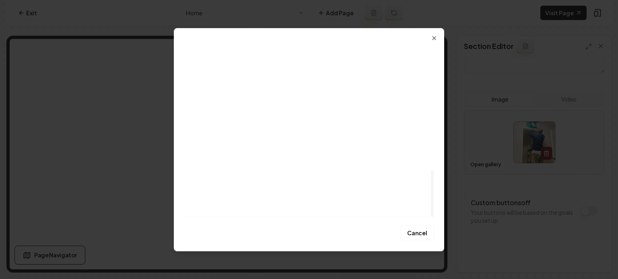
scroll to position [467, 0]
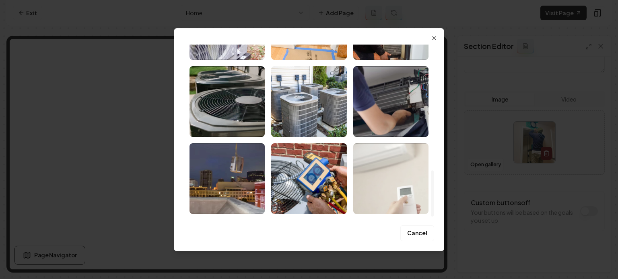
click at [383, 176] on img "Select image image_68b6ff5a5c7cd75eb882136b.jpeg" at bounding box center [390, 179] width 75 height 71
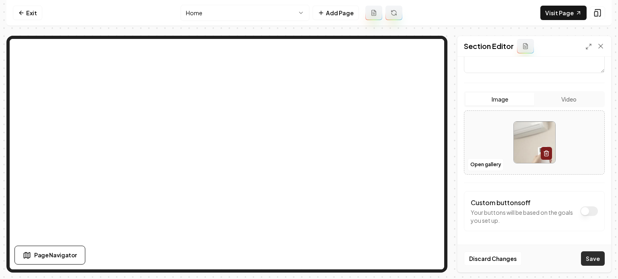
click at [598, 261] on button "Save" at bounding box center [593, 259] width 24 height 14
click at [285, 10] on html "Computer Required This feature is only available on a computer. Please switch t…" at bounding box center [309, 139] width 618 height 279
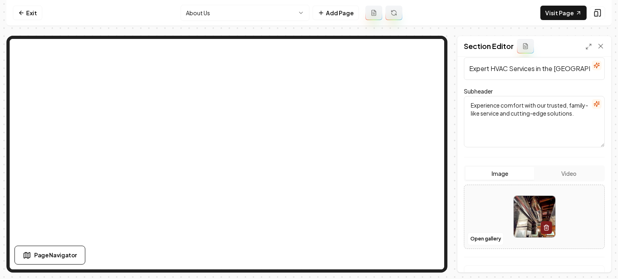
scroll to position [135, 0]
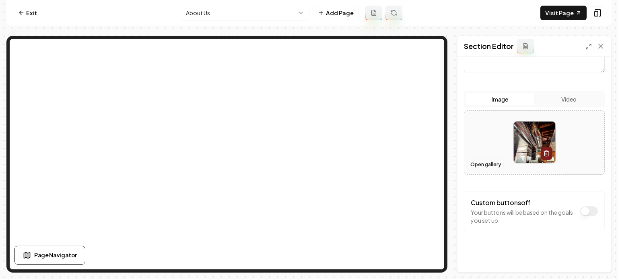
click at [483, 165] on button "Open gallery" at bounding box center [485, 164] width 36 height 13
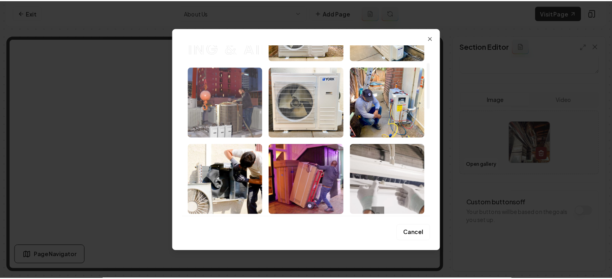
scroll to position [0, 0]
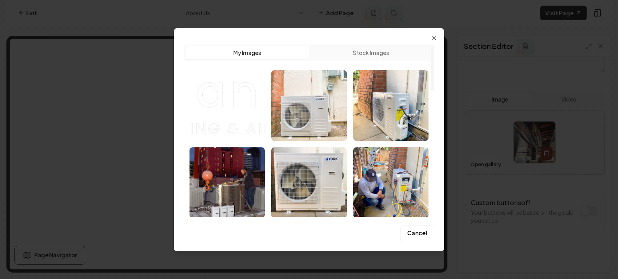
click at [304, 119] on img "Select image image_68b6ff5c5c7cd75eb8821e07.jpeg" at bounding box center [308, 105] width 75 height 71
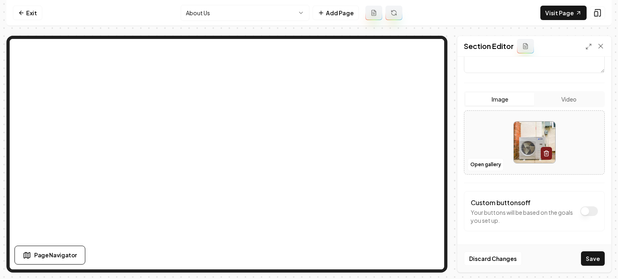
drag, startPoint x: 591, startPoint y: 257, endPoint x: 515, endPoint y: 244, distance: 78.0
click at [591, 257] on button "Save" at bounding box center [593, 259] width 24 height 14
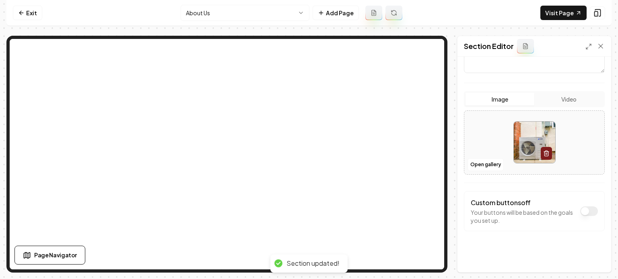
click at [247, 10] on html "Computer Required This feature is only available on a computer. Please switch t…" at bounding box center [309, 139] width 618 height 279
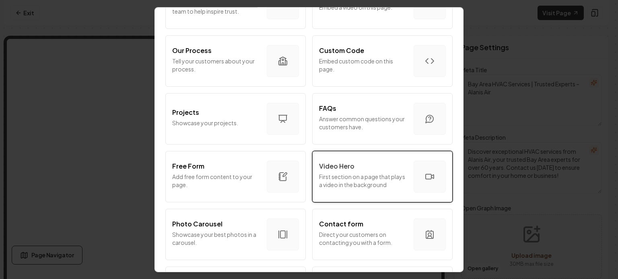
scroll to position [492, 0]
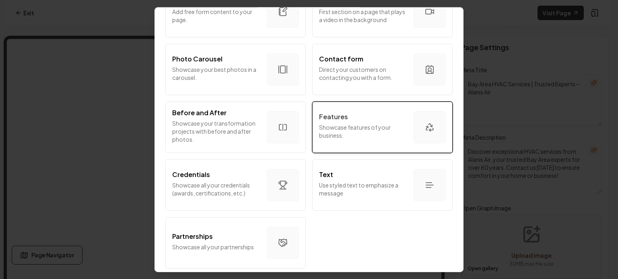
click at [343, 115] on p "Features" at bounding box center [333, 117] width 29 height 10
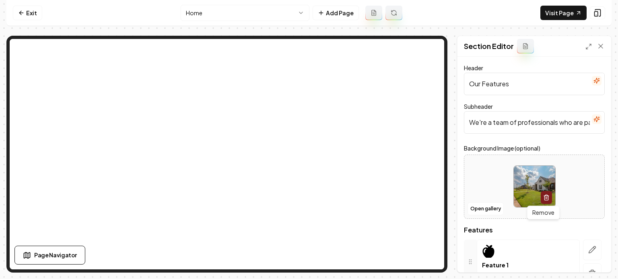
click at [543, 199] on icon "button" at bounding box center [546, 198] width 6 height 6
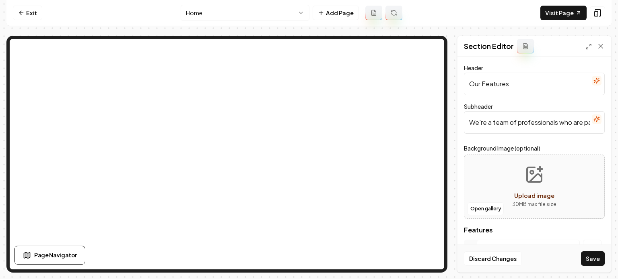
click at [590, 259] on button "Save" at bounding box center [593, 259] width 24 height 14
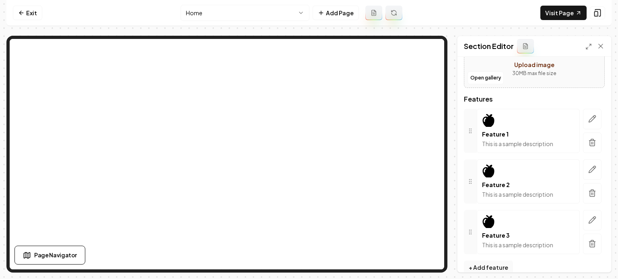
scroll to position [143, 0]
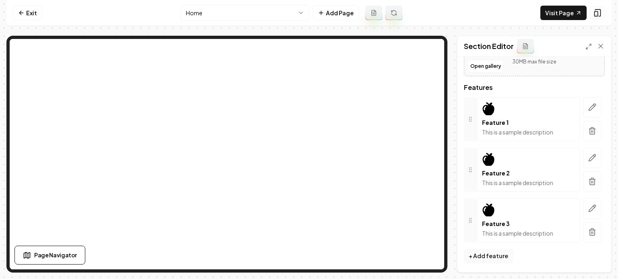
click at [588, 110] on icon "button" at bounding box center [592, 107] width 8 height 8
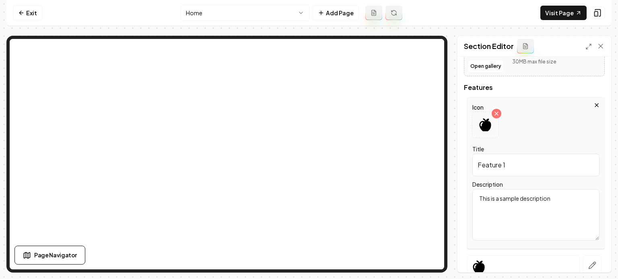
click at [526, 163] on input "Feature 1" at bounding box center [535, 165] width 127 height 23
paste input "Licensed & Insured"
type input "Licensed & Insured"
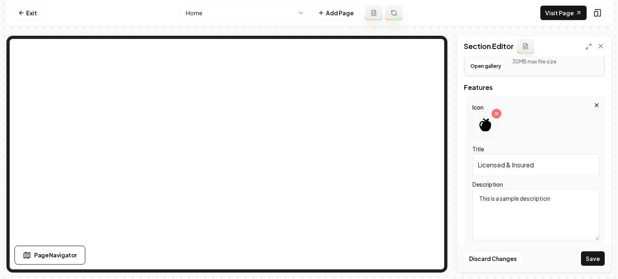
click at [510, 196] on textarea "This is a sample description" at bounding box center [535, 214] width 127 height 51
paste textarea "We’re fully licensed, bonded, and insured — so you’re protected at every step. …"
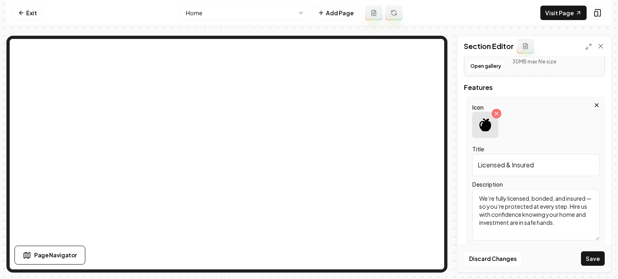
type textarea "We’re fully licensed, bonded, and insured — so you’re protected at every step. …"
click at [485, 123] on icon at bounding box center [485, 125] width 12 height 13
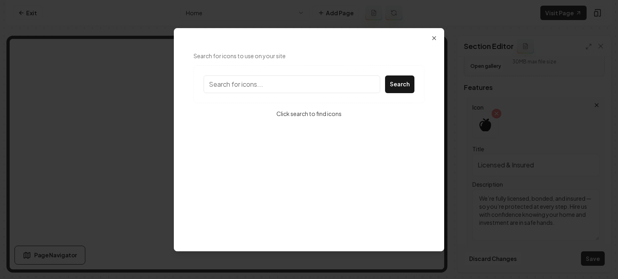
click at [262, 76] on input "Search for icons to use on your site" at bounding box center [291, 85] width 177 height 18
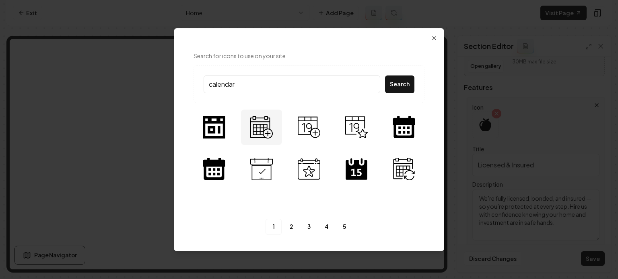
type input "calendar"
click at [253, 131] on img at bounding box center [261, 127] width 23 height 23
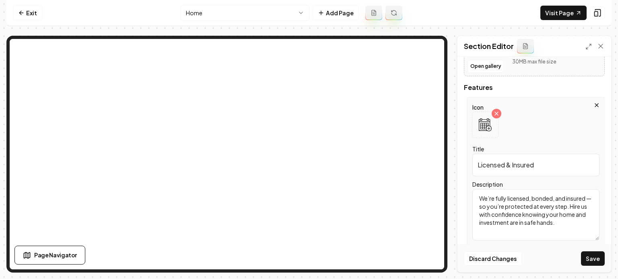
scroll to position [278, 0]
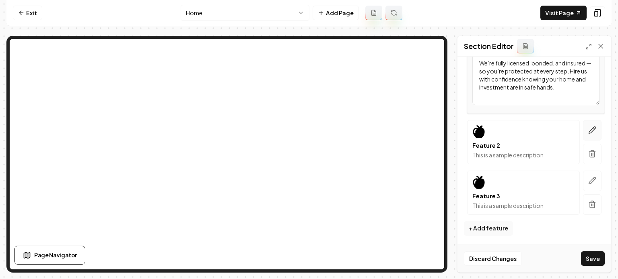
click at [588, 129] on icon "button" at bounding box center [592, 130] width 8 height 8
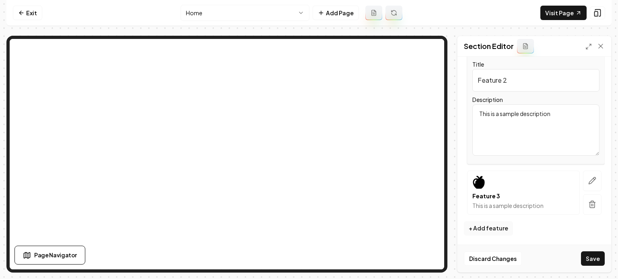
click at [494, 69] on input "Feature 2" at bounding box center [535, 80] width 127 height 23
click at [494, 70] on input "Feature 2" at bounding box center [535, 80] width 127 height 23
paste input "Expert Technicians"
type input "Expert Technicians"
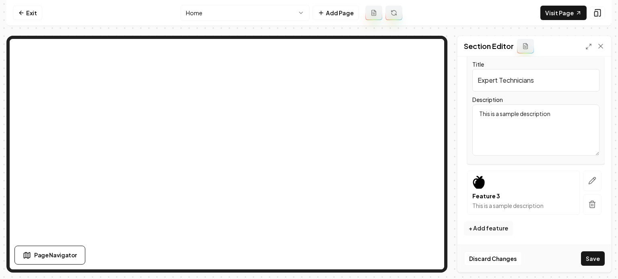
click at [519, 121] on textarea "This is a sample description" at bounding box center [535, 130] width 127 height 51
paste textarea "Our licensed and factory-trained HVAC professionals bring years of hands-on exp…"
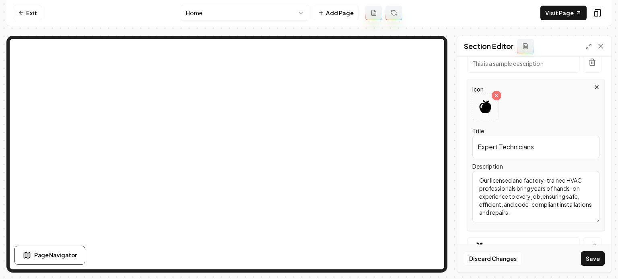
scroll to position [198, 0]
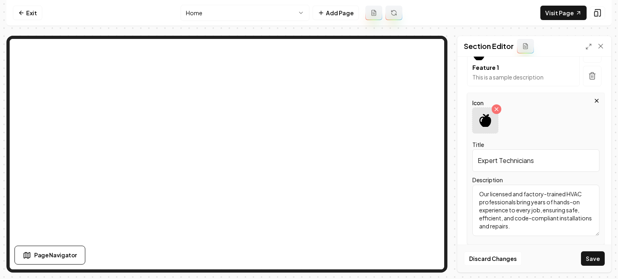
type textarea "Our licensed and factory-trained HVAC professionals bring years of hands-on exp…"
click at [483, 124] on icon at bounding box center [485, 120] width 12 height 13
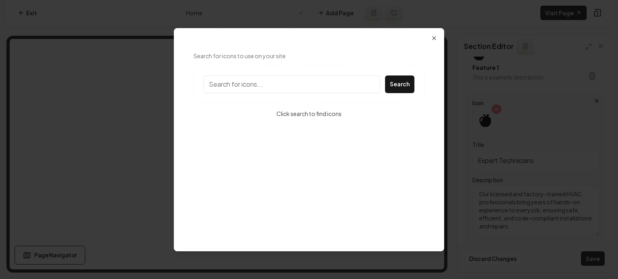
click at [322, 90] on input "Search for icons to use on your site" at bounding box center [291, 85] width 177 height 18
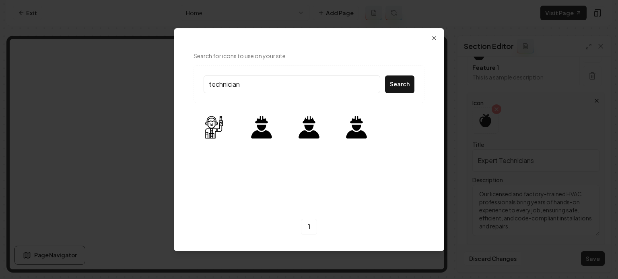
click at [232, 84] on input "technician" at bounding box center [291, 85] width 177 height 18
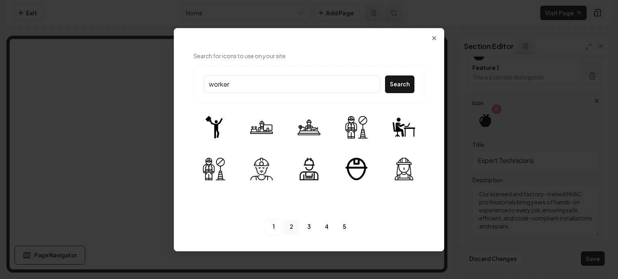
type input "worker"
click at [290, 227] on link "2" at bounding box center [291, 227] width 16 height 16
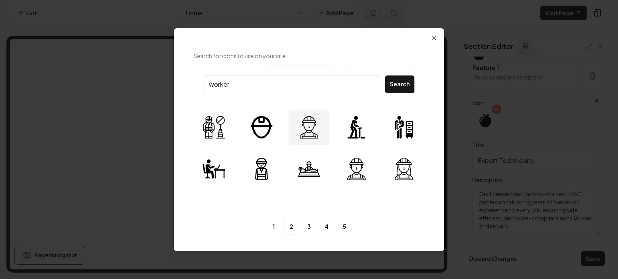
click at [311, 131] on img at bounding box center [309, 127] width 23 height 23
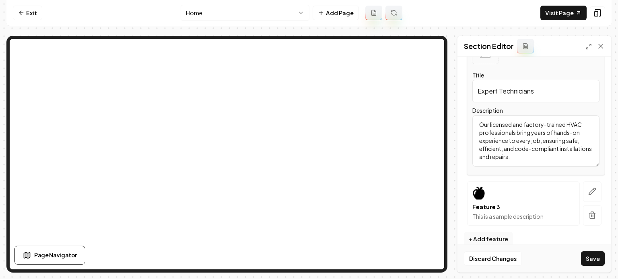
scroll to position [278, 0]
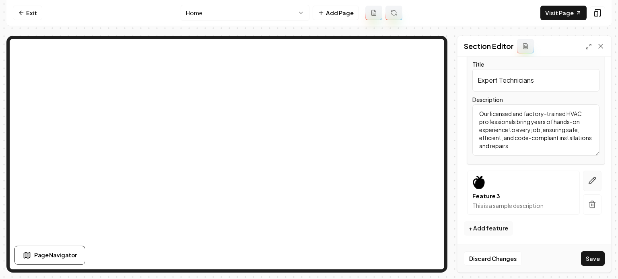
click at [589, 181] on icon "button" at bounding box center [592, 181] width 7 height 7
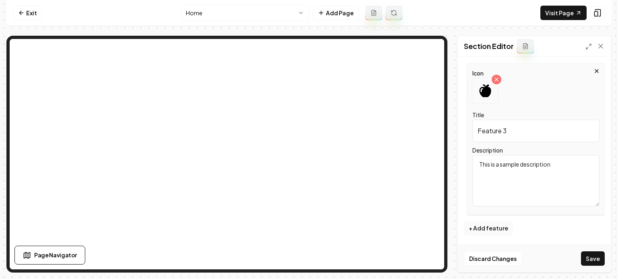
click at [490, 130] on input "Feature 3" at bounding box center [535, 131] width 127 height 23
click at [491, 130] on input "Feature 3" at bounding box center [535, 131] width 127 height 23
paste input "Customer Focused"
type input "Customer Focused"
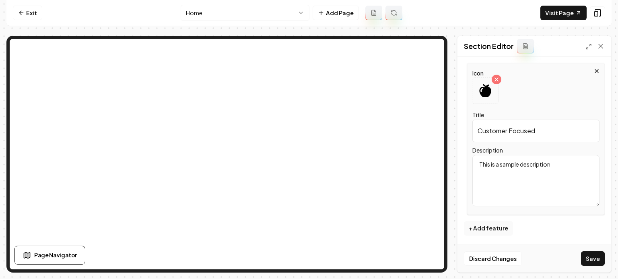
click at [525, 167] on textarea "This is a sample description" at bounding box center [535, 180] width 127 height 51
paste textarea "As a local business, we go above and beyond to exceed customer expectations. Yo…"
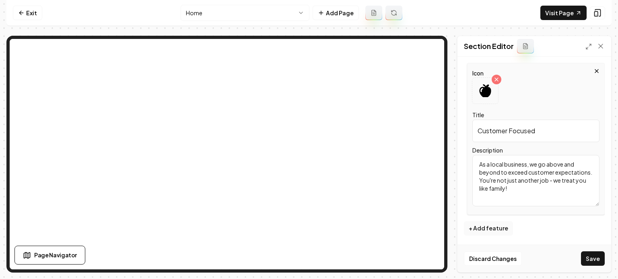
type textarea "As a local business, we go above and beyond to exceed customer expectations. Yo…"
click at [481, 94] on icon at bounding box center [485, 90] width 12 height 13
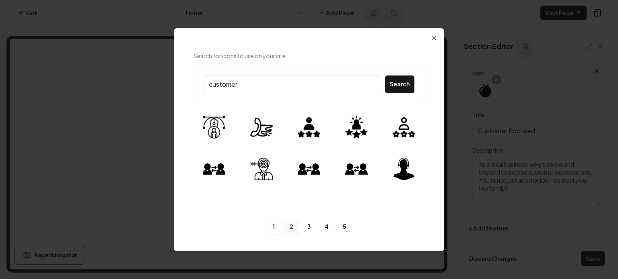
click at [288, 226] on link "2" at bounding box center [291, 227] width 16 height 16
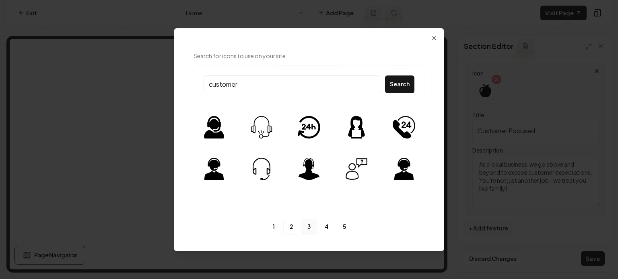
click at [312, 226] on link "3" at bounding box center [309, 227] width 16 height 16
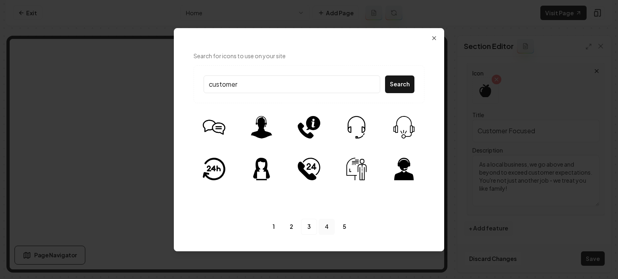
click at [324, 228] on link "4" at bounding box center [326, 227] width 16 height 16
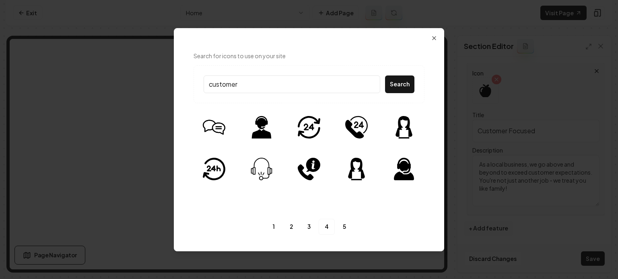
click at [335, 225] on ul "1 2 3 4 5" at bounding box center [308, 227] width 87 height 16
click at [343, 226] on link "5" at bounding box center [344, 227] width 16 height 16
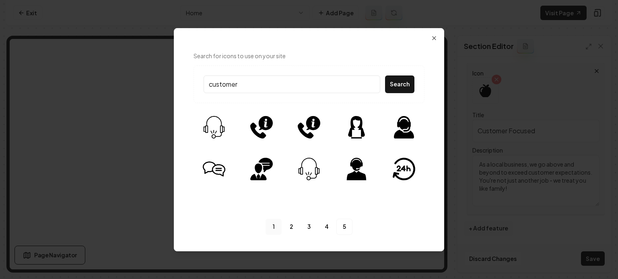
click at [275, 223] on link "1" at bounding box center [273, 227] width 16 height 16
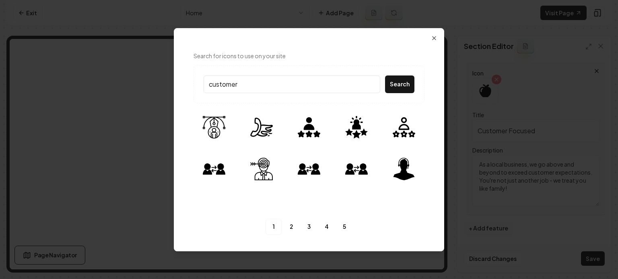
click at [269, 88] on input "customer" at bounding box center [291, 85] width 177 height 18
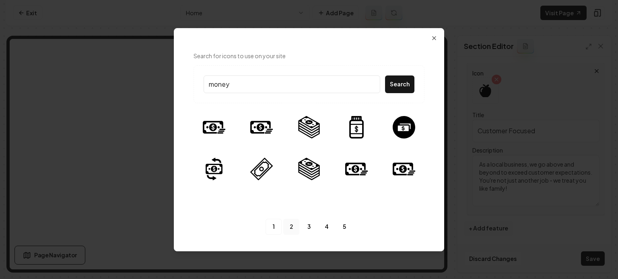
click at [286, 226] on link "2" at bounding box center [291, 227] width 16 height 16
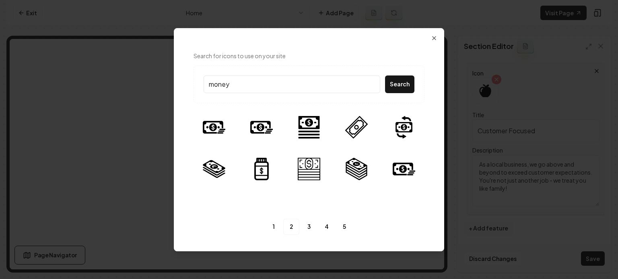
click at [233, 87] on input "money" at bounding box center [291, 85] width 177 height 18
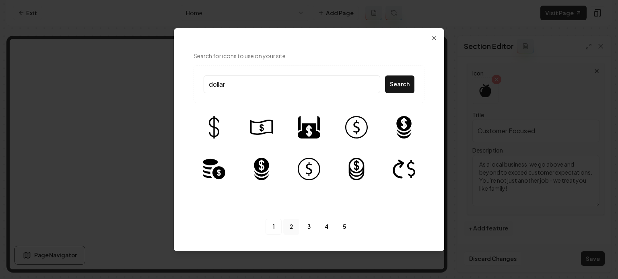
type input "dollar"
click at [290, 222] on link "2" at bounding box center [291, 227] width 16 height 16
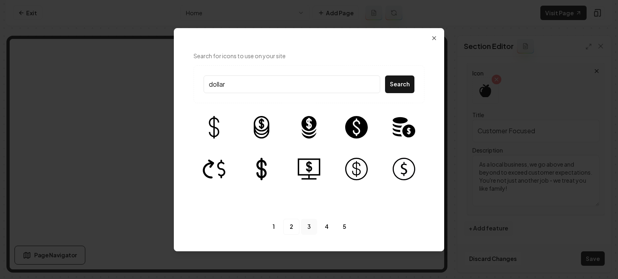
click at [309, 225] on link "3" at bounding box center [309, 227] width 16 height 16
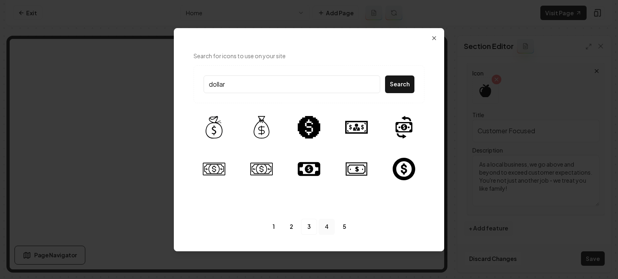
click at [329, 226] on link "4" at bounding box center [326, 227] width 16 height 16
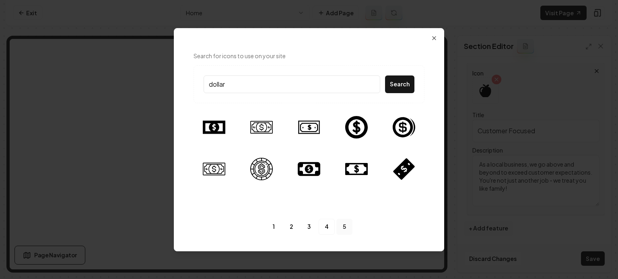
click at [341, 223] on link "5" at bounding box center [344, 227] width 16 height 16
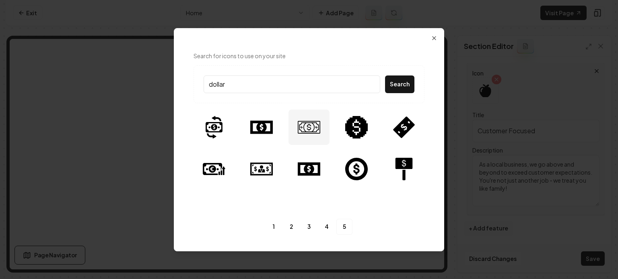
click at [314, 130] on img at bounding box center [309, 127] width 23 height 23
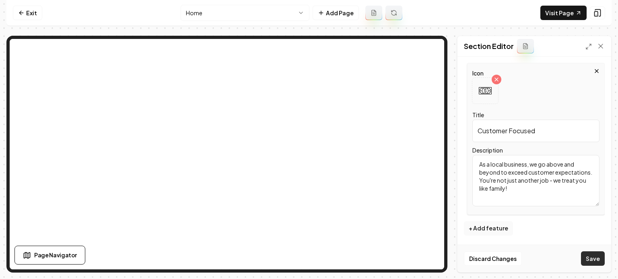
click at [596, 262] on button "Save" at bounding box center [593, 259] width 24 height 14
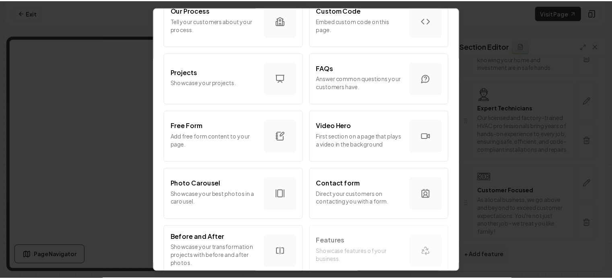
scroll to position [492, 0]
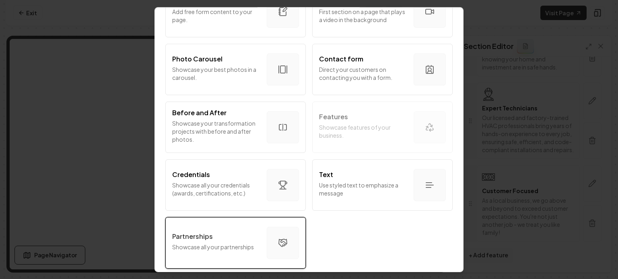
click at [242, 225] on button "Partnerships Showcase all your partnerships" at bounding box center [235, 242] width 140 height 51
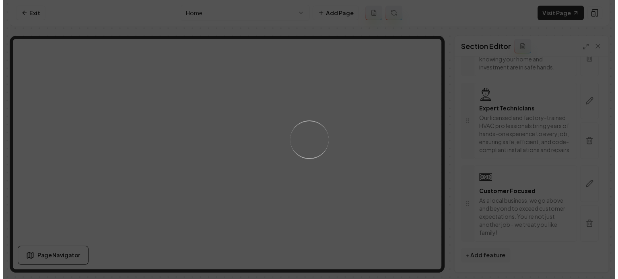
scroll to position [0, 0]
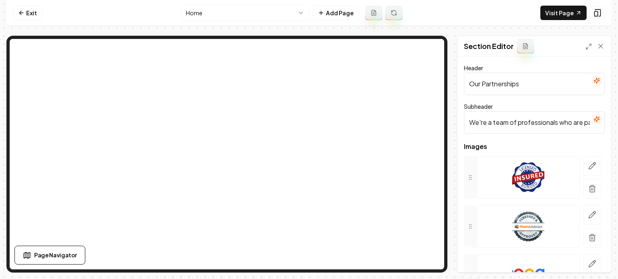
click at [513, 87] on input "Our Partnerships" at bounding box center [534, 84] width 141 height 23
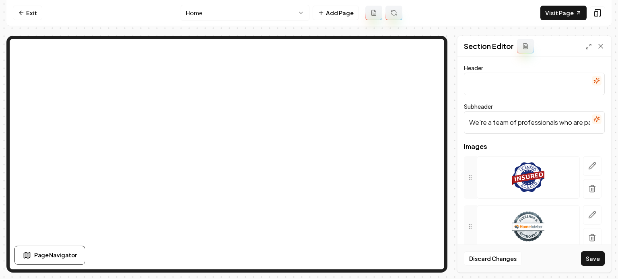
click at [517, 119] on input "We're a team of professionals who are passionate about what we do." at bounding box center [534, 122] width 141 height 23
click at [588, 193] on icon "button" at bounding box center [592, 189] width 8 height 8
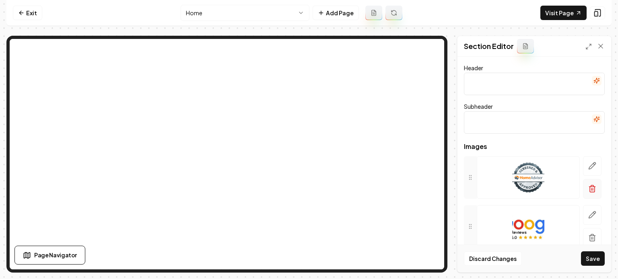
click at [588, 191] on icon "button" at bounding box center [592, 189] width 8 height 8
click at [585, 184] on button "button" at bounding box center [592, 189] width 18 height 20
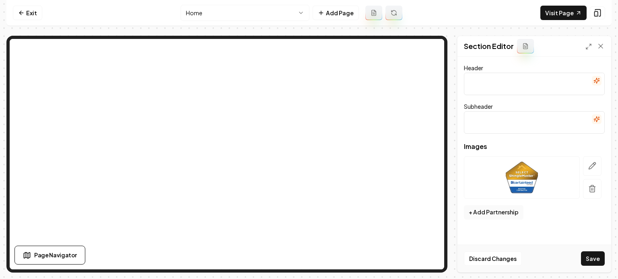
click at [585, 184] on button "button" at bounding box center [592, 189] width 18 height 20
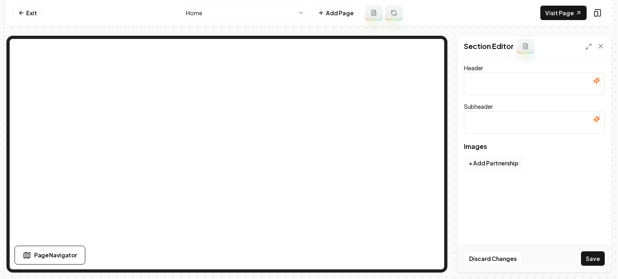
click at [501, 162] on button "+ Add Partnership" at bounding box center [494, 163] width 60 height 14
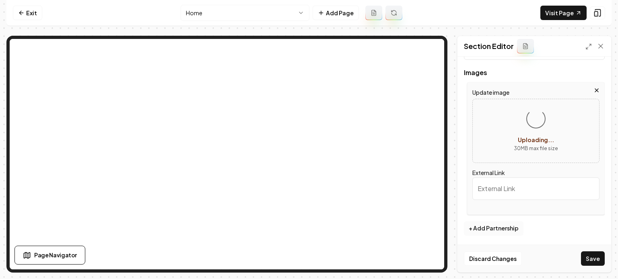
click at [494, 230] on button "+ Add Partnership" at bounding box center [494, 229] width 60 height 14
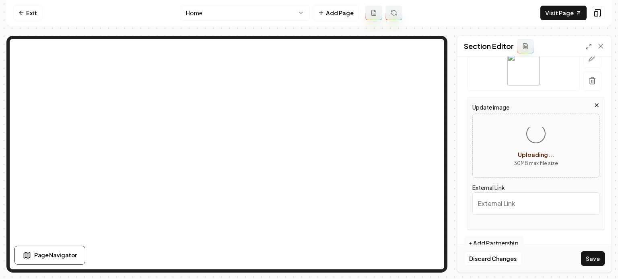
scroll to position [123, 0]
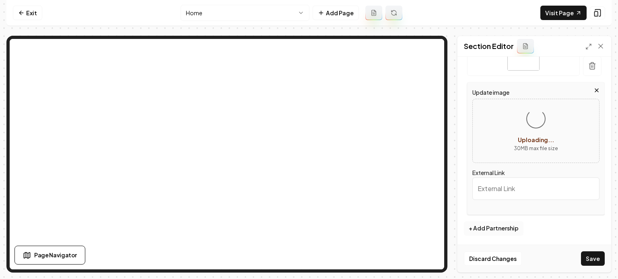
click at [501, 226] on button "+ Add Partnership" at bounding box center [494, 229] width 60 height 14
click at [503, 225] on button "+ Add Partnership" at bounding box center [494, 229] width 60 height 14
click at [490, 223] on button "+ Add Partnership" at bounding box center [494, 229] width 60 height 14
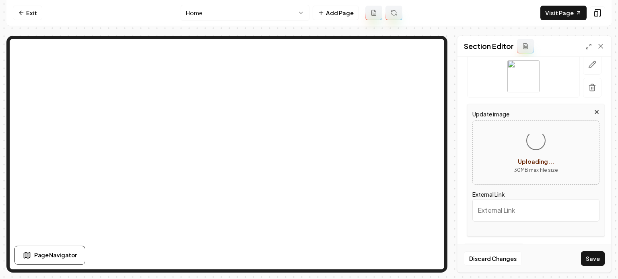
scroll to position [270, 0]
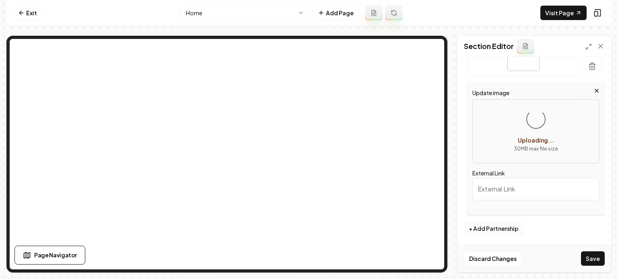
click at [489, 223] on button "+ Add Partnership" at bounding box center [494, 229] width 60 height 14
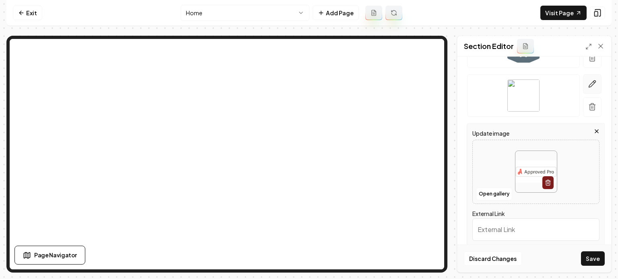
click at [588, 80] on icon "button" at bounding box center [592, 84] width 8 height 8
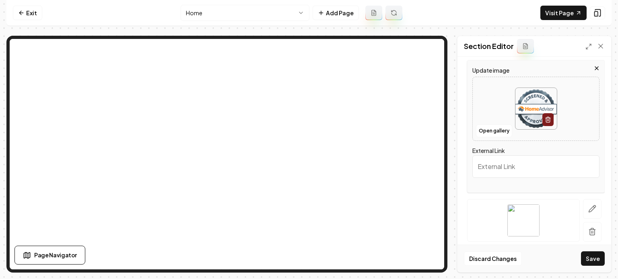
scroll to position [318, 0]
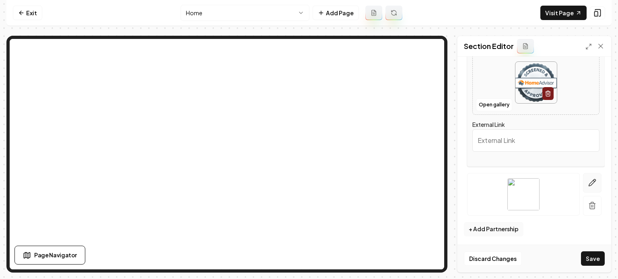
click at [589, 182] on icon "button" at bounding box center [592, 183] width 7 height 7
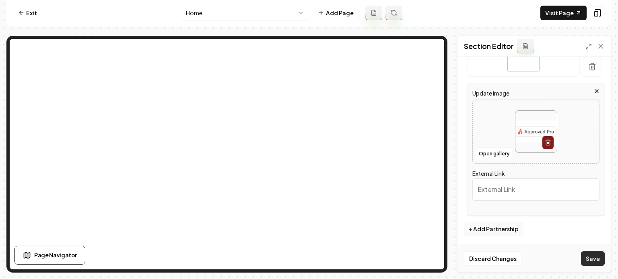
click at [595, 261] on button "Save" at bounding box center [593, 259] width 24 height 14
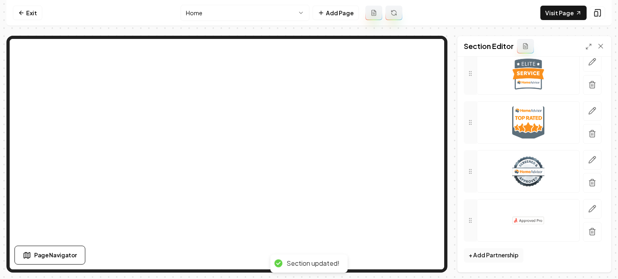
scroll to position [201, 0]
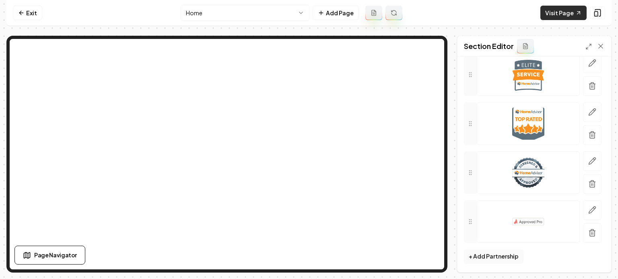
click at [560, 11] on link "Visit Page" at bounding box center [563, 13] width 46 height 14
click at [246, 6] on html "Computer Required This feature is only available on a computer. Please switch t…" at bounding box center [309, 139] width 618 height 279
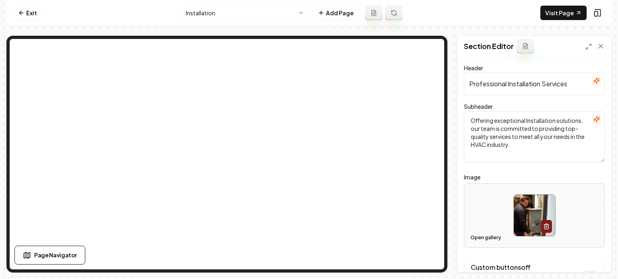
click at [474, 236] on button "Open gallery" at bounding box center [485, 238] width 36 height 13
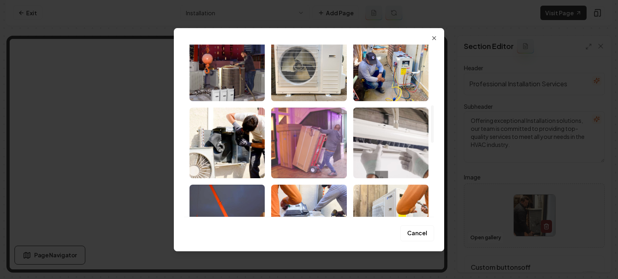
scroll to position [281, 0]
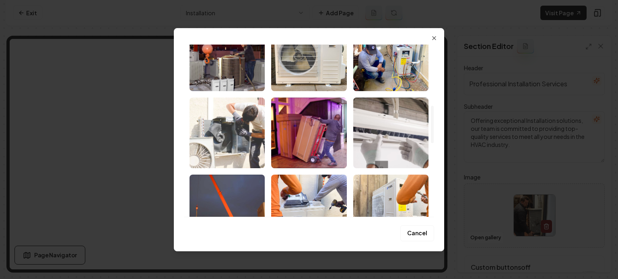
click at [238, 133] on img "Select image image_68b6ff5b5c7cd75eb8821498.jpeg" at bounding box center [226, 133] width 75 height 71
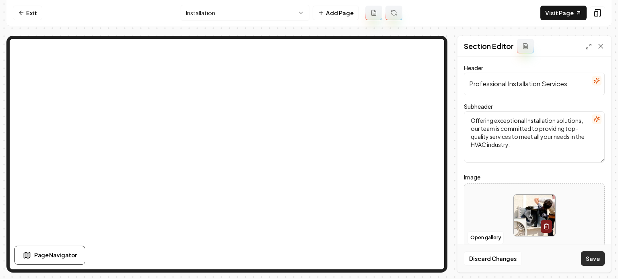
click at [596, 263] on button "Save" at bounding box center [593, 259] width 24 height 14
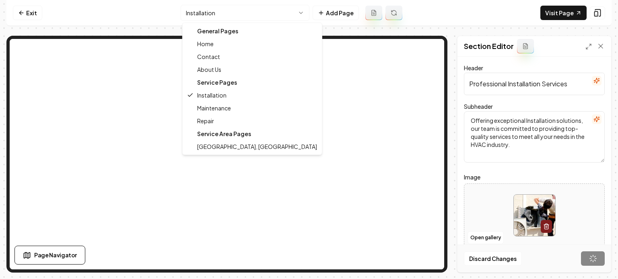
click at [282, 19] on html "Computer Required This feature is only available on a computer. Please switch t…" at bounding box center [309, 139] width 618 height 279
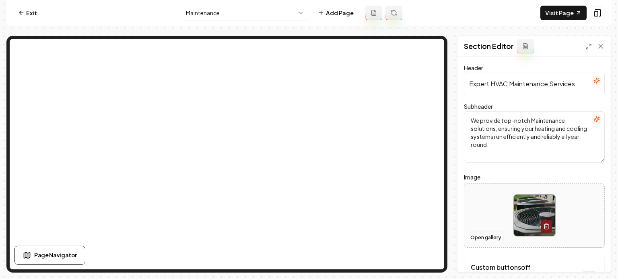
click at [494, 241] on button "Open gallery" at bounding box center [485, 238] width 36 height 13
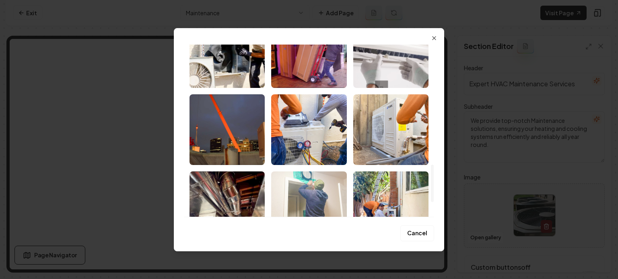
scroll to position [622, 0]
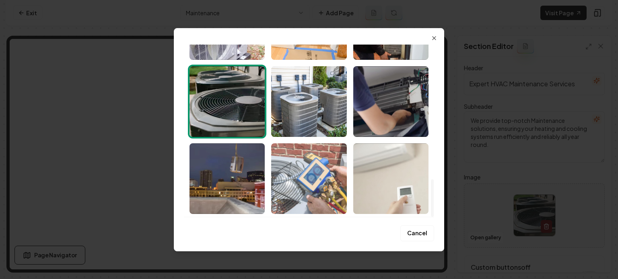
click at [306, 184] on img "Select image image_68b6ff5a5c7cd75eb8821310.jpeg" at bounding box center [308, 179] width 75 height 71
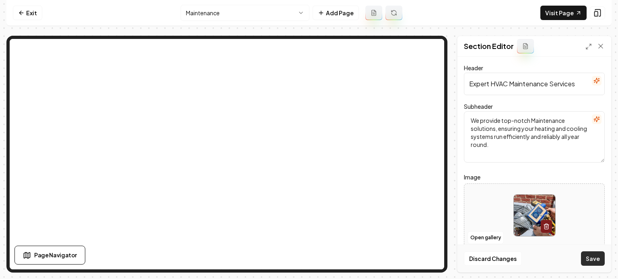
click at [595, 265] on button "Save" at bounding box center [593, 259] width 24 height 14
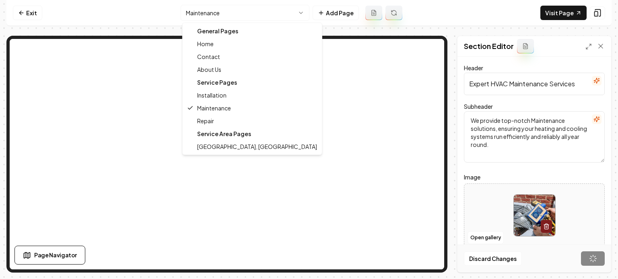
click at [276, 16] on html "Computer Required This feature is only available on a computer. Please switch t…" at bounding box center [309, 139] width 618 height 279
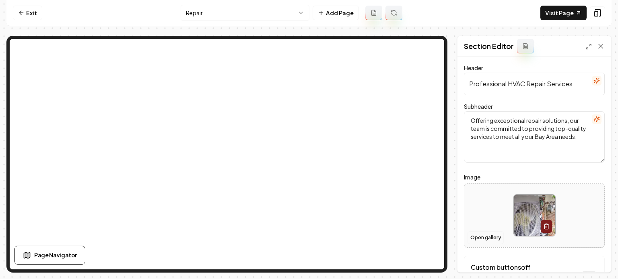
click at [477, 239] on button "Open gallery" at bounding box center [485, 238] width 36 height 13
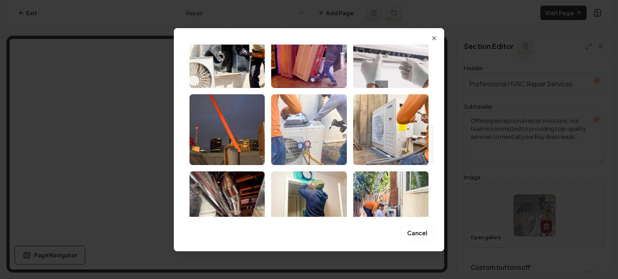
scroll to position [402, 0]
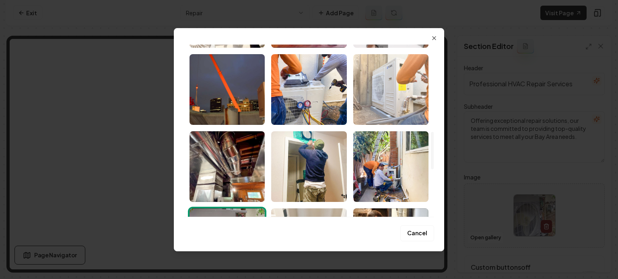
click at [394, 107] on img "Select image image_68b6ff5b5c7cd75eb8821564.jpeg" at bounding box center [390, 89] width 75 height 71
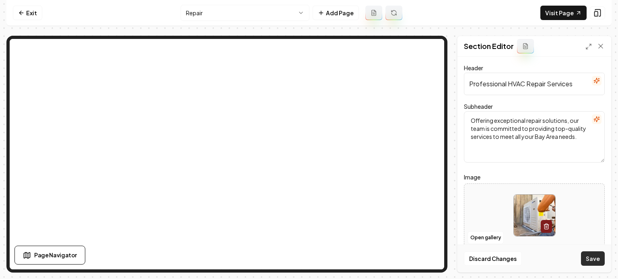
click at [595, 261] on button "Save" at bounding box center [593, 259] width 24 height 14
click at [257, 20] on html "Computer Required This feature is only available on a computer. Please switch t…" at bounding box center [309, 139] width 618 height 279
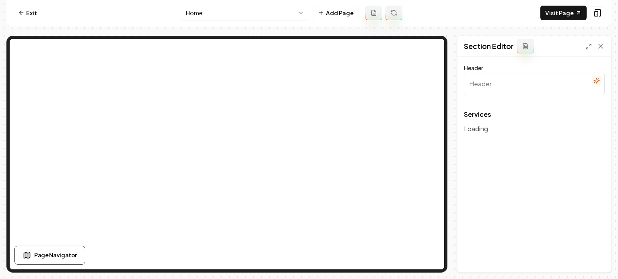
type input "Our Expert HVAC Services"
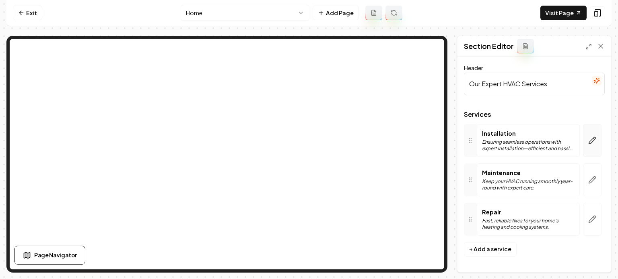
click at [590, 139] on icon "button" at bounding box center [592, 141] width 8 height 8
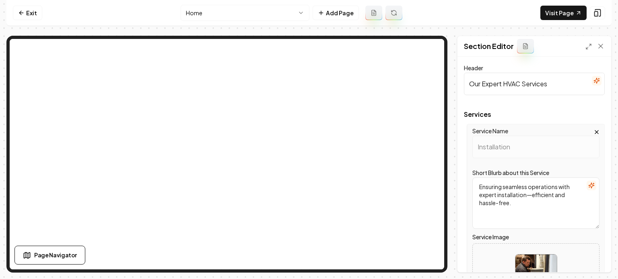
scroll to position [178, 0]
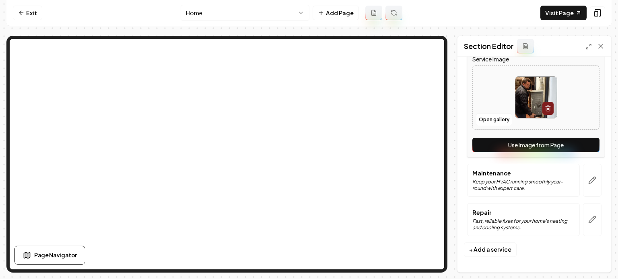
drag, startPoint x: 535, startPoint y: 138, endPoint x: 541, endPoint y: 151, distance: 14.0
click at [535, 138] on button "Use Image from Page" at bounding box center [535, 145] width 127 height 14
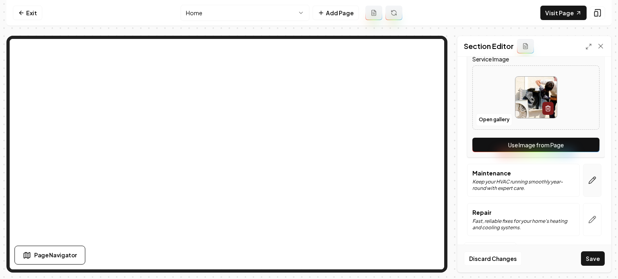
click at [592, 175] on button "button" at bounding box center [592, 180] width 18 height 33
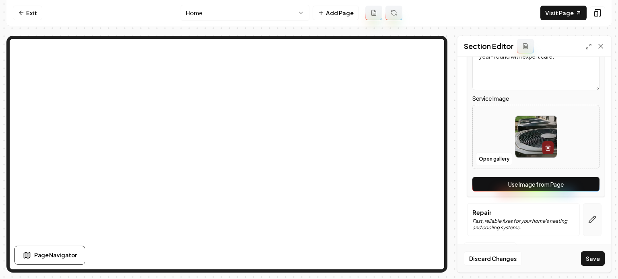
drag, startPoint x: 569, startPoint y: 181, endPoint x: 589, endPoint y: 205, distance: 31.1
click at [569, 181] on button "Use Image from Page" at bounding box center [535, 184] width 127 height 14
click at [590, 207] on button "button" at bounding box center [592, 219] width 18 height 33
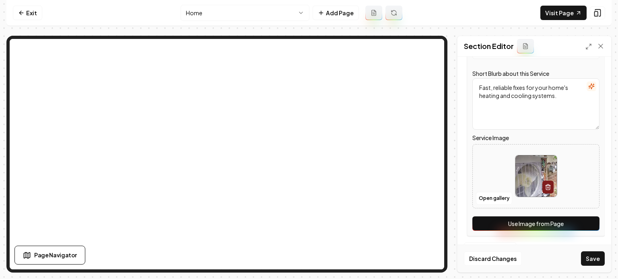
click at [583, 218] on button "Use Image from Page" at bounding box center [535, 224] width 127 height 14
click at [602, 257] on button "Save" at bounding box center [593, 259] width 24 height 14
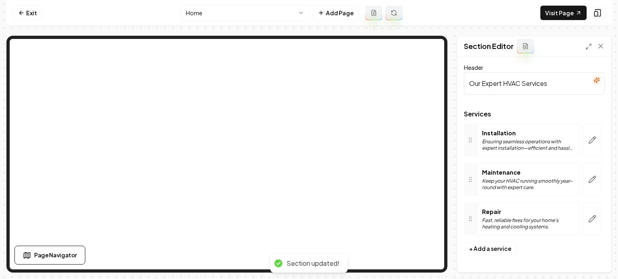
scroll to position [0, 0]
click at [225, 16] on html "Computer Required This feature is only available on a computer. Please switch t…" at bounding box center [309, 139] width 618 height 279
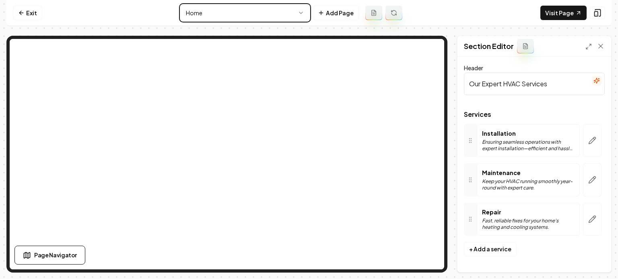
drag, startPoint x: 225, startPoint y: 16, endPoint x: 226, endPoint y: 2, distance: 13.7
click at [225, 17] on html "Computer Required This feature is only available on a computer. Please switch t…" at bounding box center [309, 139] width 618 height 279
click at [18, 14] on icon at bounding box center [21, 13] width 6 height 6
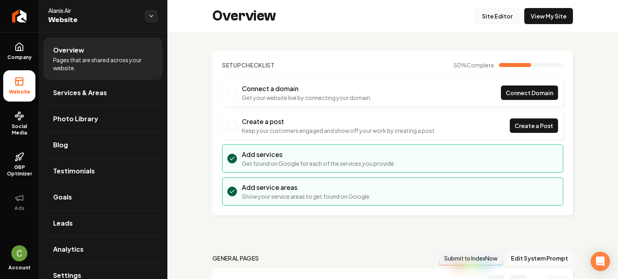
click at [497, 16] on link "Site Editor" at bounding box center [497, 16] width 44 height 16
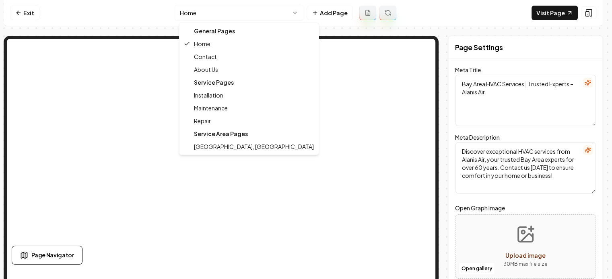
click at [235, 13] on html "Computer Required This feature is only available on a computer. Please switch t…" at bounding box center [306, 139] width 612 height 279
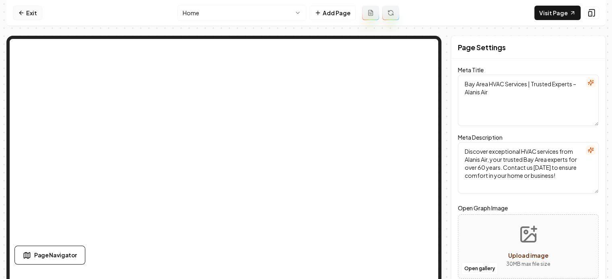
click at [13, 12] on link "Exit" at bounding box center [27, 13] width 29 height 14
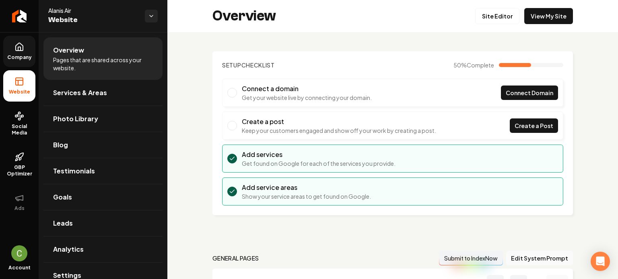
click at [19, 49] on icon at bounding box center [19, 47] width 10 height 10
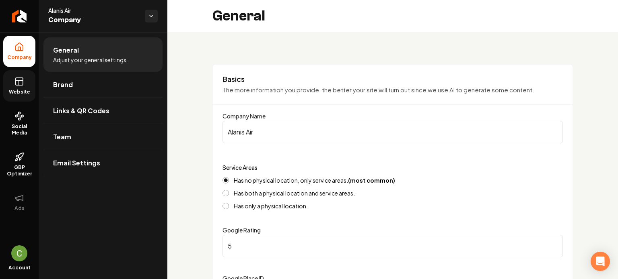
click at [31, 79] on link "Website" at bounding box center [19, 85] width 32 height 31
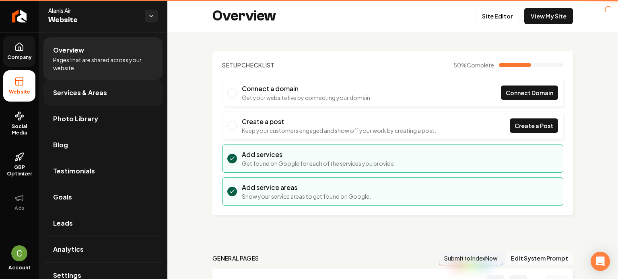
click at [84, 90] on span "Services & Areas" at bounding box center [80, 93] width 54 height 10
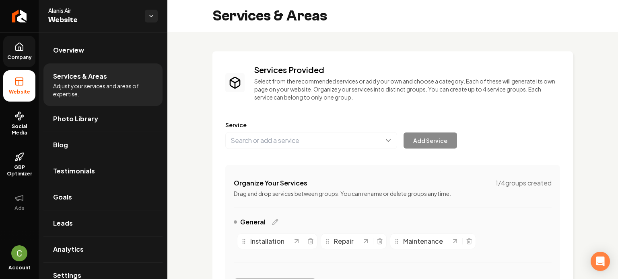
scroll to position [191, 0]
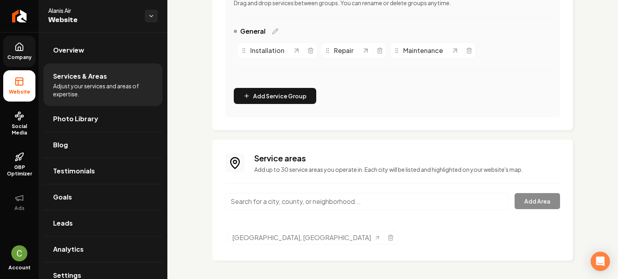
click at [290, 189] on div "Service areas Add up to 30 service areas you operate in. Each city will be list…" at bounding box center [392, 200] width 335 height 95
click at [293, 204] on input "Main content area" at bounding box center [366, 201] width 283 height 17
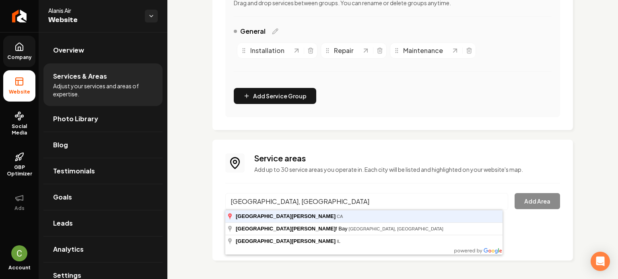
type input "San Jose, CA"
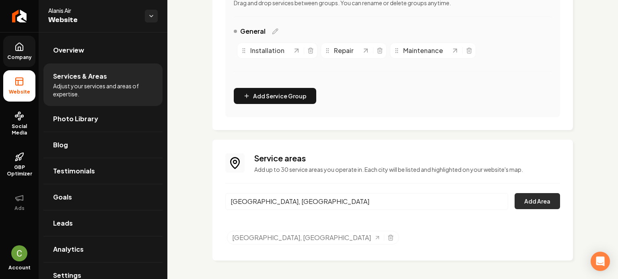
click at [539, 199] on button "Add Area" at bounding box center [536, 201] width 45 height 16
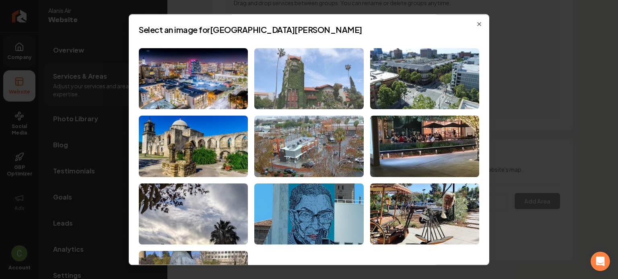
click at [332, 89] on img at bounding box center [308, 79] width 109 height 62
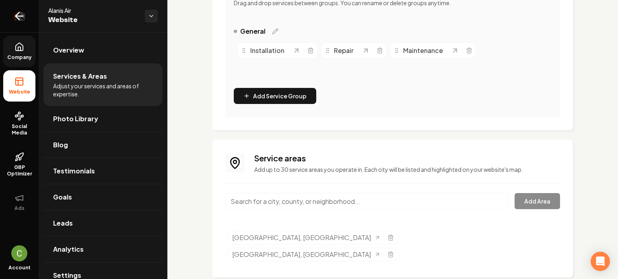
click at [18, 19] on icon "Return to dashboard" at bounding box center [19, 16] width 13 height 13
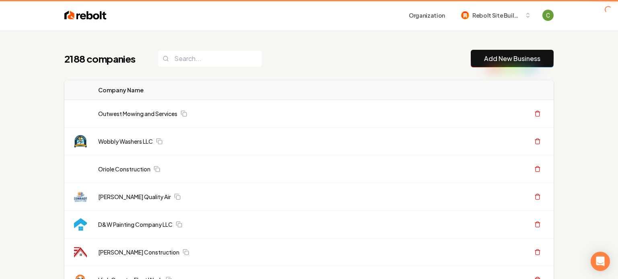
click at [507, 59] on link "Add New Business" at bounding box center [512, 59] width 56 height 10
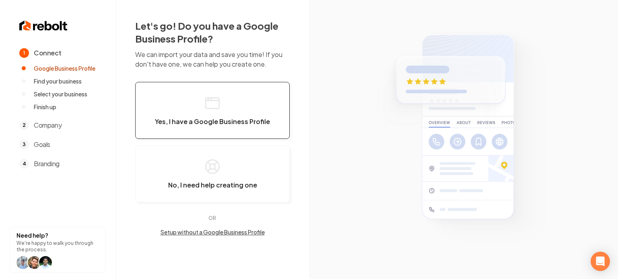
click at [212, 116] on button "Yes, I have a Google Business Profile" at bounding box center [212, 110] width 154 height 57
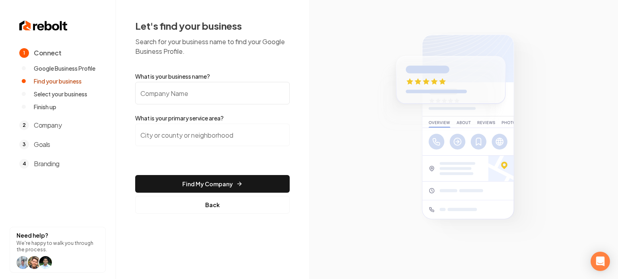
click at [213, 91] on input "What is your business name?" at bounding box center [212, 93] width 154 height 23
paste input "JH Landscaping Services"
type input "JH Landscaping Services"
click at [193, 133] on input "search" at bounding box center [212, 135] width 154 height 23
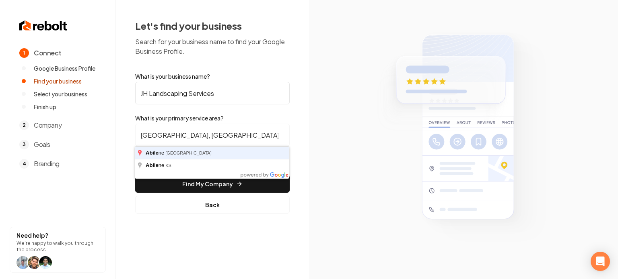
type input "Abilene, TX"
click at [135, 175] on button "Find My Company" at bounding box center [212, 184] width 154 height 18
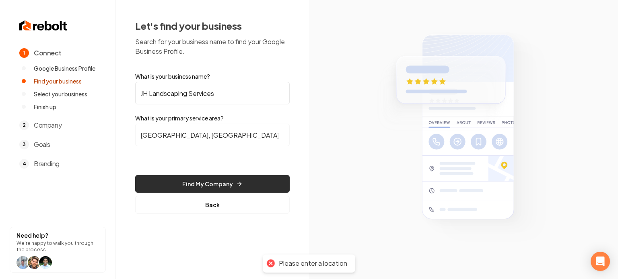
click at [192, 183] on button "Find My Company" at bounding box center [212, 184] width 154 height 18
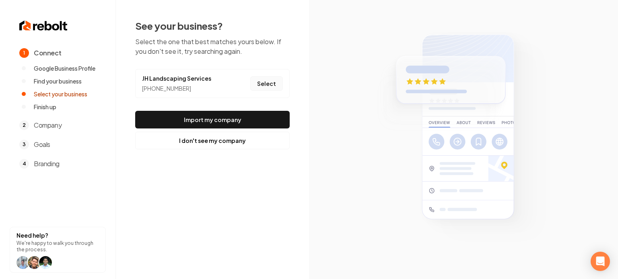
click at [260, 80] on button "Select" at bounding box center [266, 83] width 33 height 14
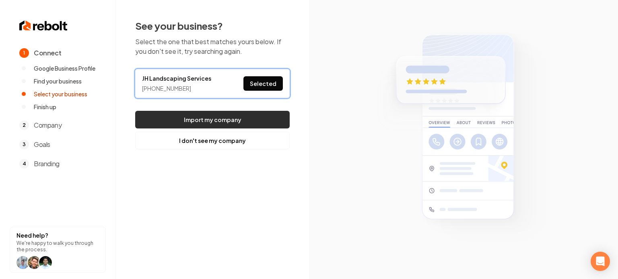
click at [247, 119] on button "Import my company" at bounding box center [212, 120] width 154 height 18
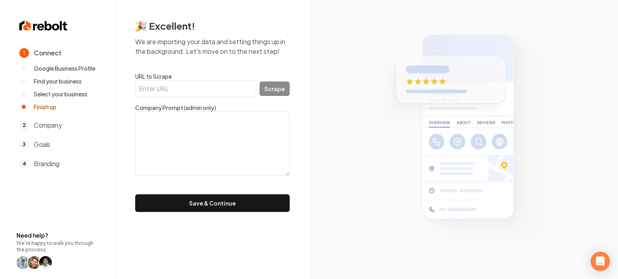
drag, startPoint x: 191, startPoint y: 117, endPoint x: 192, endPoint y: 123, distance: 6.5
click at [192, 119] on textarea at bounding box center [212, 144] width 154 height 64
paste textarea ""Hello My Name is Juan I have over 11 years of experience in landscaping from i…"
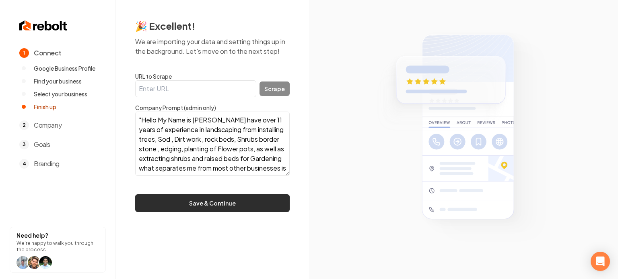
scroll to position [112, 0]
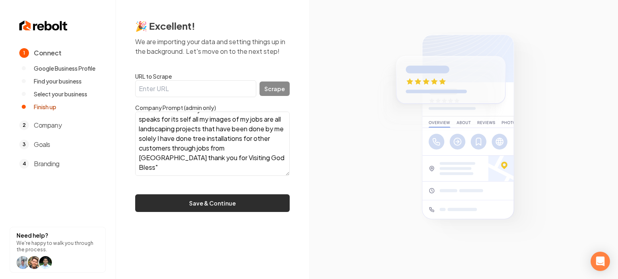
type textarea ""Hello My Name is Juan I have over 11 years of experience in landscaping from i…"
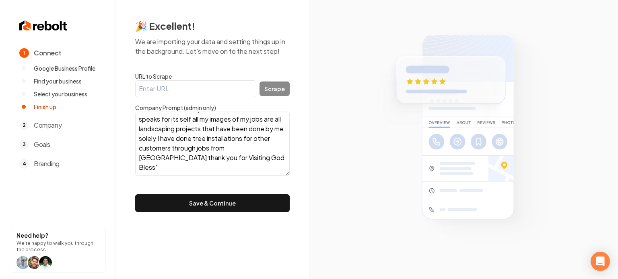
click at [193, 210] on button "Save & Continue" at bounding box center [212, 204] width 154 height 18
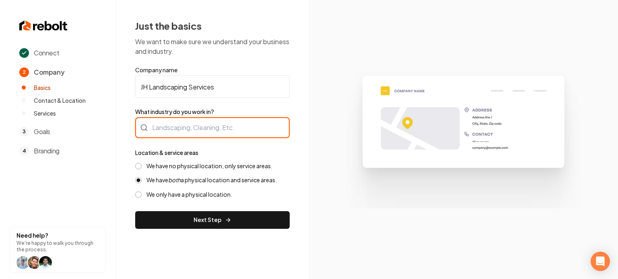
click at [208, 129] on div at bounding box center [212, 127] width 154 height 21
type input "Landscaping"
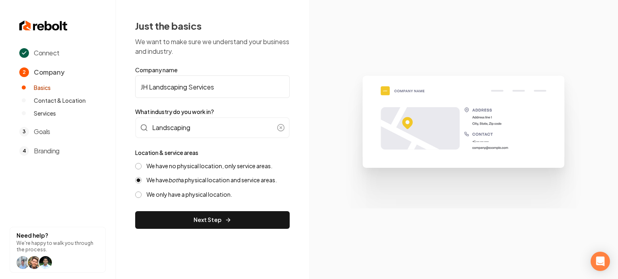
click at [203, 171] on div "We have no physical location, only service areas. We have both a physical locat…" at bounding box center [212, 180] width 154 height 36
click at [200, 160] on div "Location & service areas We have no physical location, only service areas. We h…" at bounding box center [212, 173] width 154 height 51
drag, startPoint x: 199, startPoint y: 166, endPoint x: 199, endPoint y: 171, distance: 4.8
click at [199, 166] on label "We have no physical location, only service areas." at bounding box center [209, 166] width 126 height 8
click at [142, 166] on button "We have no physical location, only service areas." at bounding box center [138, 166] width 6 height 6
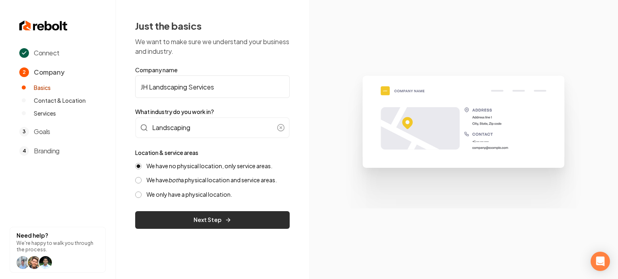
click at [193, 228] on button "Next Step" at bounding box center [212, 221] width 154 height 18
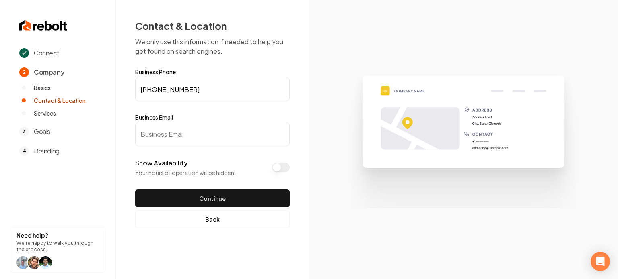
click at [196, 136] on input "Business Email" at bounding box center [212, 134] width 154 height 23
paste input "moneymike20061739@gmail.com"
type input "moneymike20061739@gmail.com"
click at [281, 170] on button "Show Availability" at bounding box center [281, 168] width 18 height 10
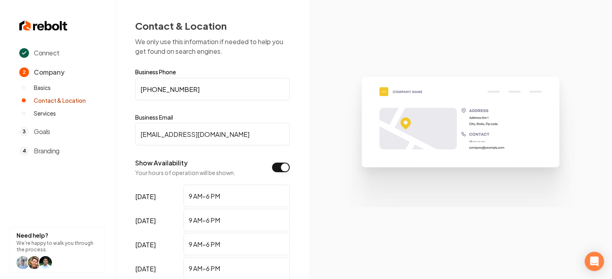
click at [281, 170] on button "Show Availability" at bounding box center [281, 168] width 18 height 10
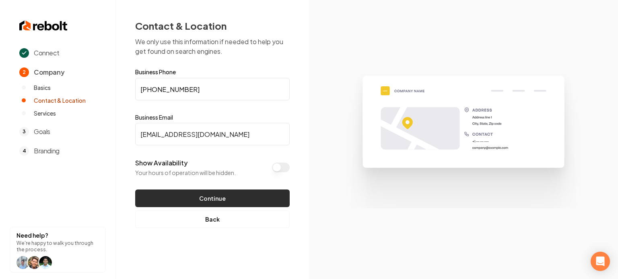
click at [228, 203] on button "Continue" at bounding box center [212, 199] width 154 height 18
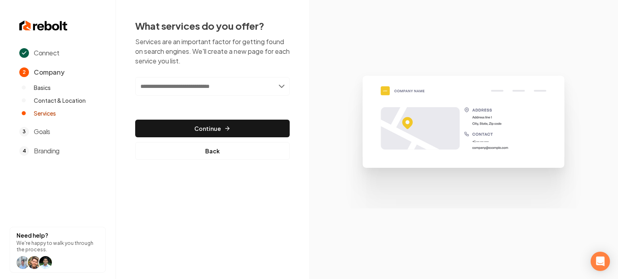
click at [191, 90] on input "text" at bounding box center [212, 86] width 154 height 18
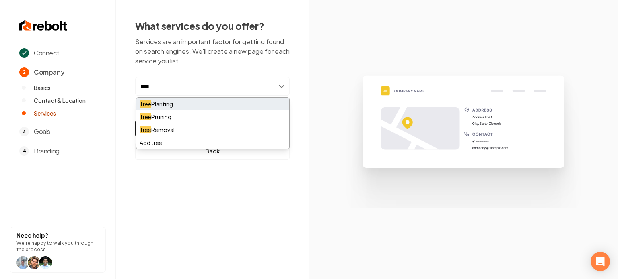
type input "****"
click at [192, 105] on div "Tree Planting" at bounding box center [212, 104] width 153 height 13
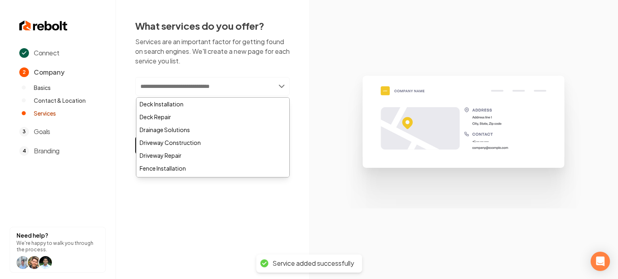
click at [269, 64] on p "Services are an important factor for getting found on search engines. We'll cre…" at bounding box center [212, 51] width 154 height 29
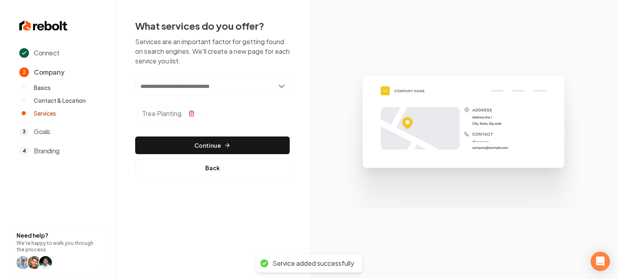
click at [189, 114] on icon "Selected tags" at bounding box center [191, 114] width 4 height 4
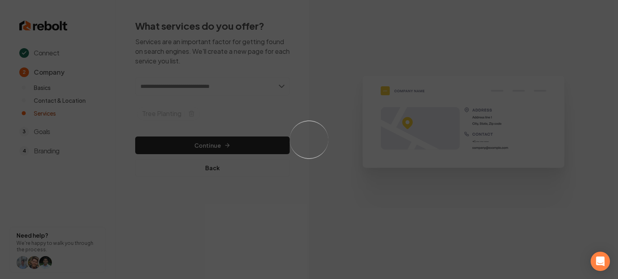
click at [206, 85] on div "Loading..." at bounding box center [309, 139] width 618 height 279
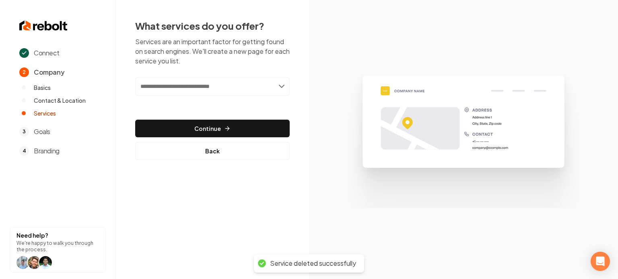
click at [206, 84] on input "text" at bounding box center [212, 86] width 154 height 18
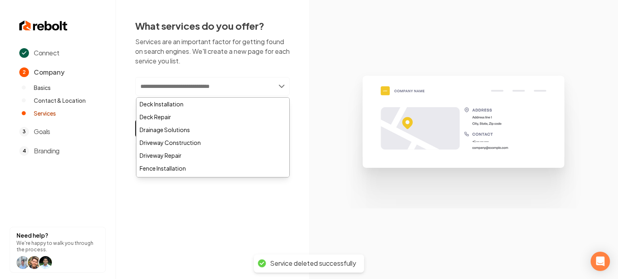
click at [206, 85] on input "text" at bounding box center [212, 86] width 154 height 18
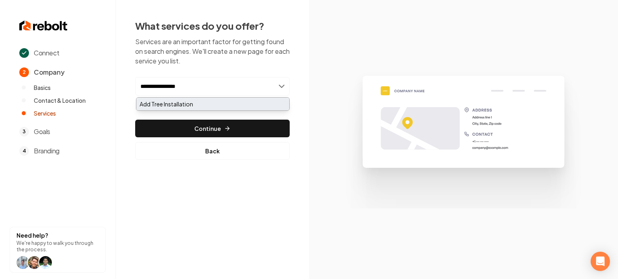
type input "**********"
click at [204, 107] on div "Add Tree Installation" at bounding box center [212, 104] width 153 height 13
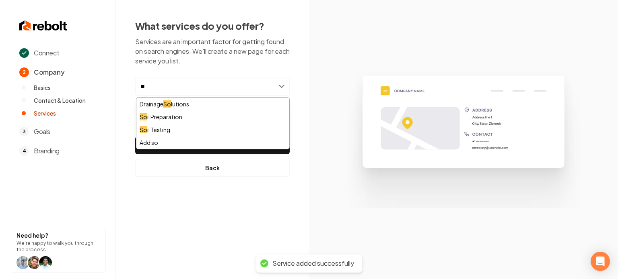
type input "*"
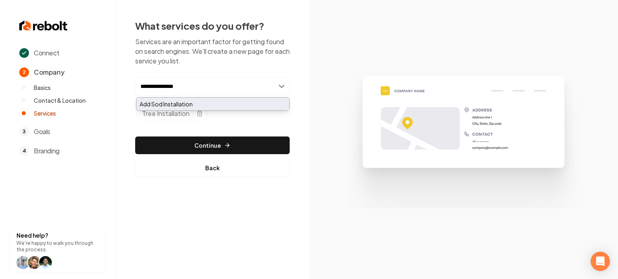
type input "**********"
click at [180, 105] on div "Add Sod Installation" at bounding box center [212, 104] width 153 height 13
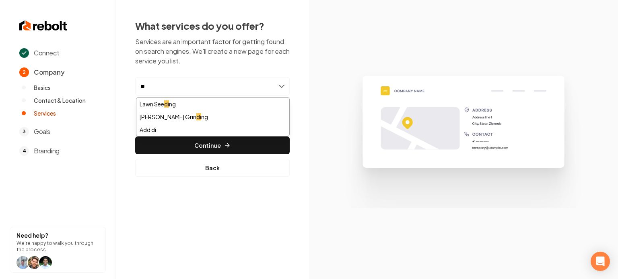
type input "*"
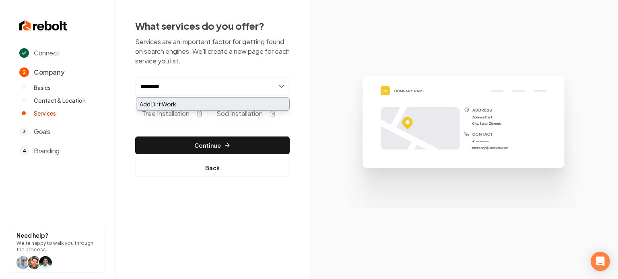
type input "*********"
click at [177, 107] on div "Add Dirt Work" at bounding box center [212, 104] width 153 height 13
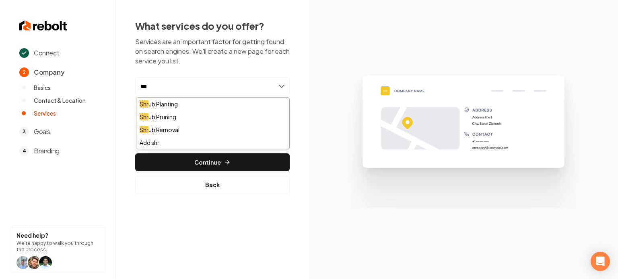
type input "****"
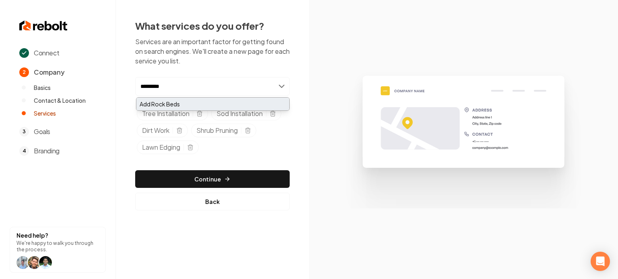
type input "*********"
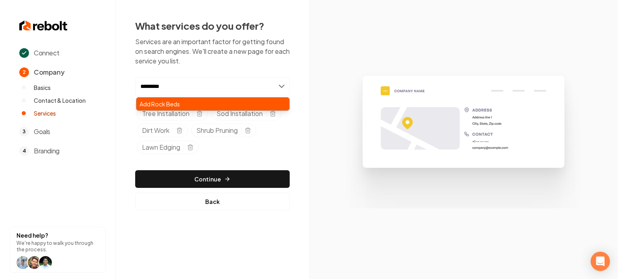
click at [197, 110] on div "Add Rock Beds" at bounding box center [212, 104] width 153 height 13
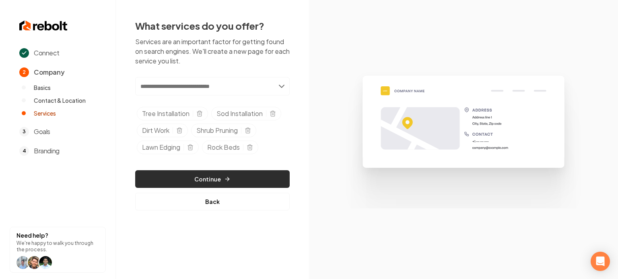
click at [154, 185] on button "Continue" at bounding box center [212, 179] width 154 height 18
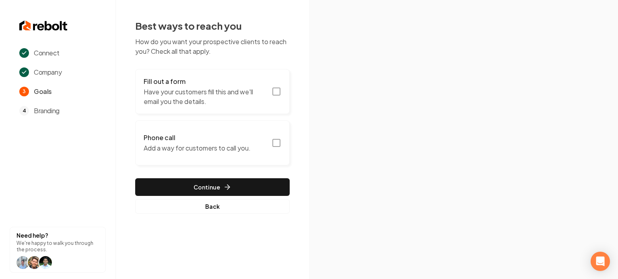
click at [236, 96] on p "Have your customers fill this and we'll email you the details." at bounding box center [205, 96] width 123 height 19
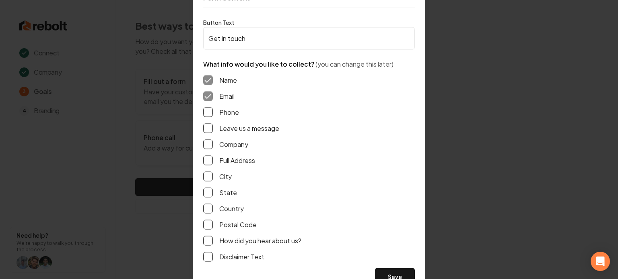
click at [206, 132] on button "Leave us a message" at bounding box center [208, 128] width 10 height 10
click at [209, 119] on div "Name Email Phone Leave us a message Company Full Address City State Country Pos…" at bounding box center [309, 168] width 212 height 199
click at [209, 115] on button "Phone" at bounding box center [208, 112] width 10 height 10
drag, startPoint x: 212, startPoint y: 160, endPoint x: 260, endPoint y: 203, distance: 64.1
click at [212, 160] on button "Full Address" at bounding box center [208, 161] width 10 height 10
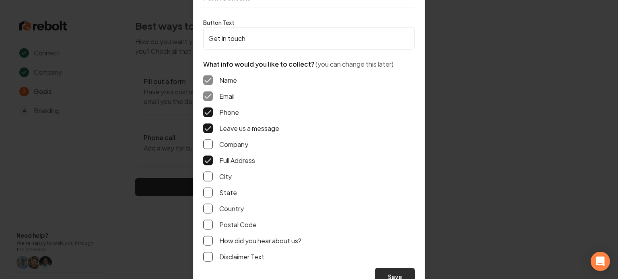
click at [385, 273] on button "Save" at bounding box center [395, 277] width 40 height 18
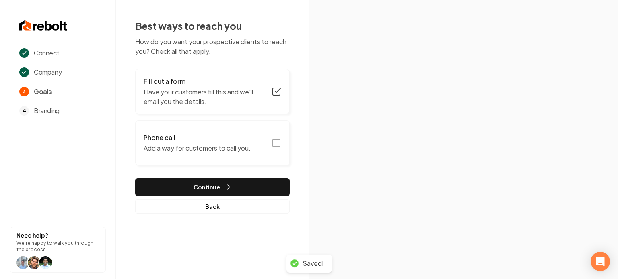
click at [279, 133] on button "Phone call Add a way for customers to call you." at bounding box center [212, 143] width 154 height 45
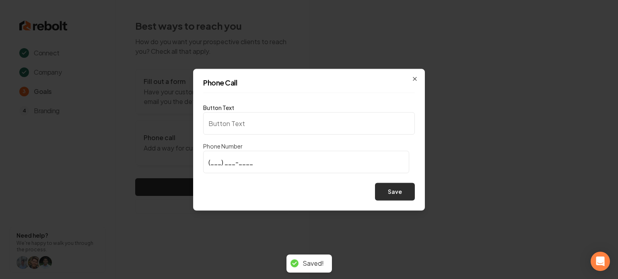
type input "Call us"
type input "(325) 513-9902"
click at [400, 191] on button "Save" at bounding box center [395, 192] width 40 height 18
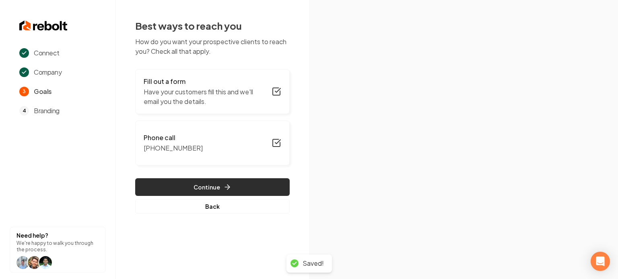
click at [186, 185] on button "Continue" at bounding box center [212, 188] width 154 height 18
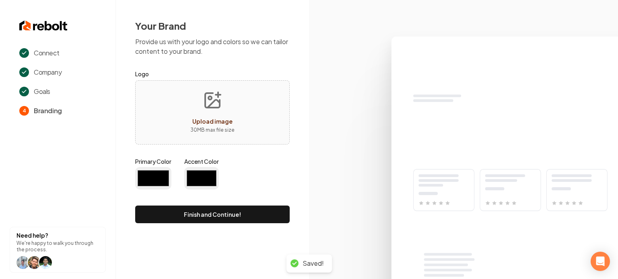
type input "#194d33"
type input "#70be00"
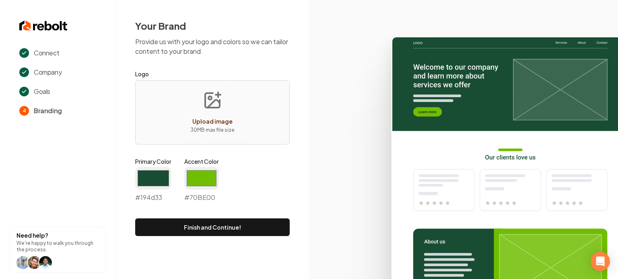
click at [335, 168] on icon at bounding box center [463, 155] width 309 height 250
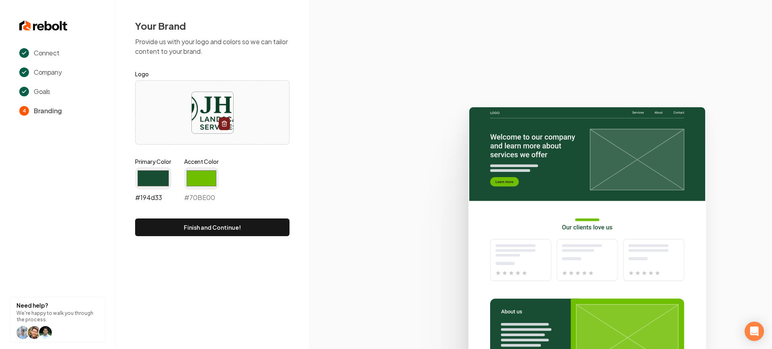
click at [142, 182] on input "#194d33" at bounding box center [153, 178] width 36 height 23
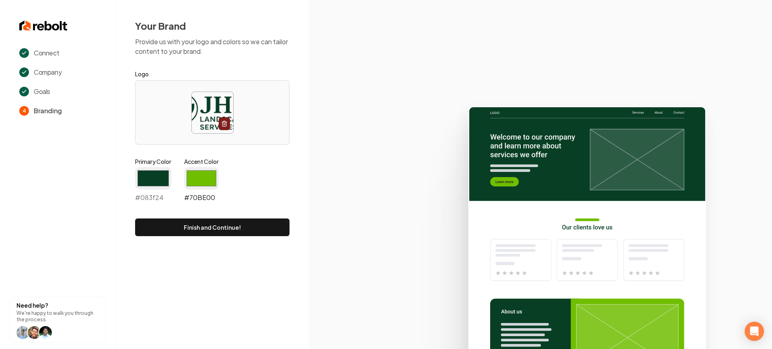
type input "#083f24"
click at [189, 168] on input "#70be00" at bounding box center [201, 178] width 35 height 23
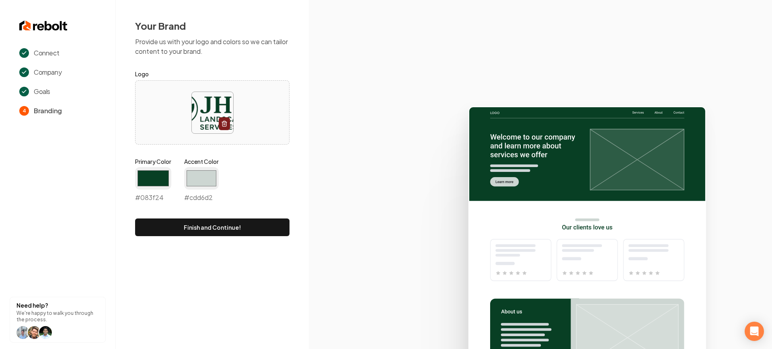
type input "#cdd6d2"
click at [314, 162] on icon at bounding box center [540, 225] width 463 height 250
click at [234, 220] on button "Finish and Continue!" at bounding box center [212, 228] width 154 height 18
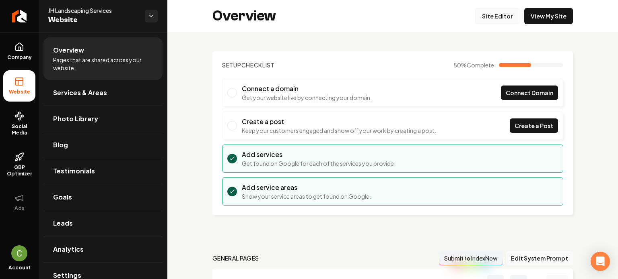
click at [490, 22] on link "Site Editor" at bounding box center [497, 16] width 44 height 16
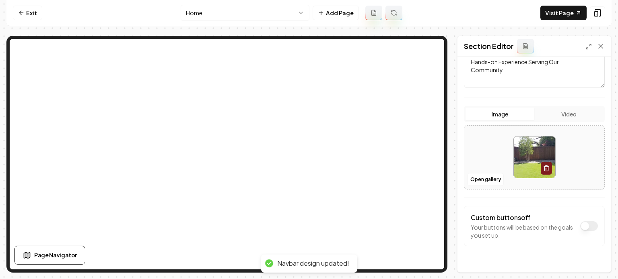
scroll to position [135, 0]
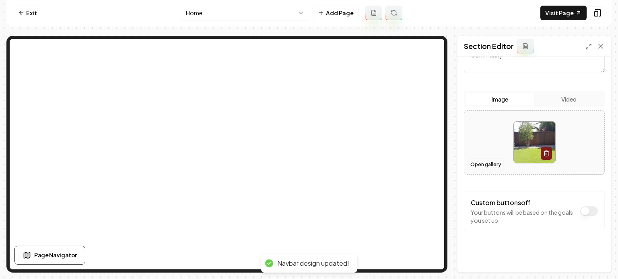
click at [476, 164] on button "Open gallery" at bounding box center [485, 164] width 36 height 13
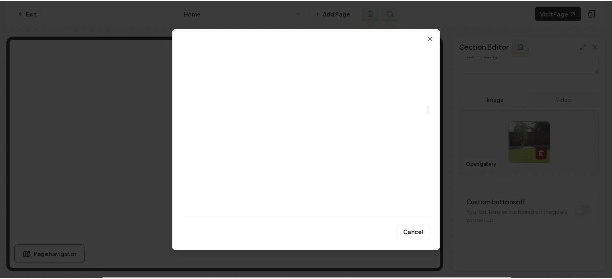
scroll to position [885, 0]
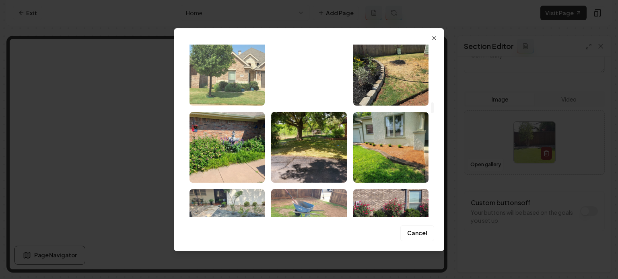
click at [220, 91] on img "Select image image_68b703785c7cd75eb8971a98.jpeg" at bounding box center [226, 70] width 75 height 71
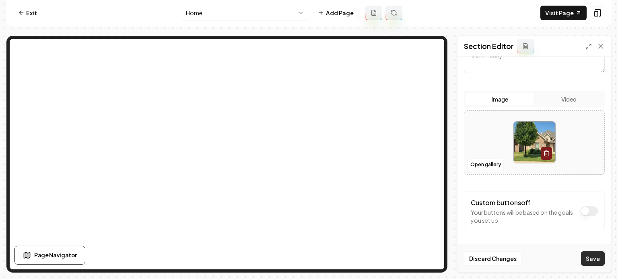
click at [584, 253] on button "Save" at bounding box center [593, 259] width 24 height 14
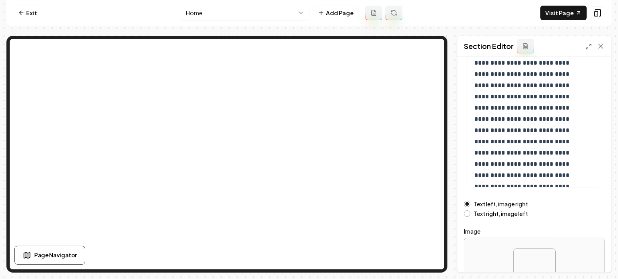
scroll to position [154, 0]
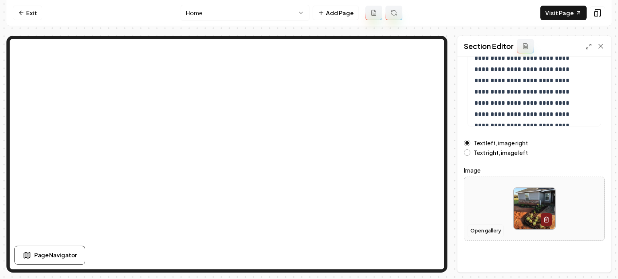
click at [481, 231] on button "Open gallery" at bounding box center [485, 231] width 36 height 13
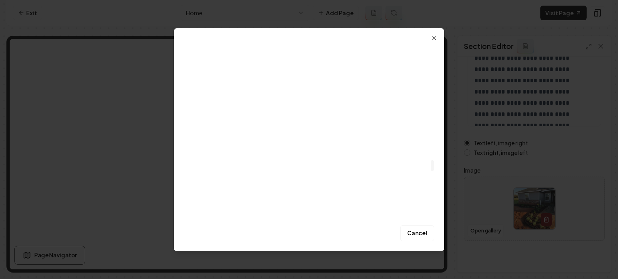
scroll to position [1711, 0]
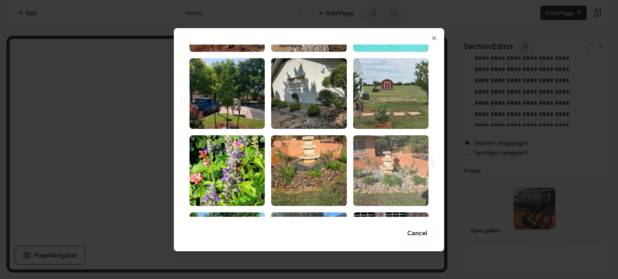
click at [385, 177] on img "Select image image_68b703745c7cd75eb89703d0.jpeg" at bounding box center [390, 171] width 75 height 71
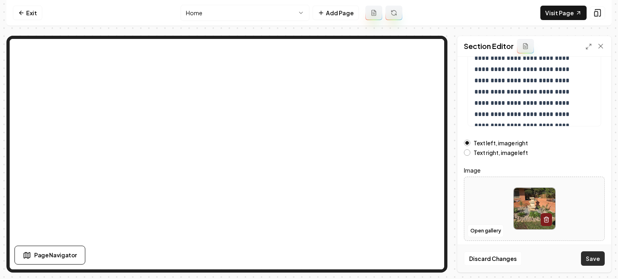
click at [588, 258] on button "Save" at bounding box center [593, 259] width 24 height 14
click at [206, 14] on html "**********" at bounding box center [309, 139] width 618 height 279
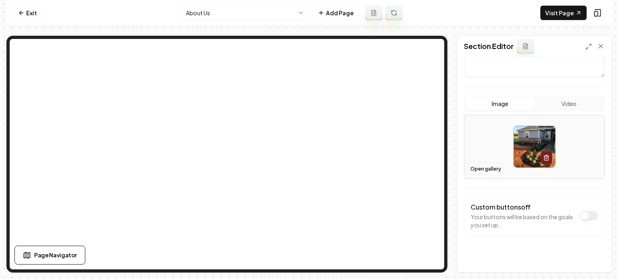
scroll to position [135, 0]
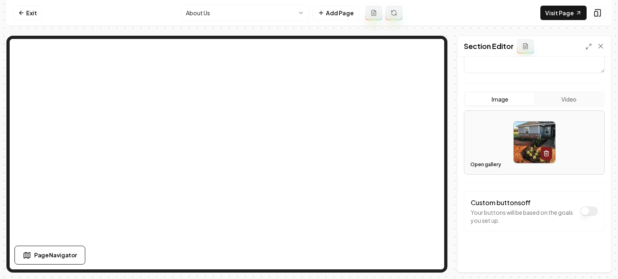
click at [478, 163] on button "Open gallery" at bounding box center [485, 164] width 36 height 13
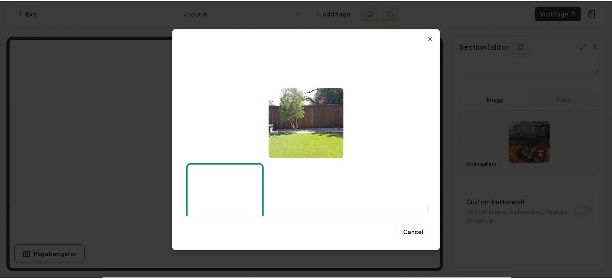
scroll to position [2474, 0]
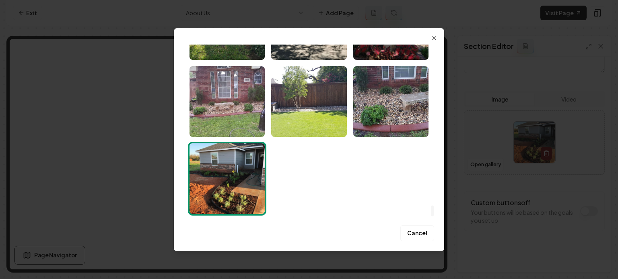
click at [224, 166] on img "Select image image_68b7036c5c7cd75eb896c8b5.jpeg" at bounding box center [226, 179] width 75 height 71
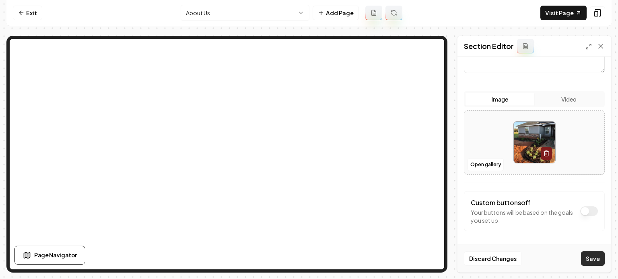
click at [589, 254] on button "Save" at bounding box center [593, 259] width 24 height 14
click at [252, 8] on html "Computer Required This feature is only available on a computer. Please switch t…" at bounding box center [309, 139] width 618 height 279
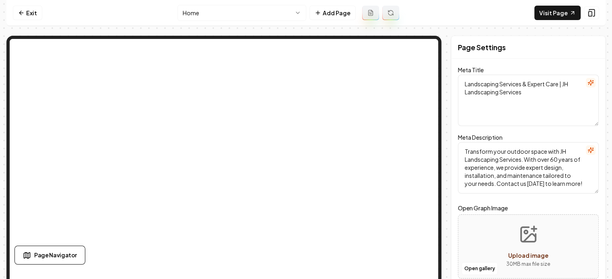
click at [209, 14] on html "Computer Required This feature is only available on a computer. Please switch t…" at bounding box center [306, 139] width 612 height 279
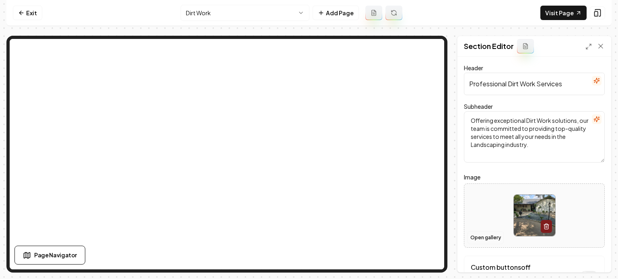
click at [484, 242] on button "Open gallery" at bounding box center [485, 238] width 36 height 13
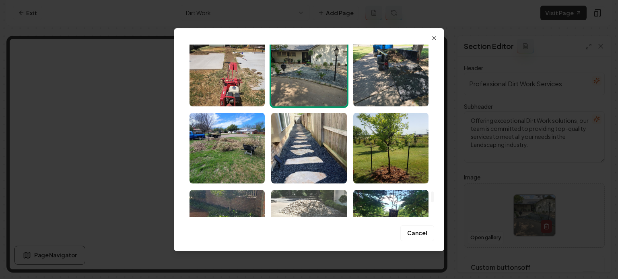
scroll to position [2233, 0]
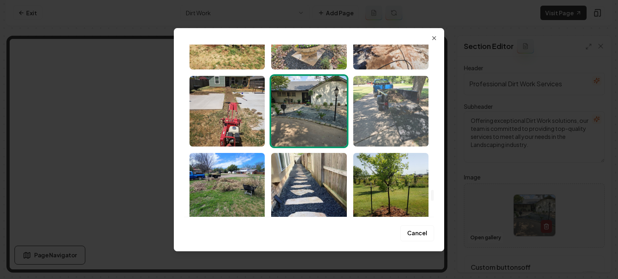
click at [404, 119] on img "Select image image_68b703715c7cd75eb896ef00.jpeg" at bounding box center [390, 111] width 75 height 71
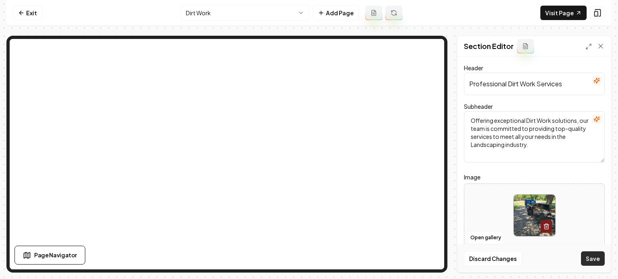
click at [596, 258] on button "Save" at bounding box center [593, 259] width 24 height 14
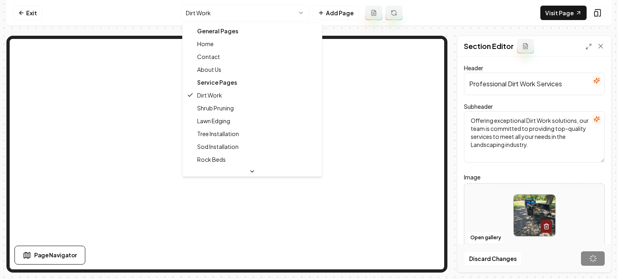
click at [220, 6] on html "Computer Required This feature is only available on a computer. Please switch t…" at bounding box center [309, 139] width 618 height 279
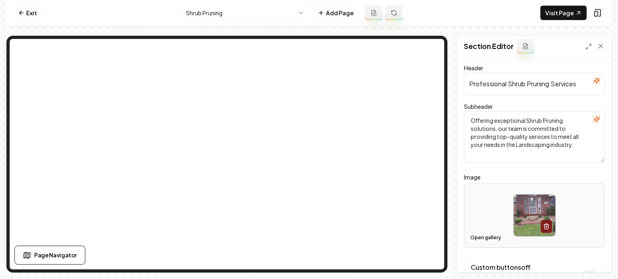
click at [481, 236] on button "Open gallery" at bounding box center [485, 238] width 36 height 13
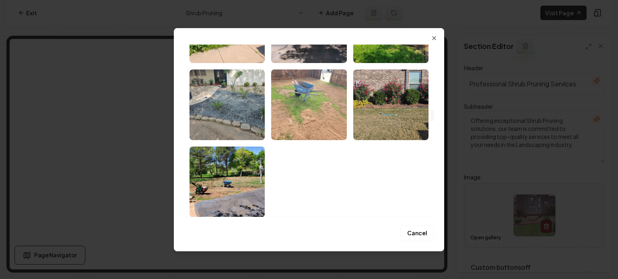
scroll to position [1005, 0]
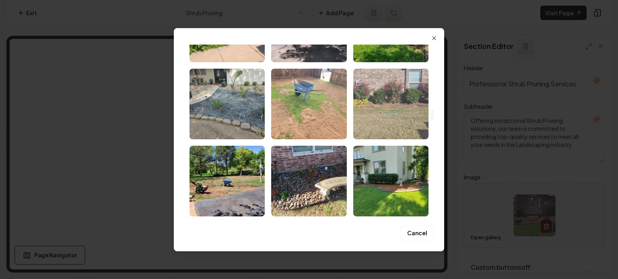
click at [393, 113] on img "Select image image_68b703795c7cd75eb8971fed.jpeg" at bounding box center [390, 104] width 75 height 71
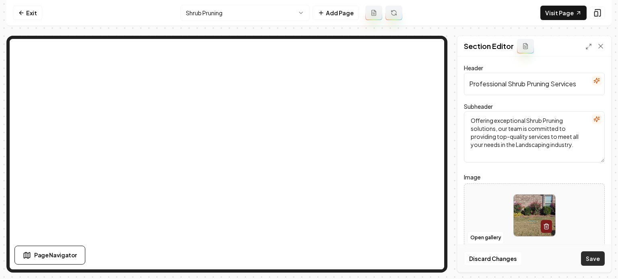
click at [593, 262] on button "Save" at bounding box center [593, 259] width 24 height 14
click at [238, 11] on html "Computer Required This feature is only available on a computer. Please switch t…" at bounding box center [309, 139] width 618 height 279
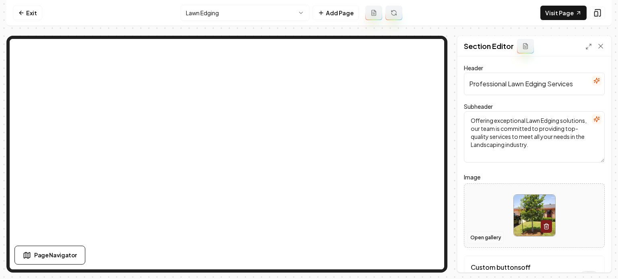
click at [478, 234] on button "Open gallery" at bounding box center [485, 238] width 36 height 13
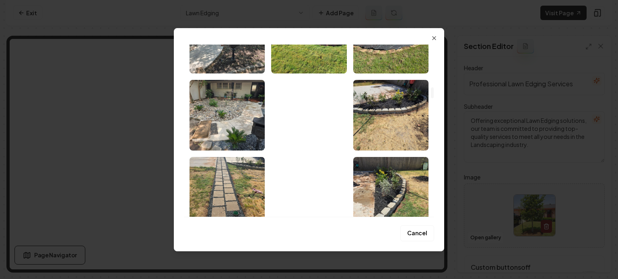
scroll to position [643, 0]
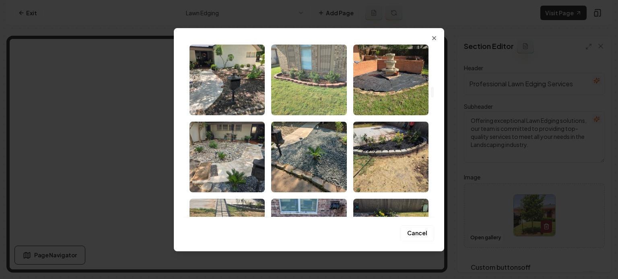
click at [324, 83] on img "Select image image_68b7037a5c7cd75eb89724e8.jpeg" at bounding box center [308, 80] width 75 height 71
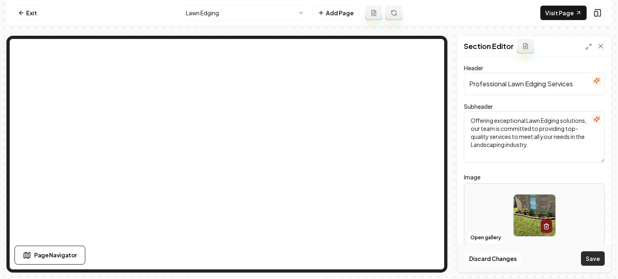
click at [583, 255] on button "Save" at bounding box center [593, 259] width 24 height 14
click at [222, 17] on html "Computer Required This feature is only available on a computer. Please switch t…" at bounding box center [309, 139] width 618 height 279
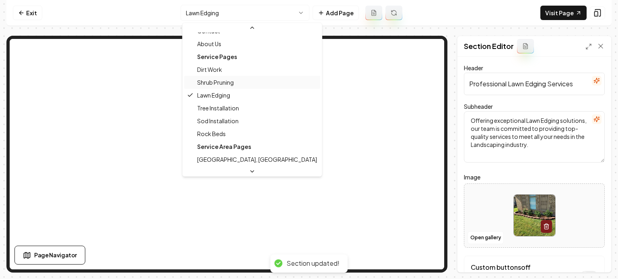
scroll to position [26, 0]
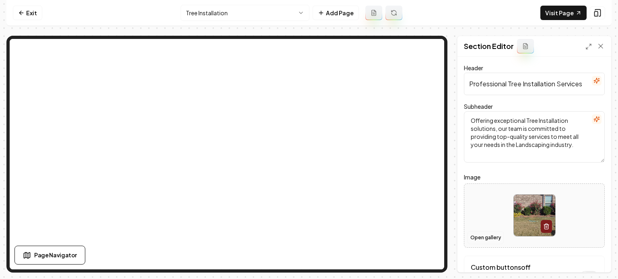
click at [481, 235] on button "Open gallery" at bounding box center [485, 238] width 36 height 13
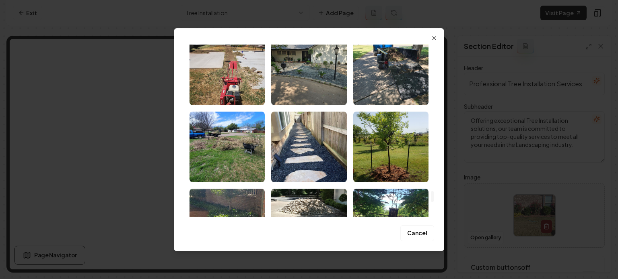
scroll to position [2252, 0]
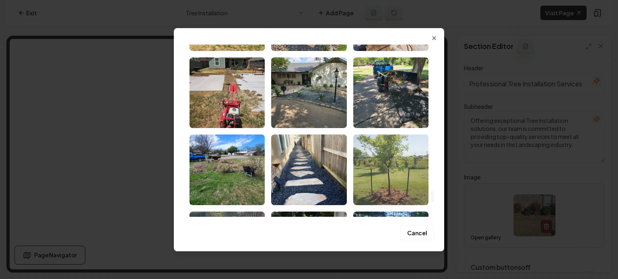
click at [397, 172] on img "Select image image_68b703705c7cd75eb896edcf.jpeg" at bounding box center [390, 170] width 75 height 71
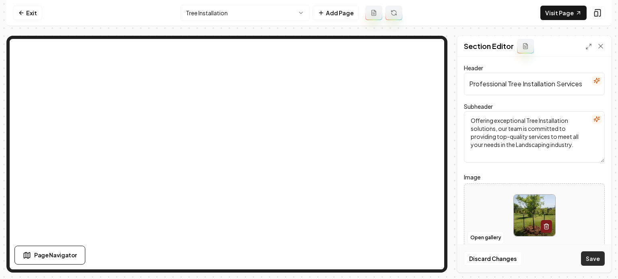
click at [599, 260] on button "Save" at bounding box center [593, 259] width 24 height 14
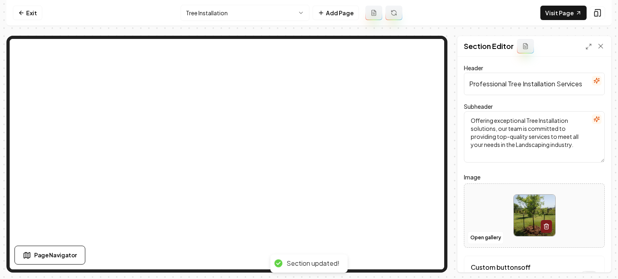
click at [236, 27] on div "Exit Tree Installation Add Page Visit Page Page Navigator Page Settings Section…" at bounding box center [308, 136] width 605 height 273
click at [234, 15] on html "Computer Required This feature is only available on a computer. Please switch t…" at bounding box center [309, 139] width 618 height 279
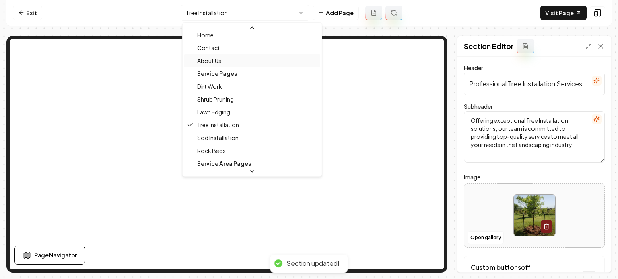
scroll to position [26, 0]
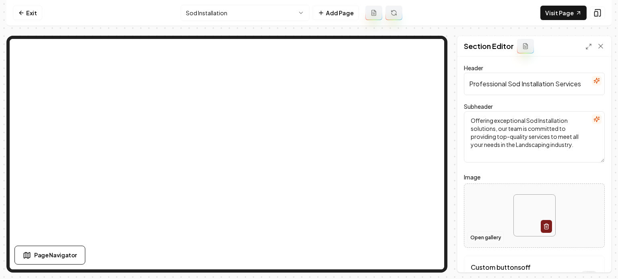
click at [484, 239] on button "Open gallery" at bounding box center [485, 238] width 36 height 13
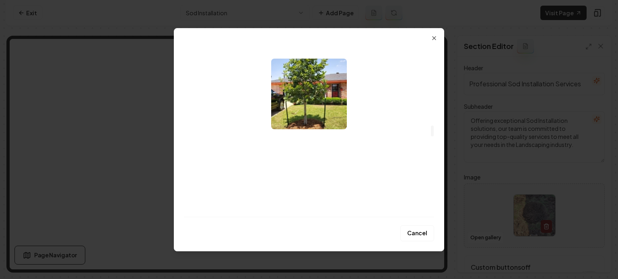
scroll to position [1228, 0]
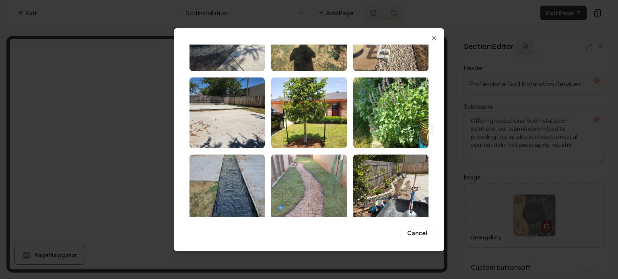
click at [309, 179] on img "Select image image_68b703775c7cd75eb897139a.jpeg" at bounding box center [308, 190] width 75 height 71
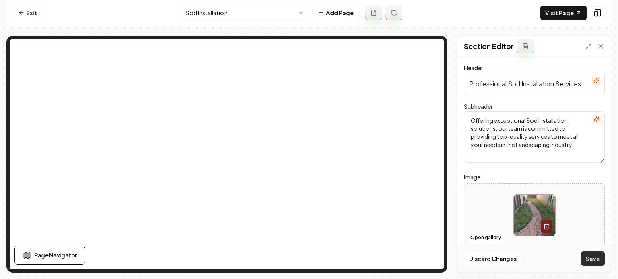
click at [590, 254] on button "Save" at bounding box center [593, 259] width 24 height 14
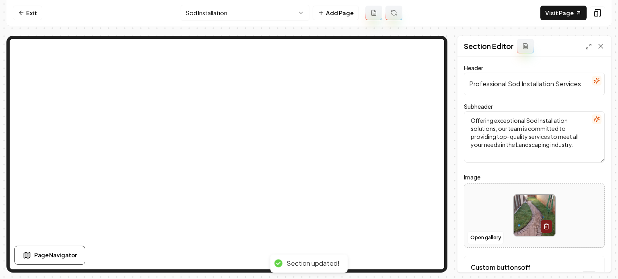
click at [251, 6] on html "Computer Required This feature is only available on a computer. Please switch t…" at bounding box center [309, 139] width 618 height 279
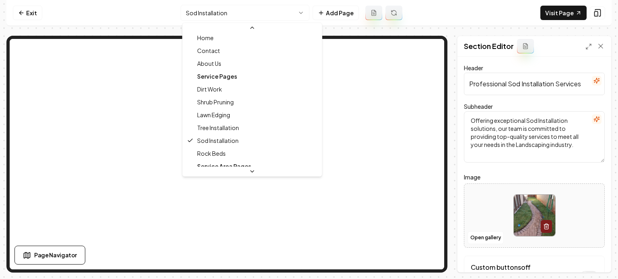
scroll to position [26, 0]
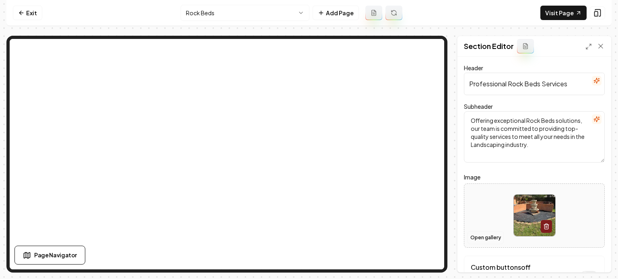
click at [480, 237] on button "Open gallery" at bounding box center [485, 238] width 36 height 13
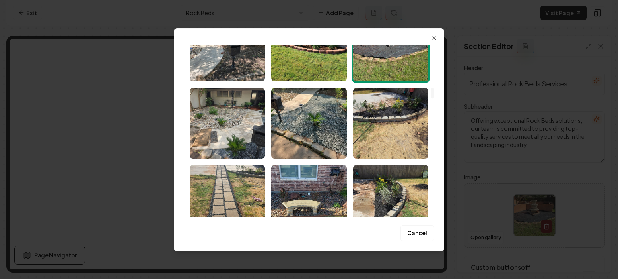
scroll to position [684, 0]
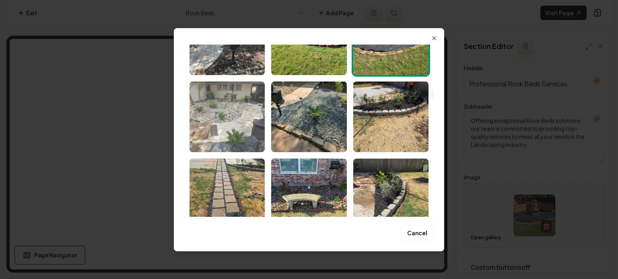
click at [235, 122] on img "Select image image_68b7037a5c7cd75eb89724a0.jpeg" at bounding box center [226, 117] width 75 height 71
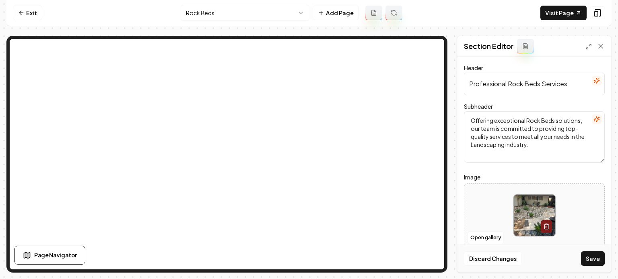
click at [592, 267] on div "Discard Changes Save" at bounding box center [534, 259] width 154 height 28
click at [589, 260] on button "Save" at bounding box center [593, 259] width 24 height 14
click at [262, 6] on html "Computer Required This feature is only available on a computer. Please switch t…" at bounding box center [309, 139] width 618 height 279
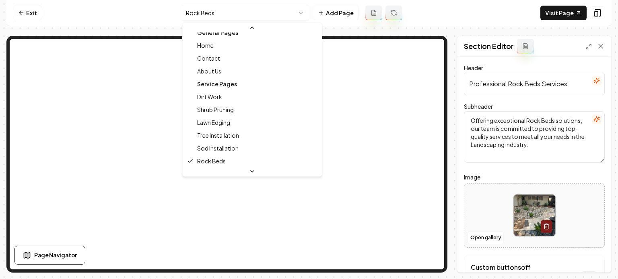
scroll to position [0, 0]
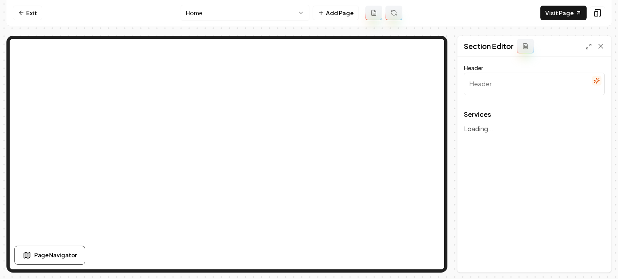
type input "Our Comprehensive Landscaping Services"
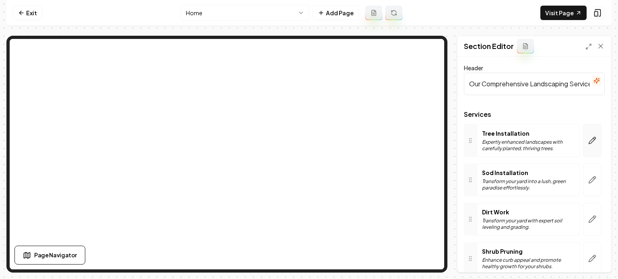
click at [583, 142] on button "button" at bounding box center [592, 140] width 18 height 33
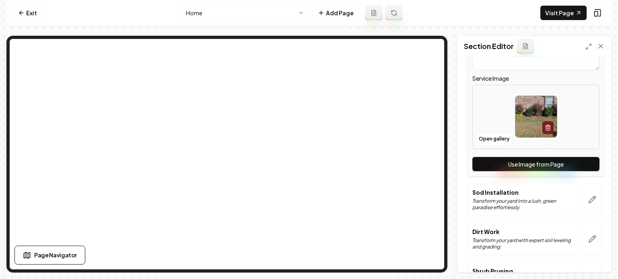
scroll to position [161, 0]
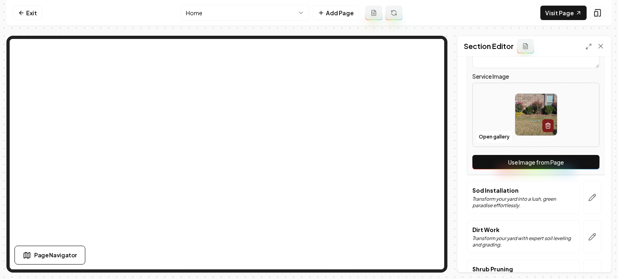
drag, startPoint x: 538, startPoint y: 158, endPoint x: 545, endPoint y: 165, distance: 10.2
click at [538, 158] on button "Use Image from Page" at bounding box center [535, 162] width 127 height 14
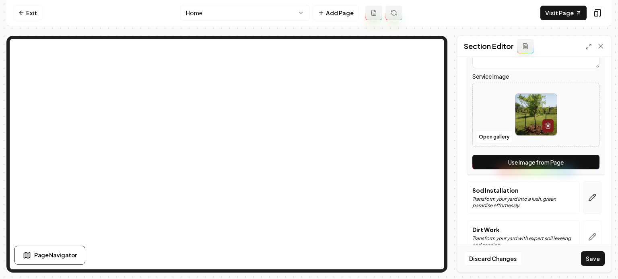
click at [592, 194] on button "button" at bounding box center [592, 197] width 18 height 33
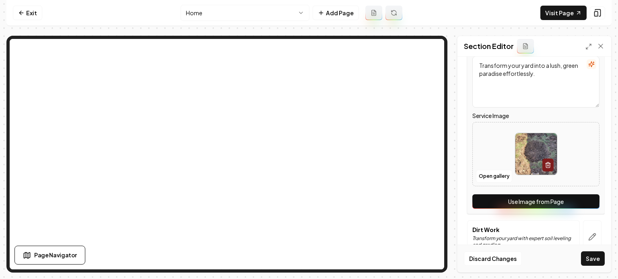
click at [579, 200] on button "Use Image from Page" at bounding box center [535, 202] width 127 height 14
click at [590, 232] on button "button" at bounding box center [592, 237] width 18 height 33
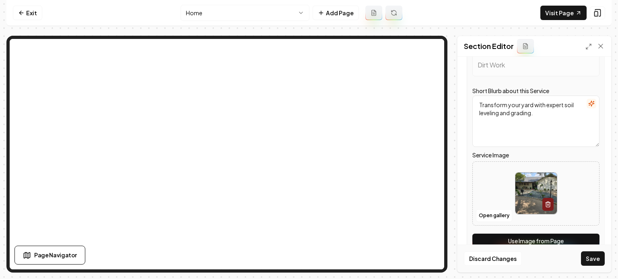
click at [579, 234] on button "Use Image from Page" at bounding box center [535, 241] width 127 height 14
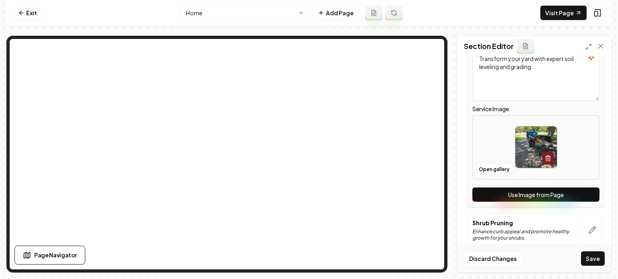
scroll to position [241, 0]
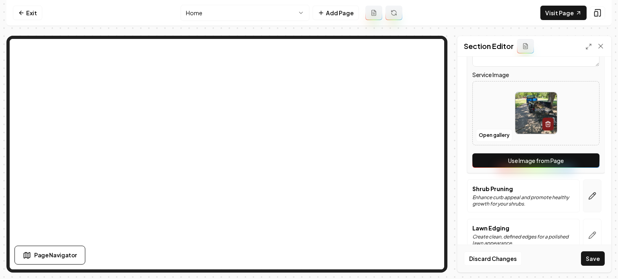
click at [589, 194] on icon "button" at bounding box center [592, 196] width 8 height 8
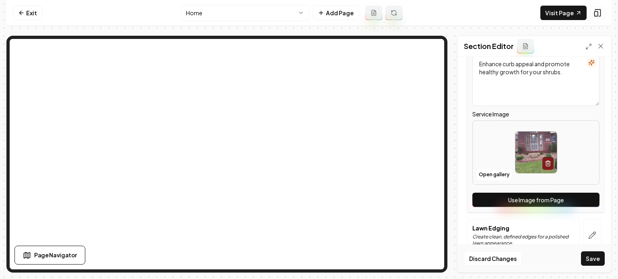
click at [579, 197] on button "Use Image from Page" at bounding box center [535, 200] width 127 height 14
click at [585, 225] on button "button" at bounding box center [592, 235] width 18 height 33
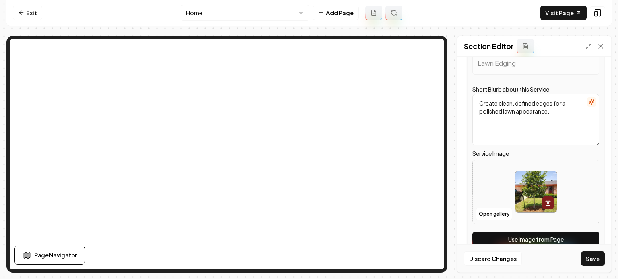
click at [582, 238] on button "Use Image from Page" at bounding box center [535, 239] width 127 height 14
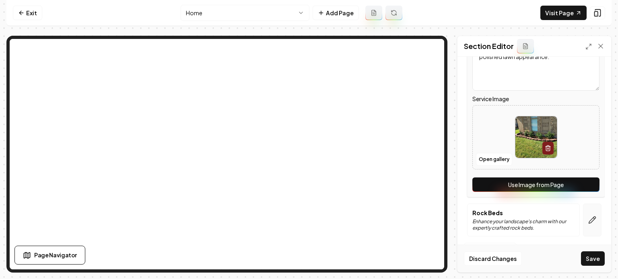
click at [591, 218] on button "button" at bounding box center [592, 220] width 18 height 33
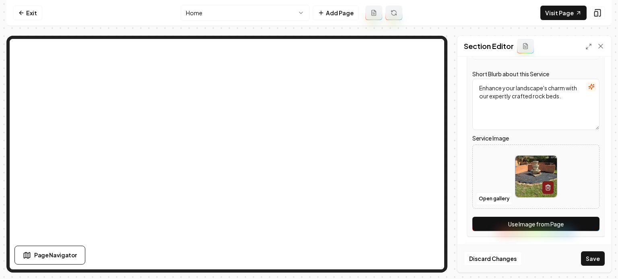
click at [570, 228] on button "Use Image from Page" at bounding box center [535, 224] width 127 height 14
click at [596, 263] on button "Save" at bounding box center [593, 259] width 24 height 14
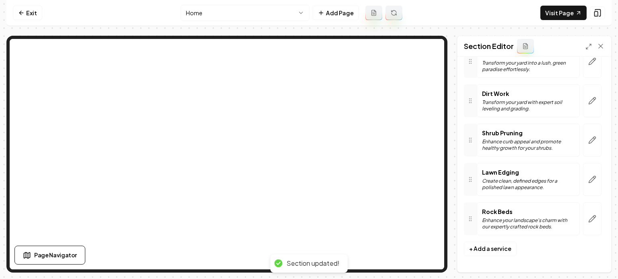
scroll to position [117, 0]
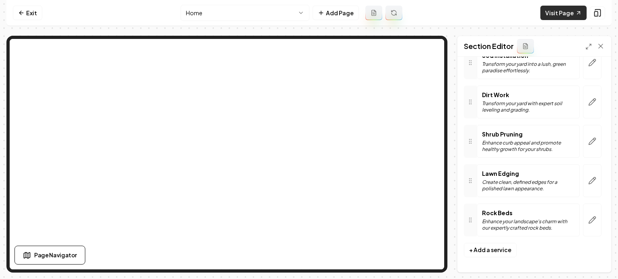
click at [565, 15] on link "Visit Page" at bounding box center [563, 13] width 46 height 14
click at [33, 16] on link "Exit" at bounding box center [27, 13] width 29 height 14
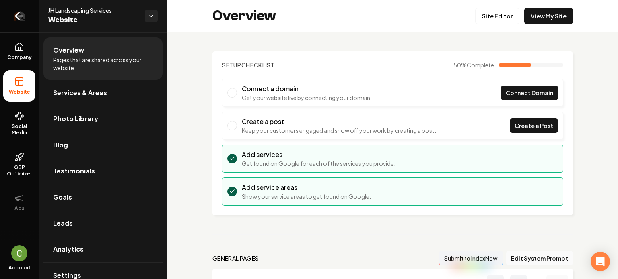
click at [20, 15] on icon "Return to dashboard" at bounding box center [19, 16] width 13 height 13
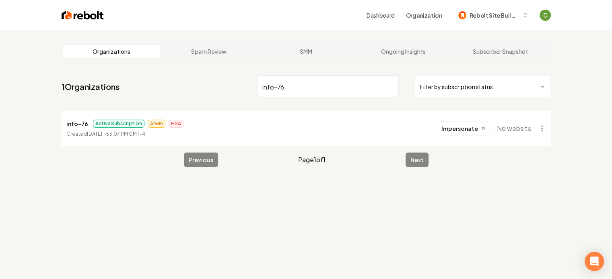
click at [291, 89] on input "info-76" at bounding box center [328, 87] width 142 height 23
click at [290, 89] on input "info-76" at bounding box center [328, 87] width 142 height 23
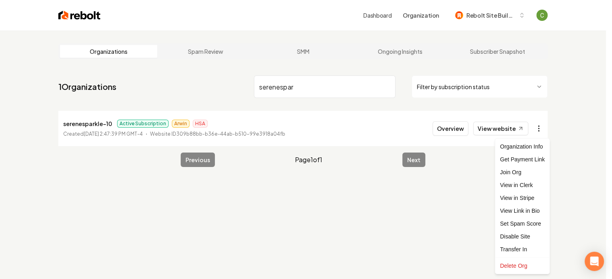
click at [543, 125] on html "Dashboard Organization Rebolt Site Builder Organizations Spam Review SMM Ongoin…" at bounding box center [306, 139] width 612 height 279
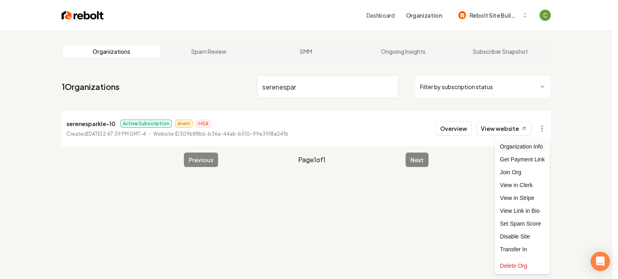
click at [542, 146] on div "Organization Info" at bounding box center [522, 146] width 51 height 13
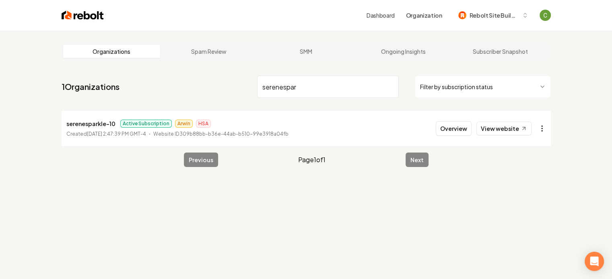
click at [540, 125] on html "Dashboard Organization Rebolt Site Builder Organizations Spam Review SMM Ongoin…" at bounding box center [306, 139] width 612 height 279
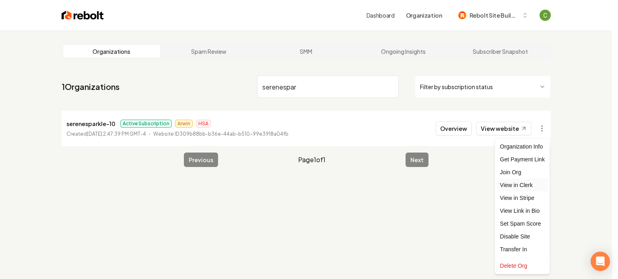
click at [534, 186] on link "View in Clerk" at bounding box center [522, 185] width 51 height 13
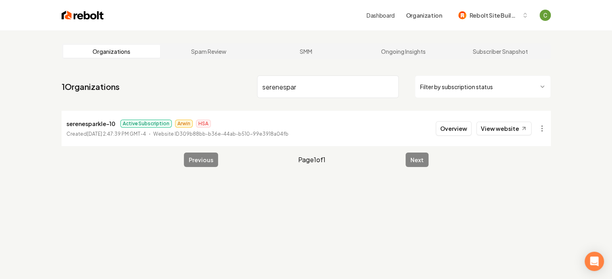
click at [302, 87] on input "serenespar" at bounding box center [328, 87] width 142 height 23
click at [302, 86] on input "serenespar" at bounding box center [328, 87] width 142 height 23
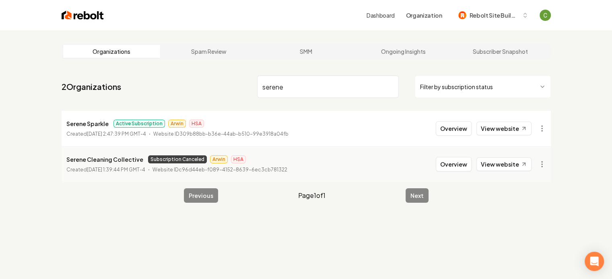
click at [276, 83] on input "serene" at bounding box center [328, 87] width 142 height 23
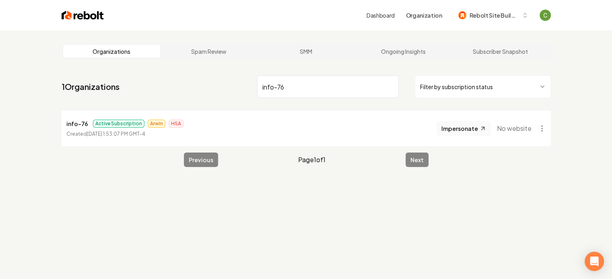
type input "info-76"
click at [466, 131] on span "Impersonate" at bounding box center [459, 129] width 37 height 8
